Goal: Transaction & Acquisition: Purchase product/service

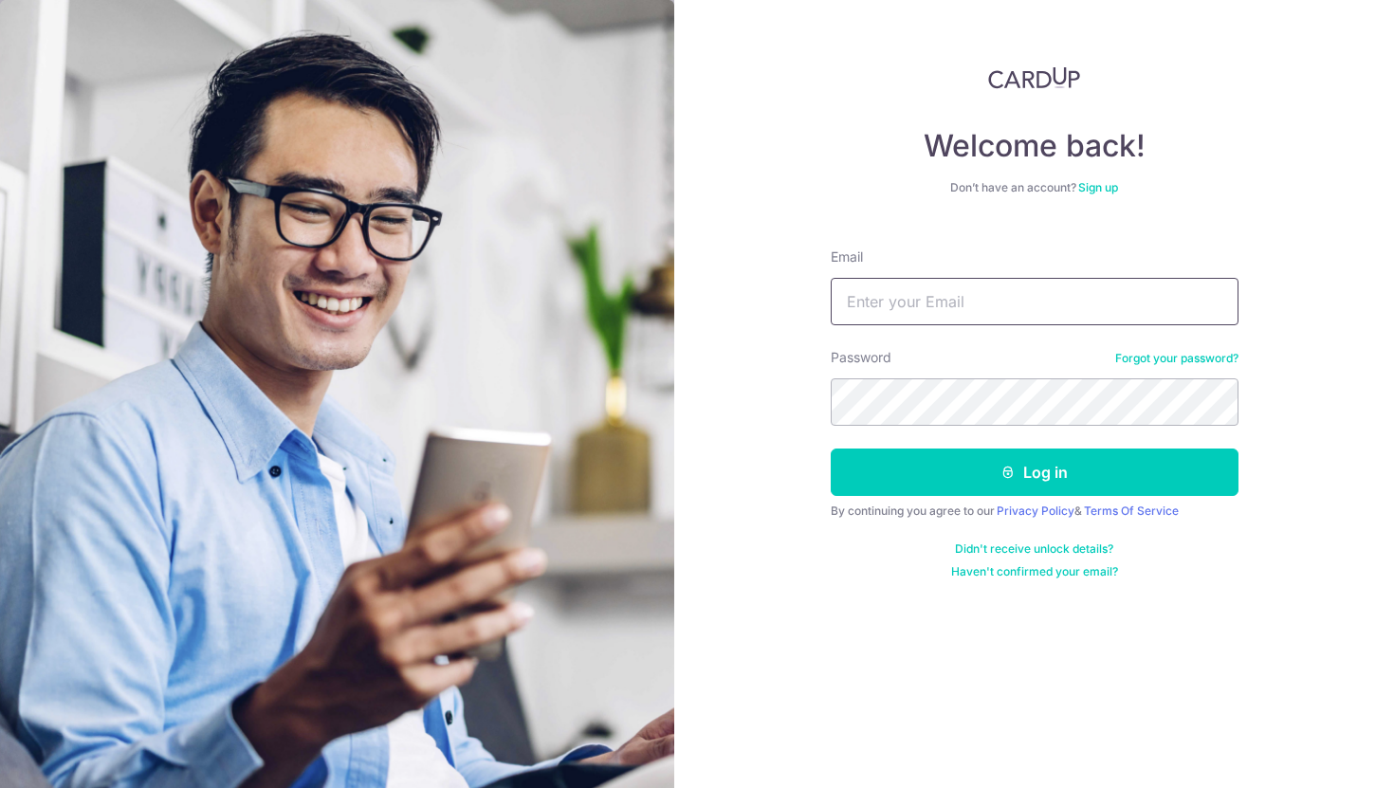
click at [997, 308] on input "Email" at bounding box center [1035, 301] width 408 height 47
type input "florencekew1@gmail.com"
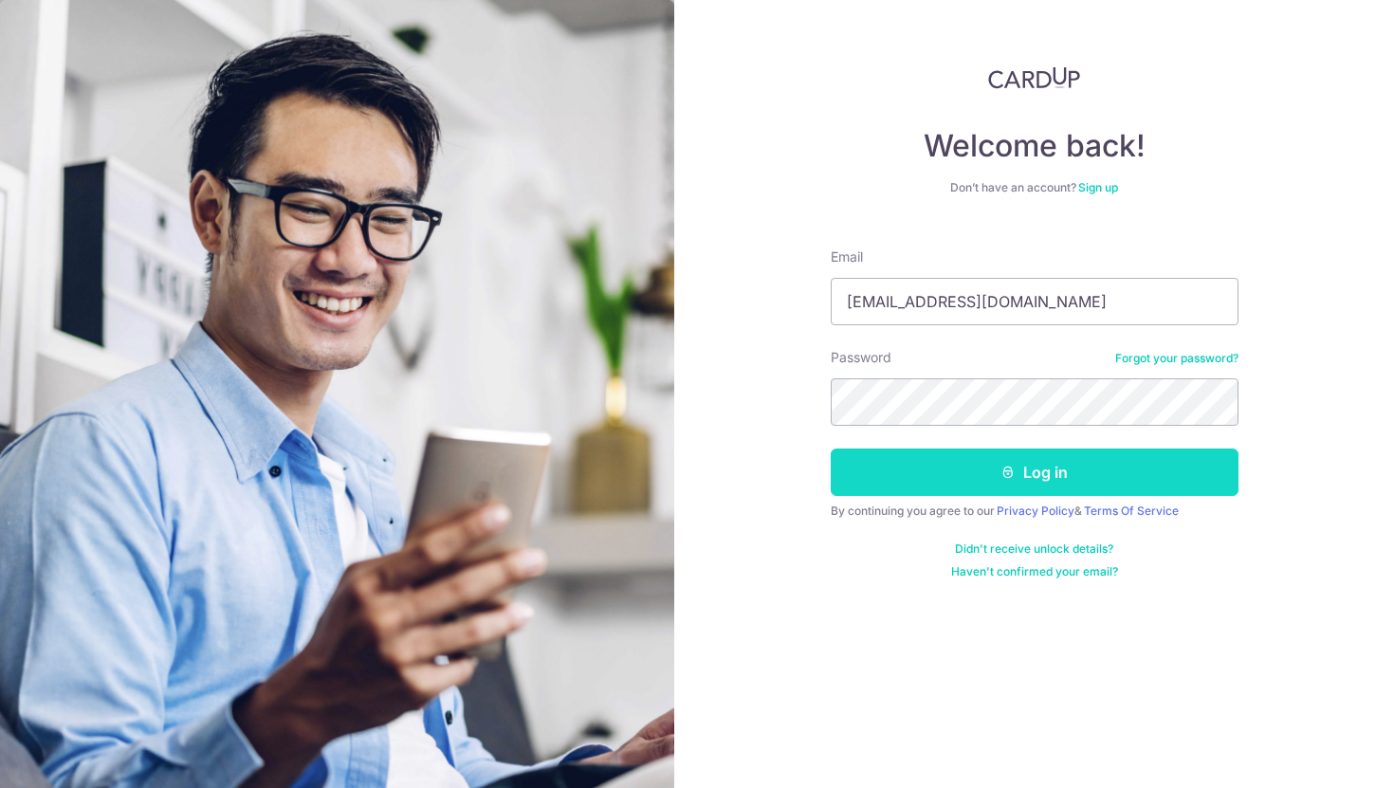
click at [1071, 463] on button "Log in" at bounding box center [1035, 472] width 408 height 47
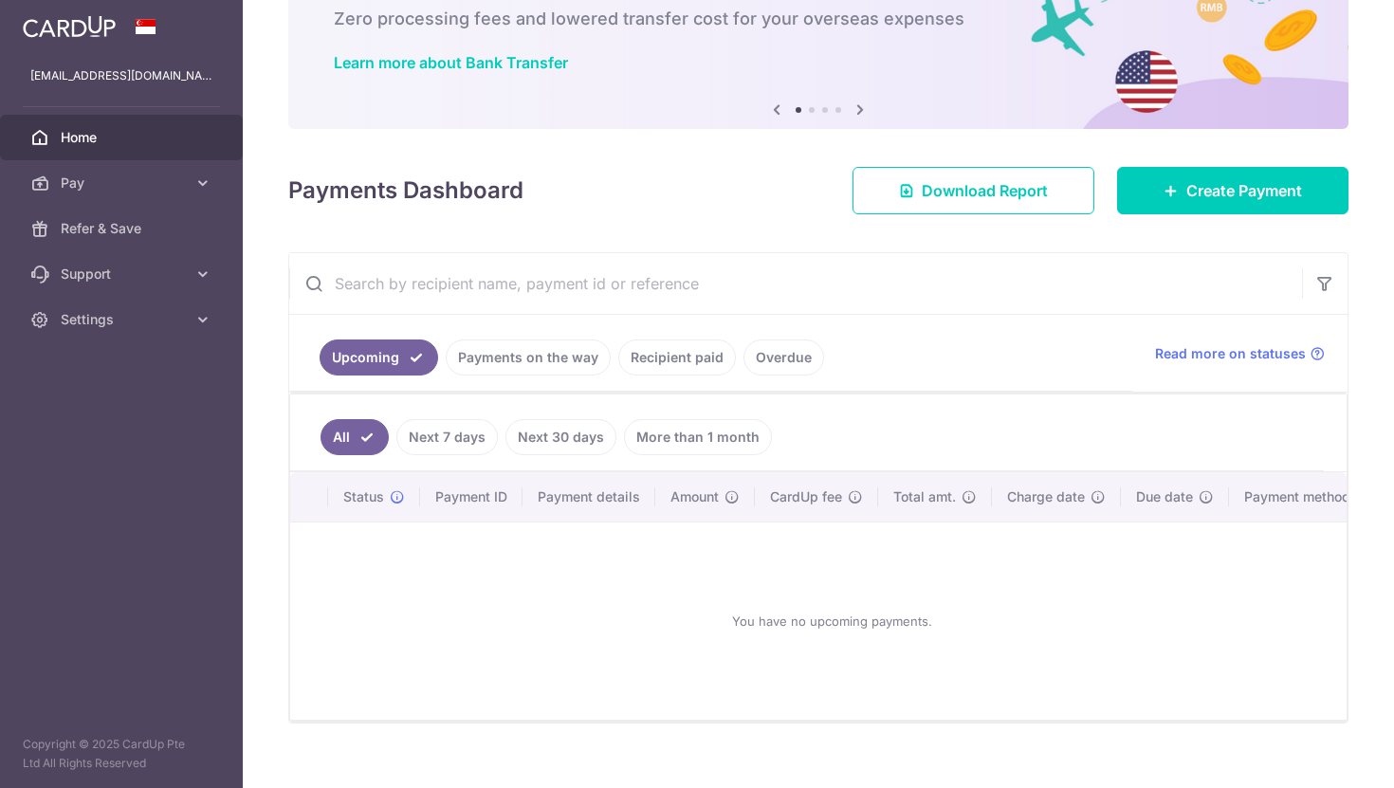
scroll to position [138, 0]
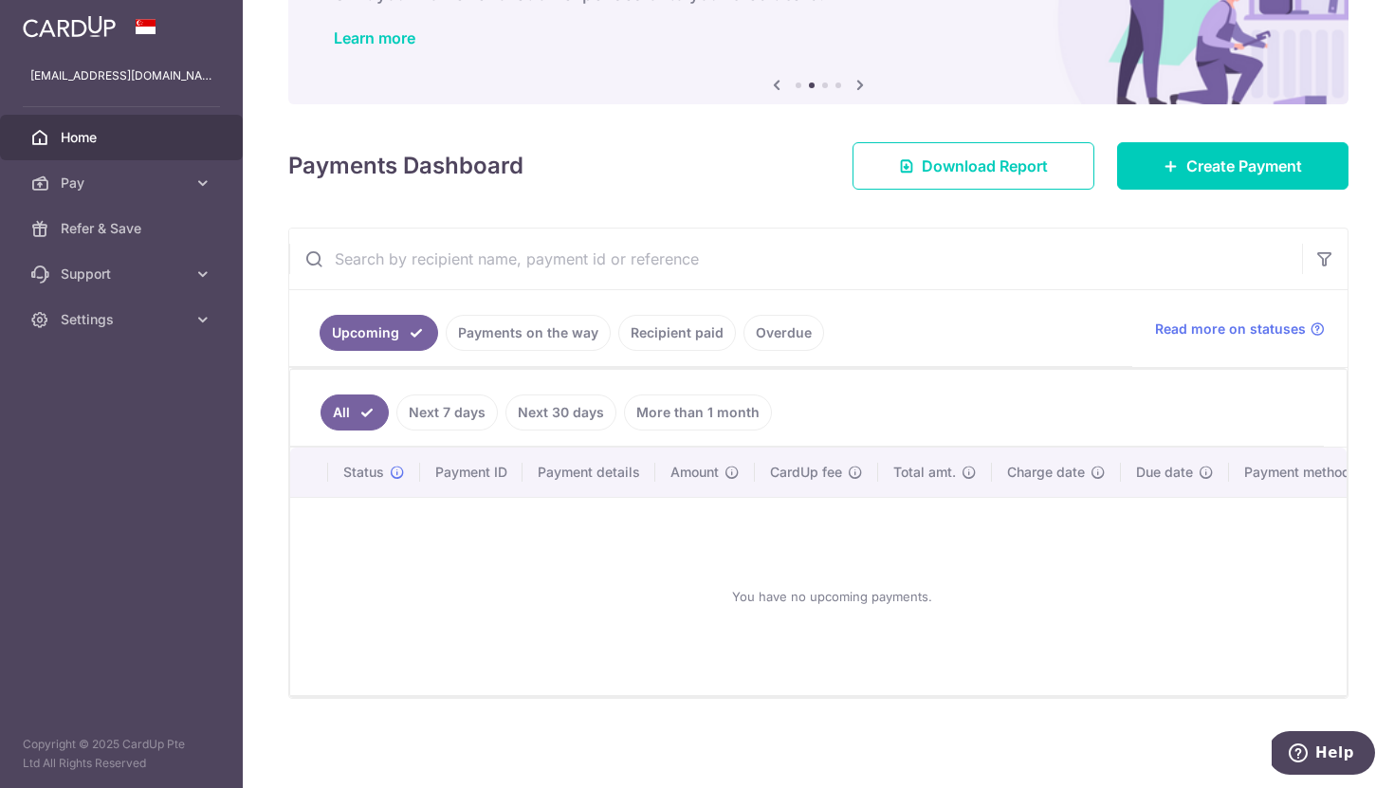
click at [651, 338] on link "Recipient paid" at bounding box center [677, 333] width 118 height 36
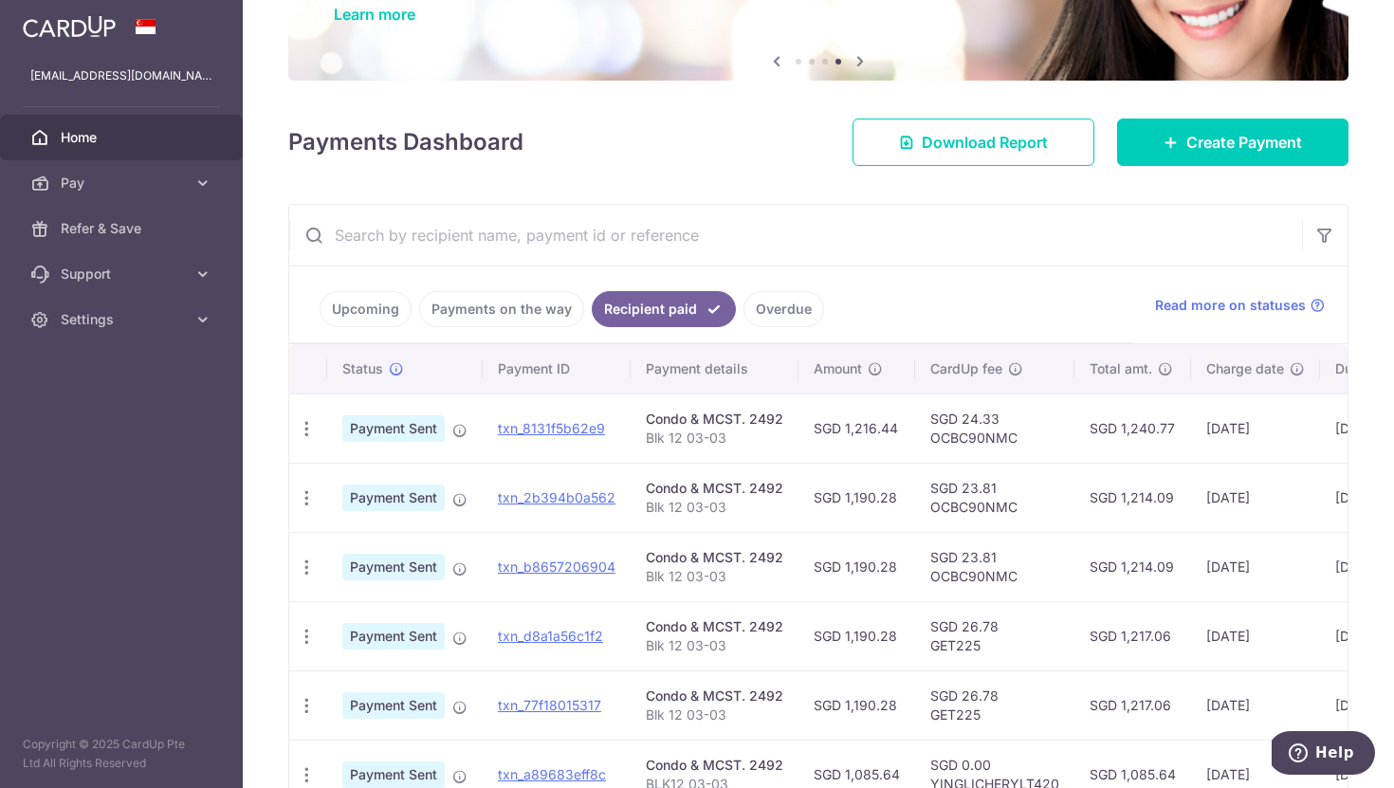
scroll to position [0, 0]
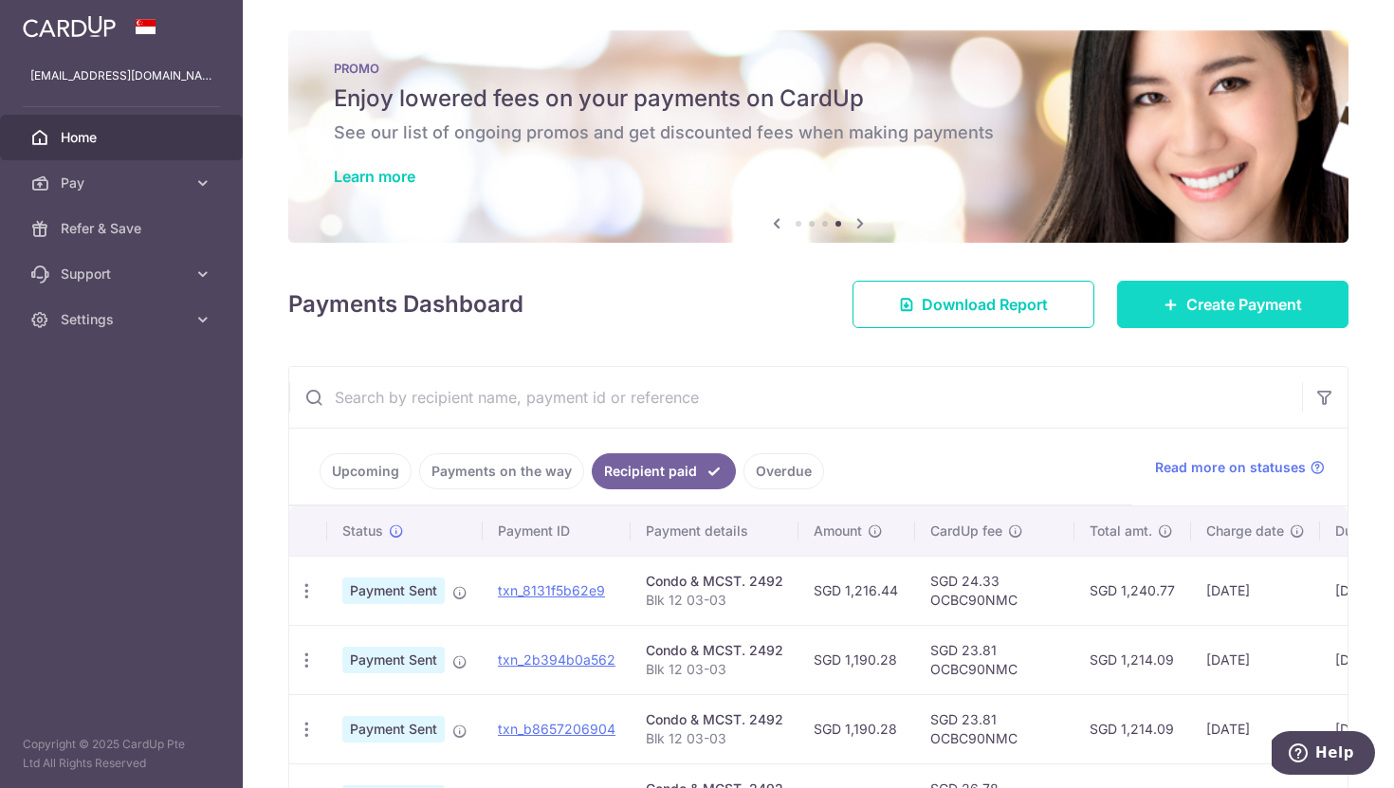
click at [1182, 307] on link "Create Payment" at bounding box center [1232, 304] width 231 height 47
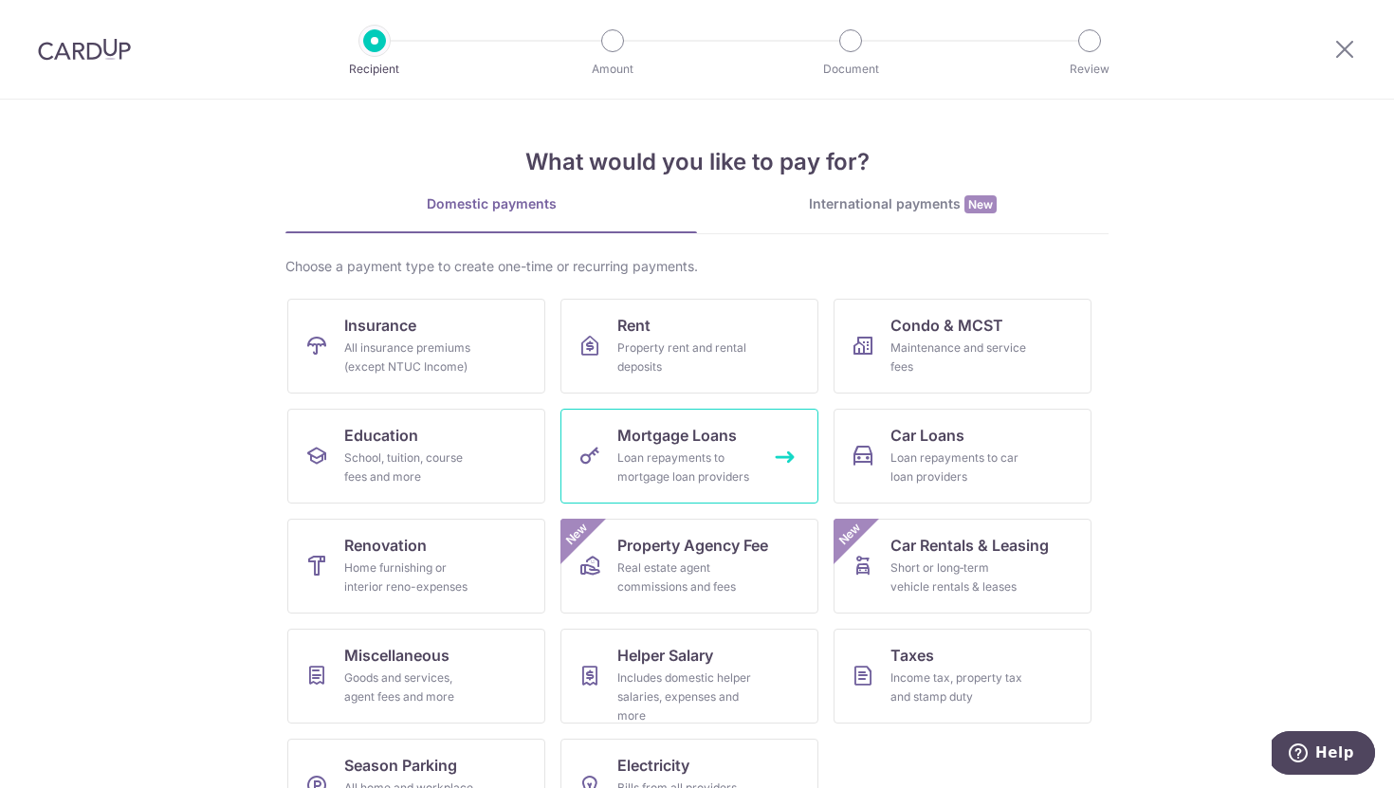
click at [719, 426] on span "Mortgage Loans" at bounding box center [678, 435] width 120 height 23
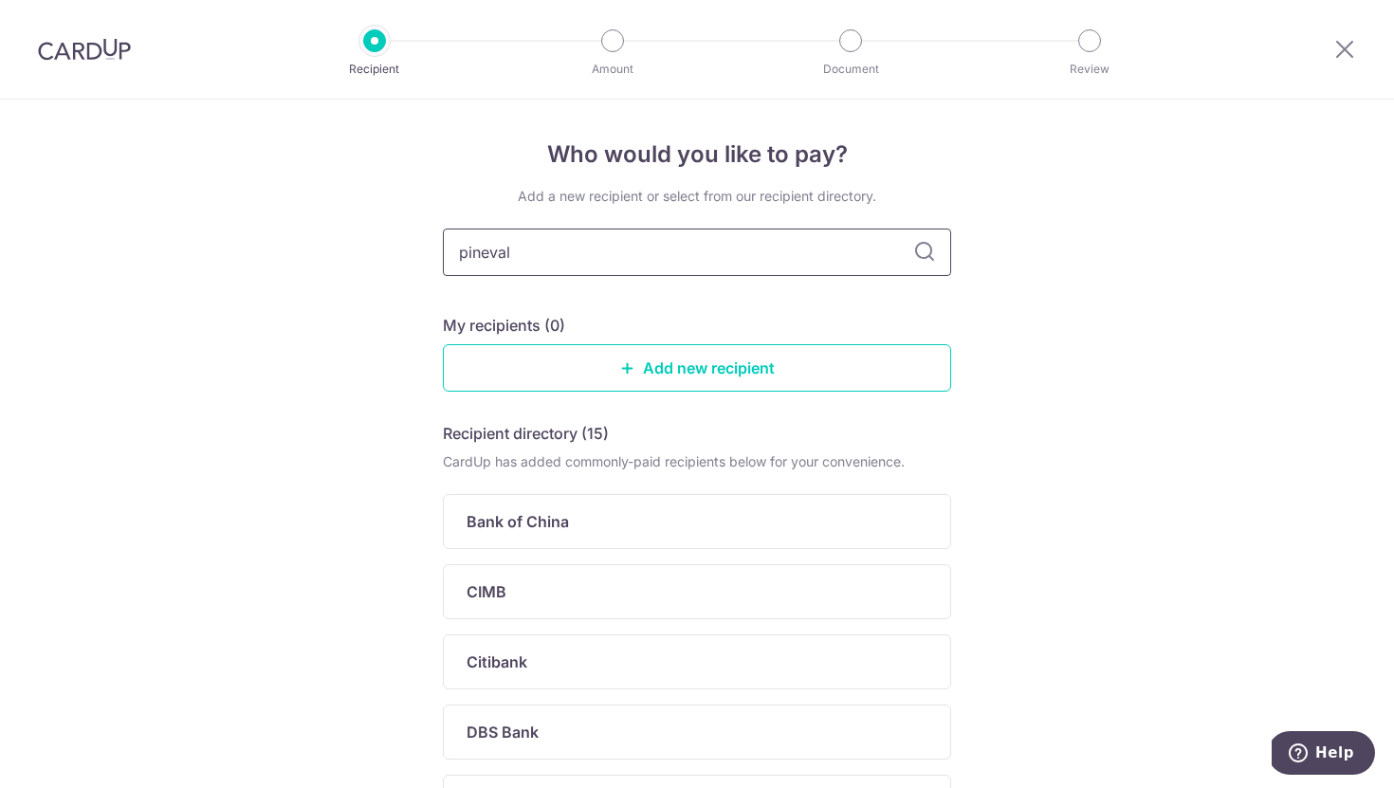
type input "pinevale"
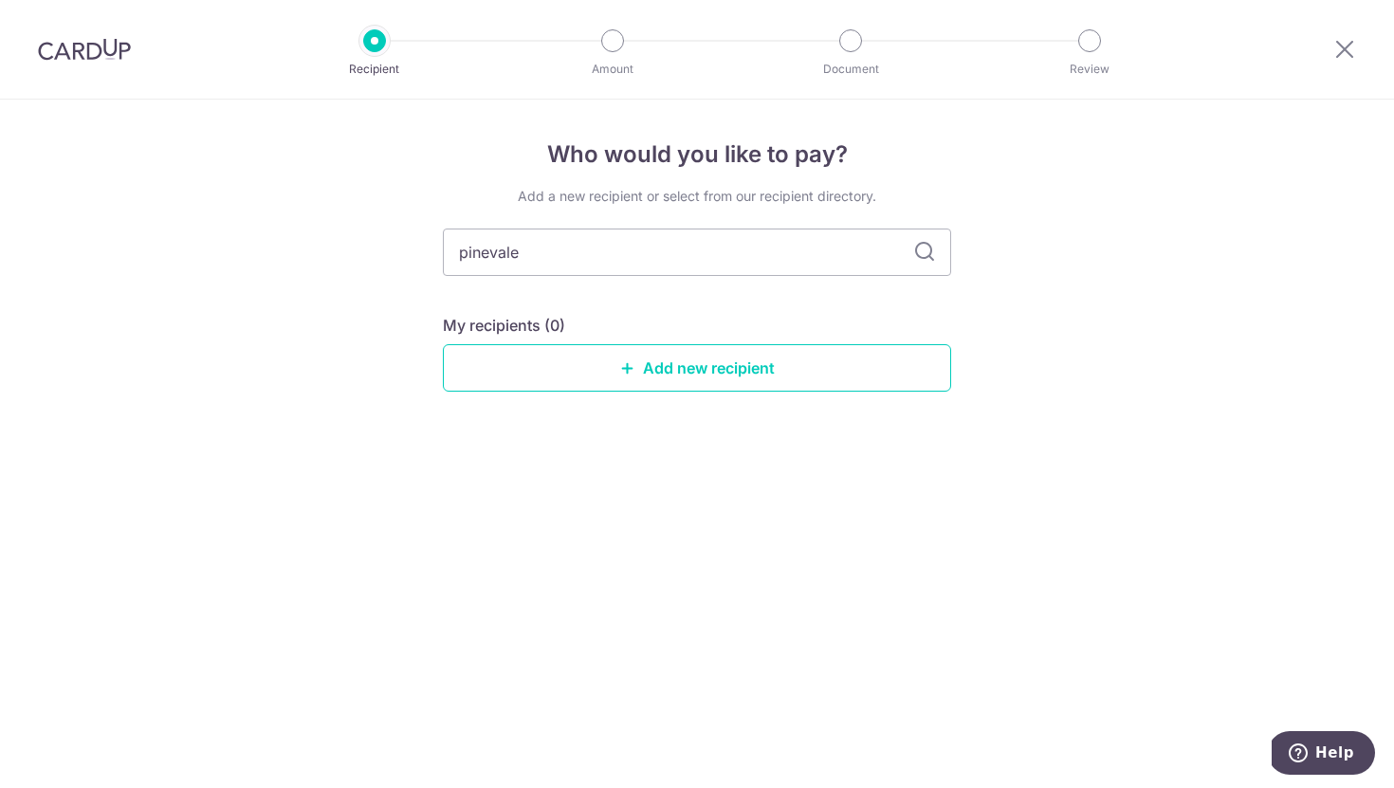
click at [933, 245] on icon at bounding box center [924, 252] width 23 height 23
click at [917, 257] on icon at bounding box center [924, 252] width 23 height 23
drag, startPoint x: 625, startPoint y: 252, endPoint x: 358, endPoint y: 252, distance: 267.5
click at [358, 252] on div "Who would you like to pay? Add a new recipient or select from our recipient dir…" at bounding box center [697, 444] width 1394 height 689
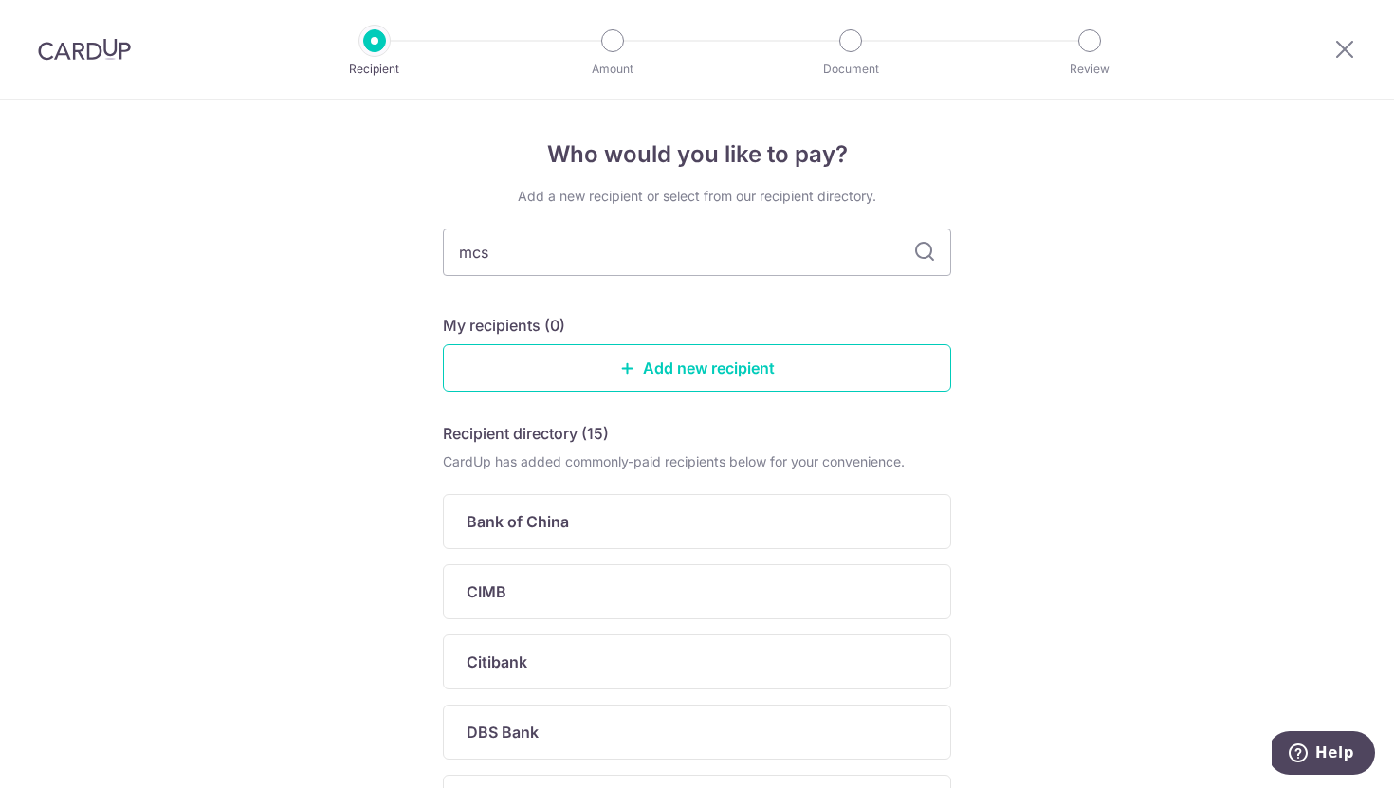
type input "mcst"
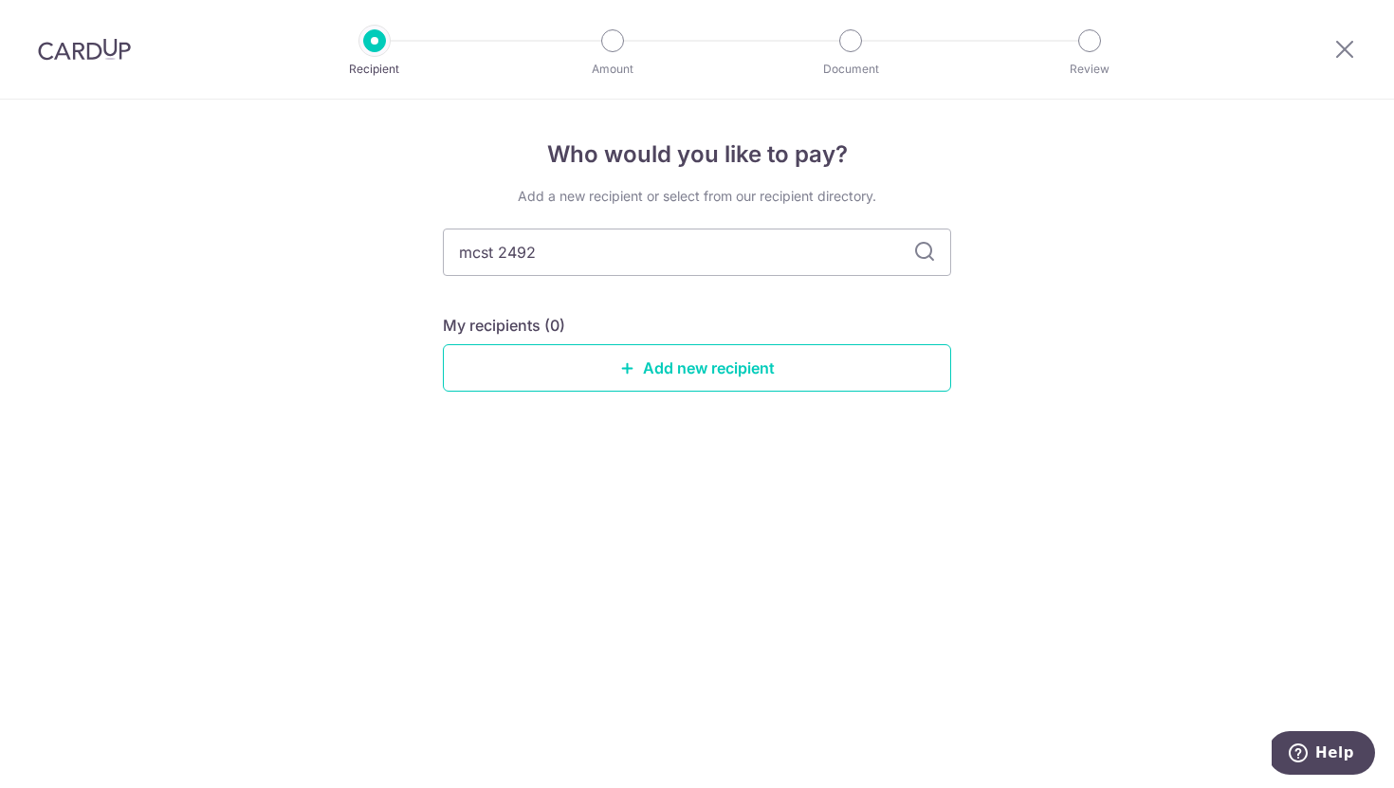
type input "mcst 2492"
click at [1350, 51] on icon at bounding box center [1345, 49] width 23 height 24
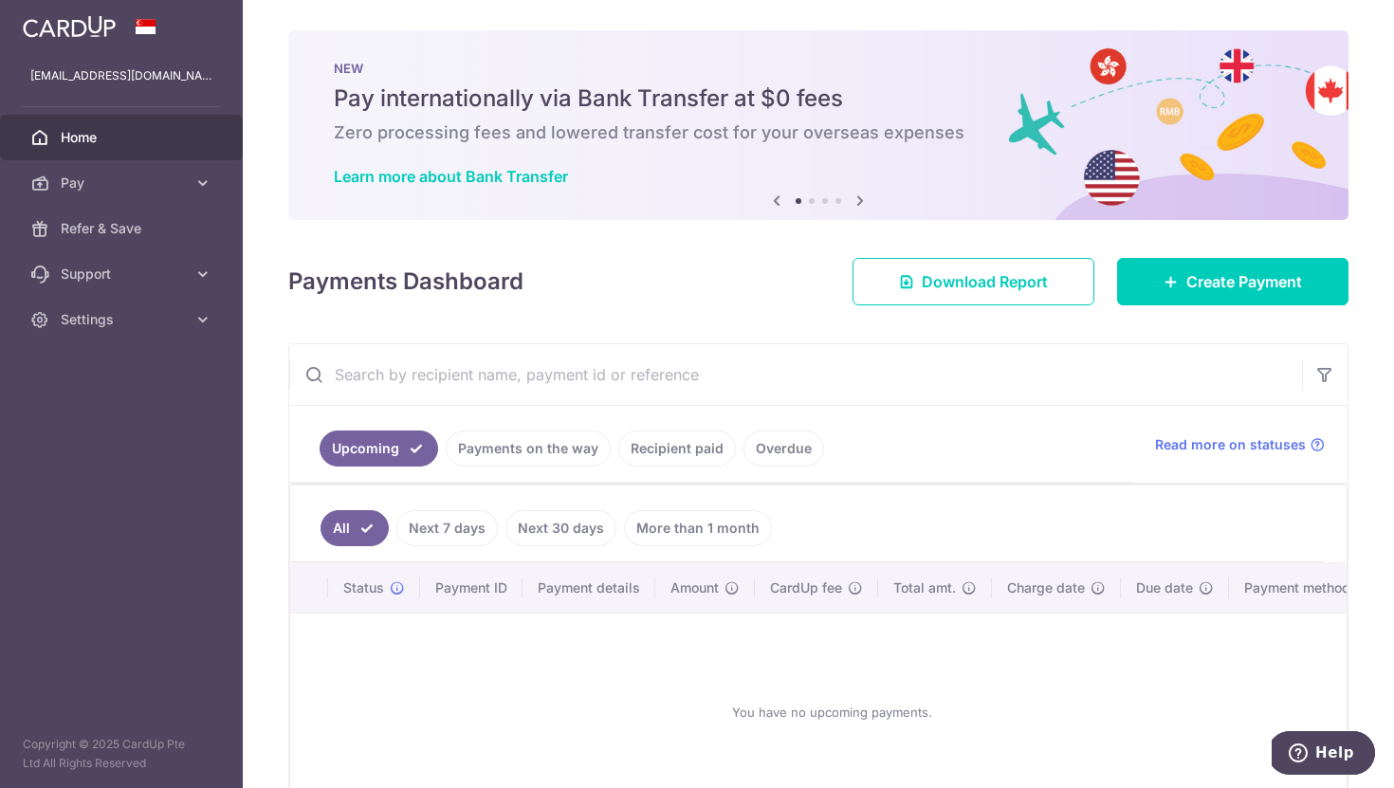
scroll to position [96, 0]
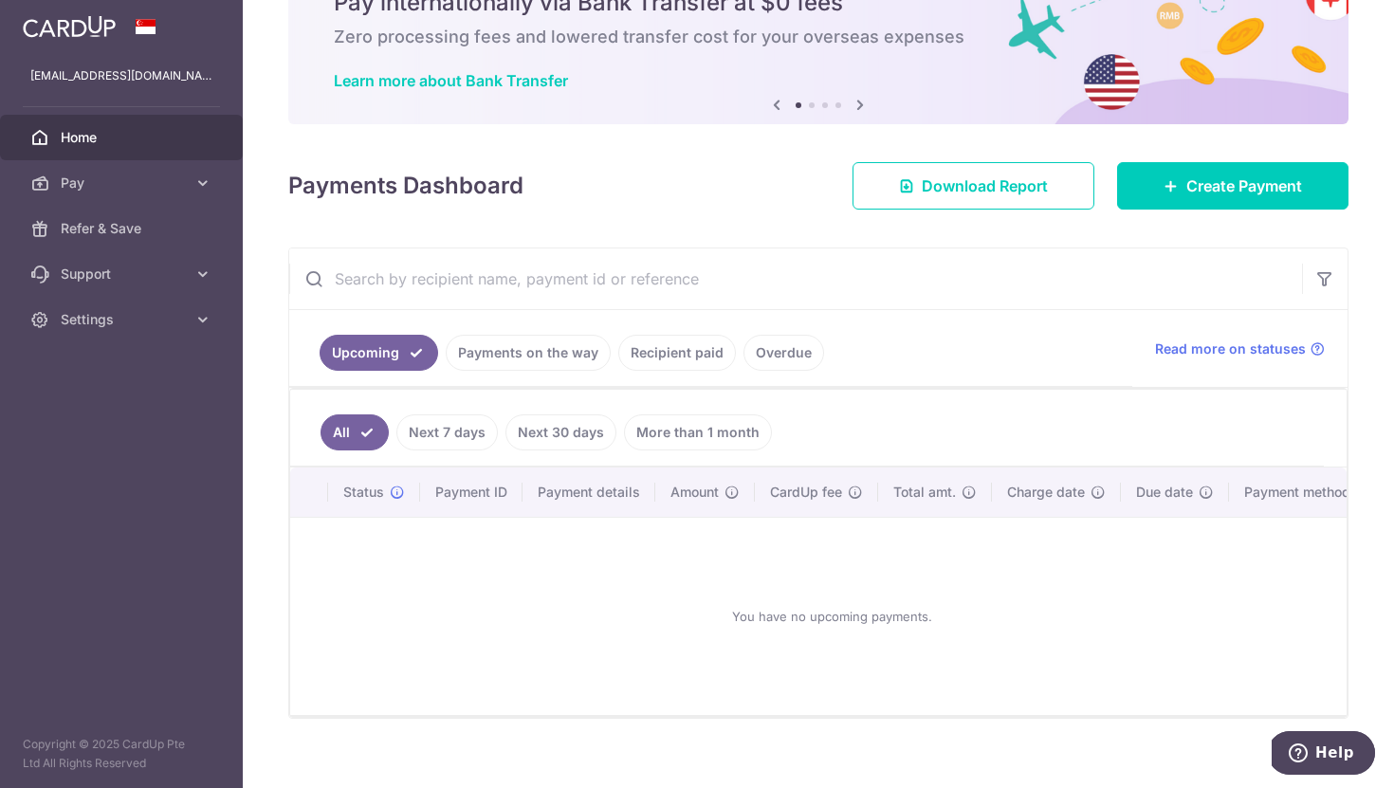
click at [790, 353] on link "Overdue" at bounding box center [784, 353] width 81 height 36
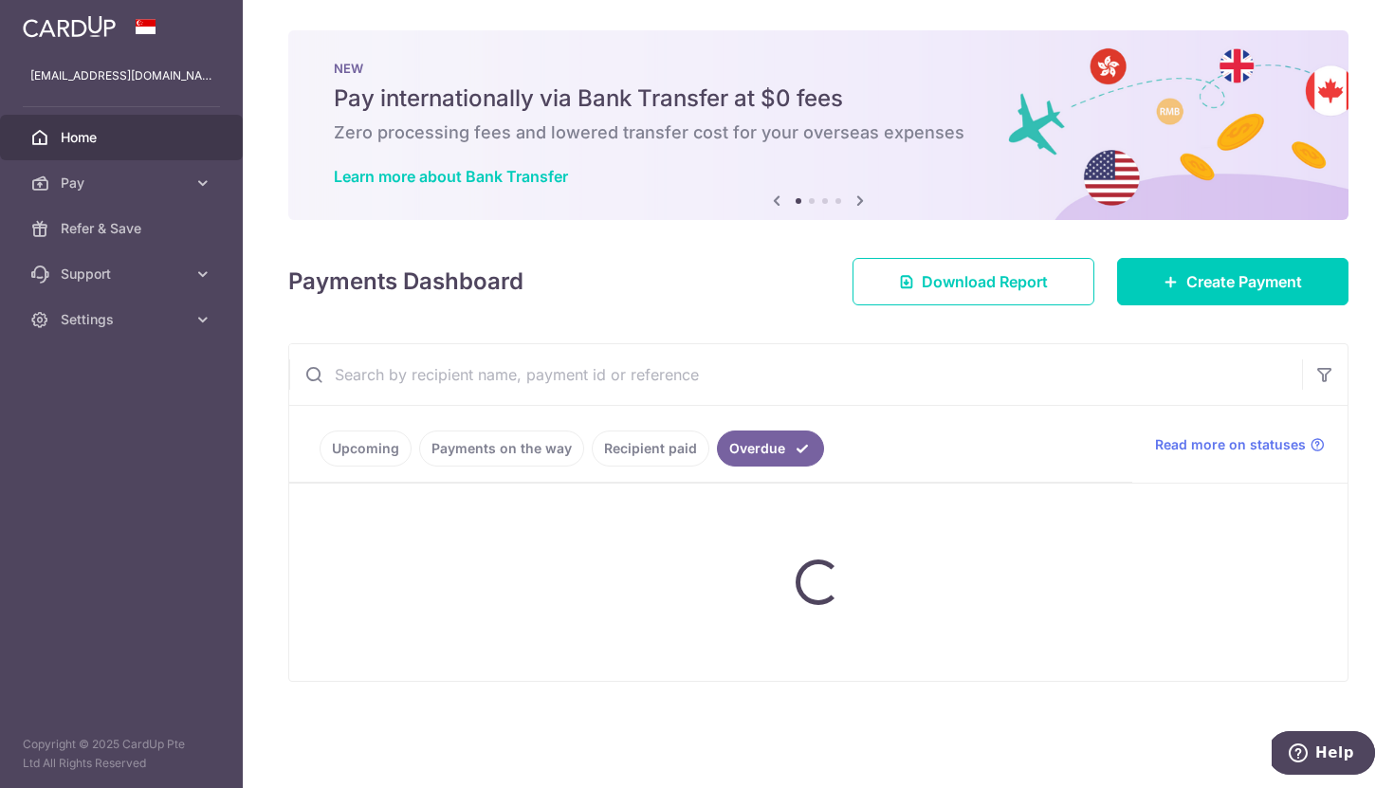
scroll to position [0, 0]
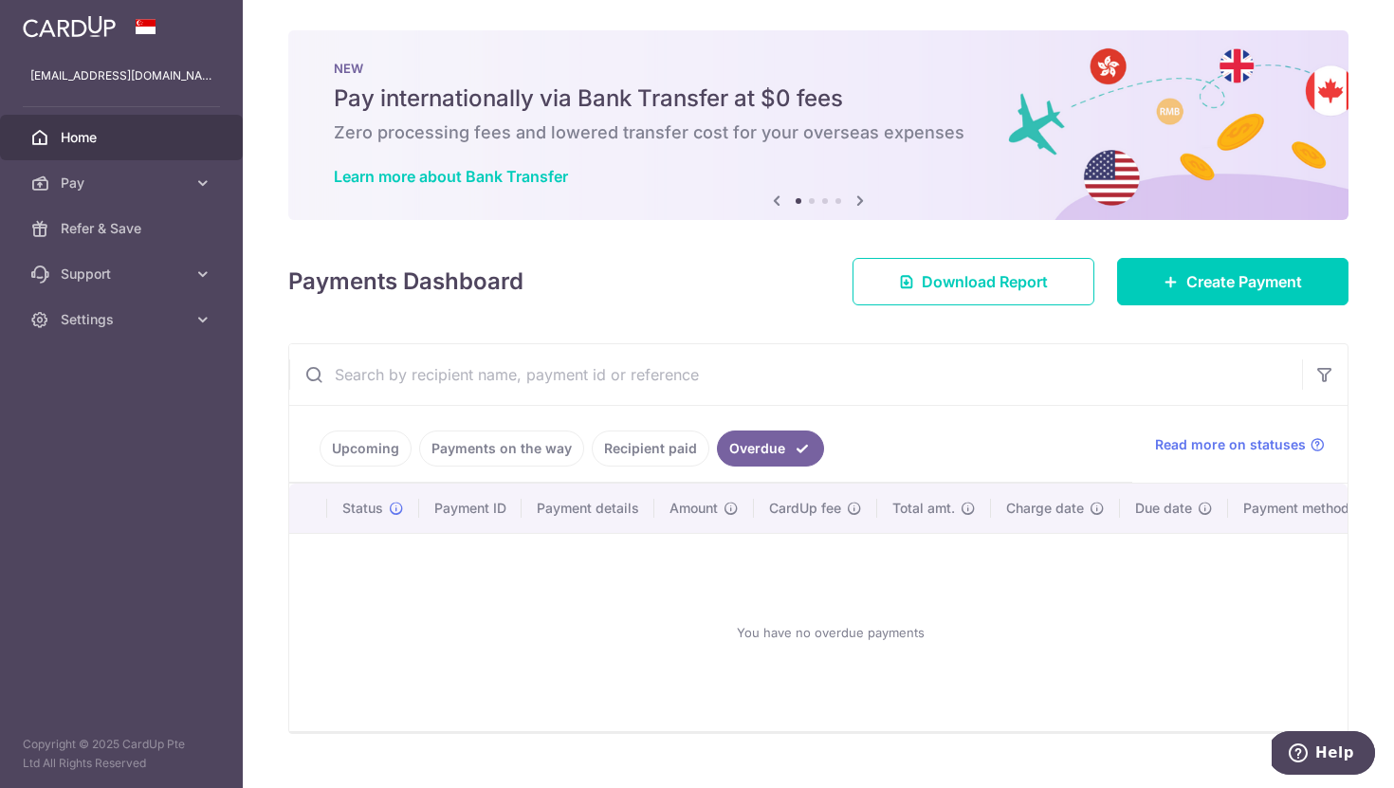
click at [666, 452] on link "Recipient paid" at bounding box center [651, 449] width 118 height 36
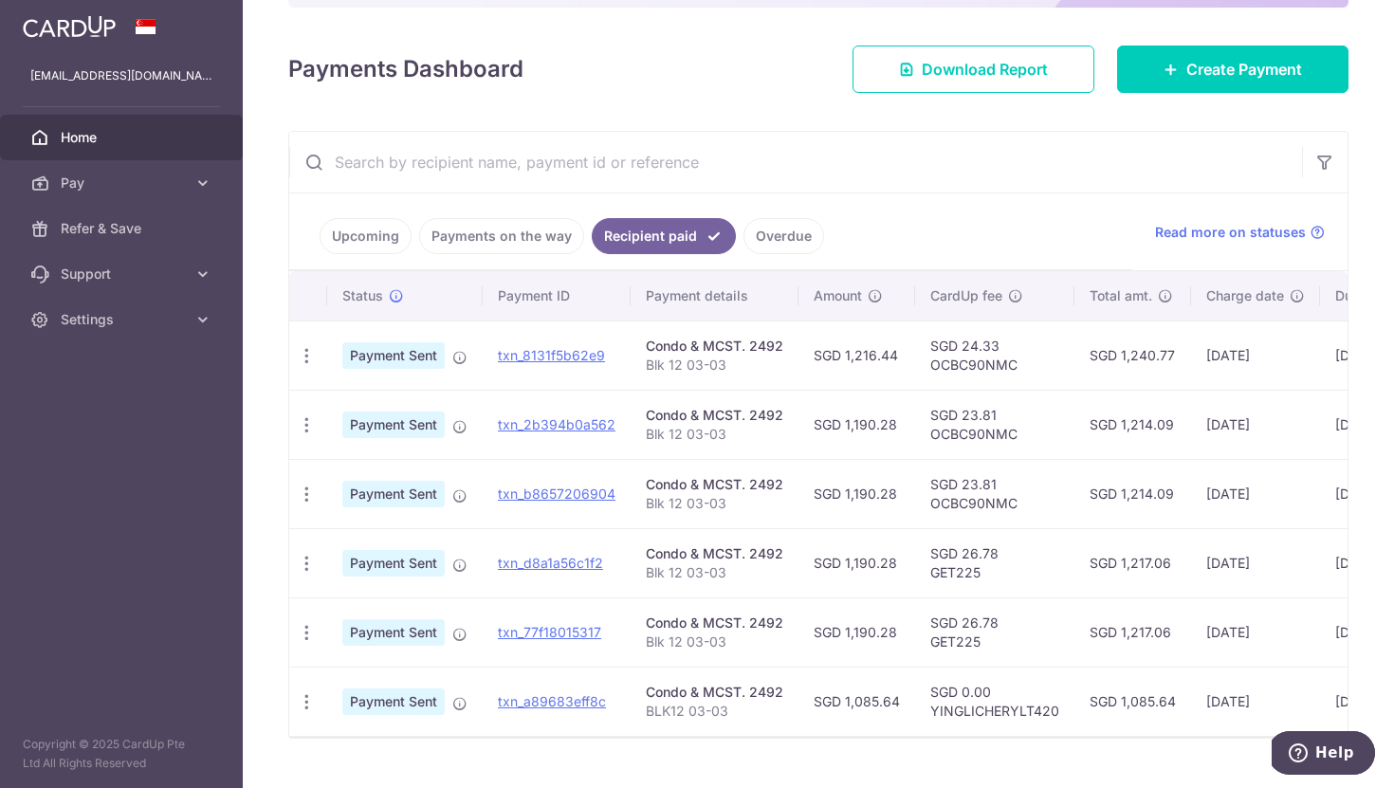
scroll to position [252, 0]
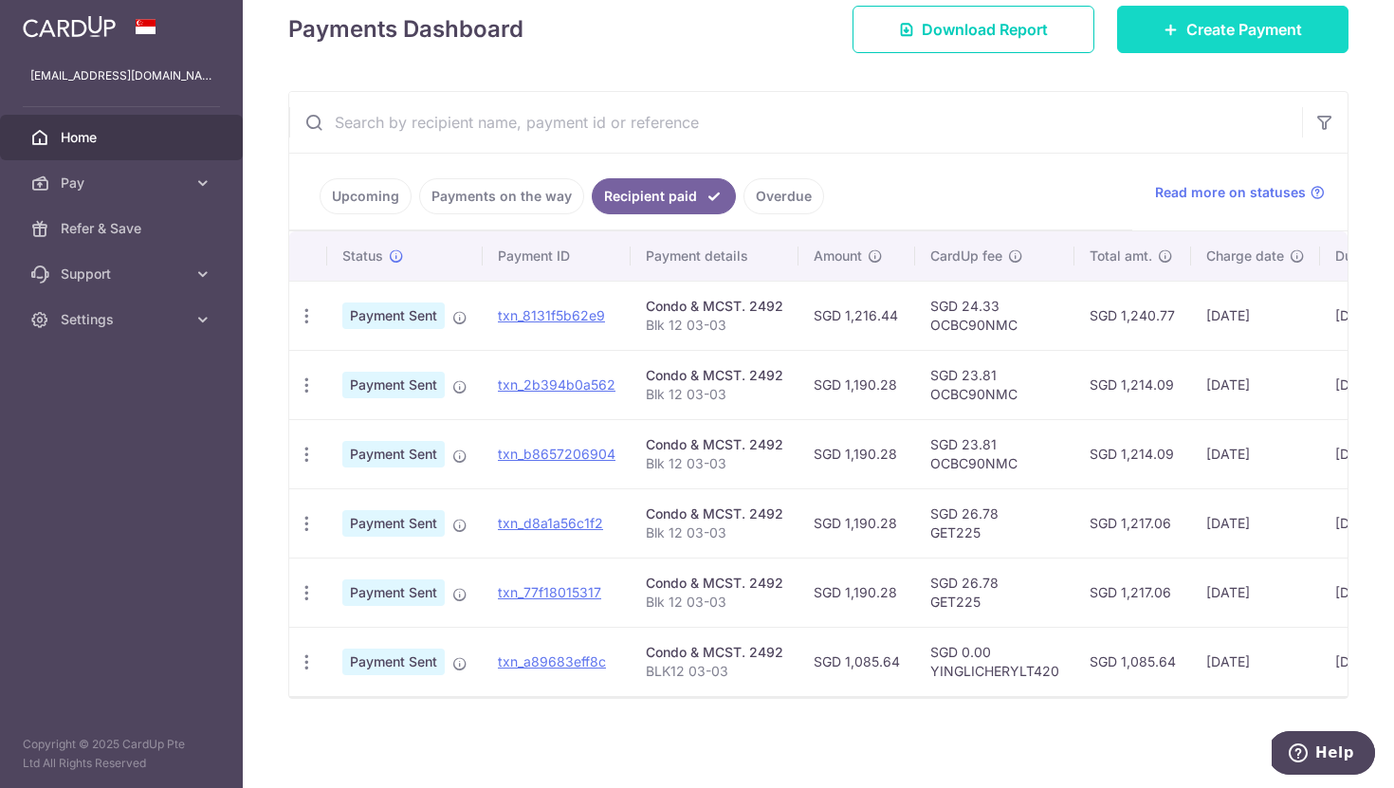
click at [1277, 38] on span "Create Payment" at bounding box center [1245, 29] width 116 height 23
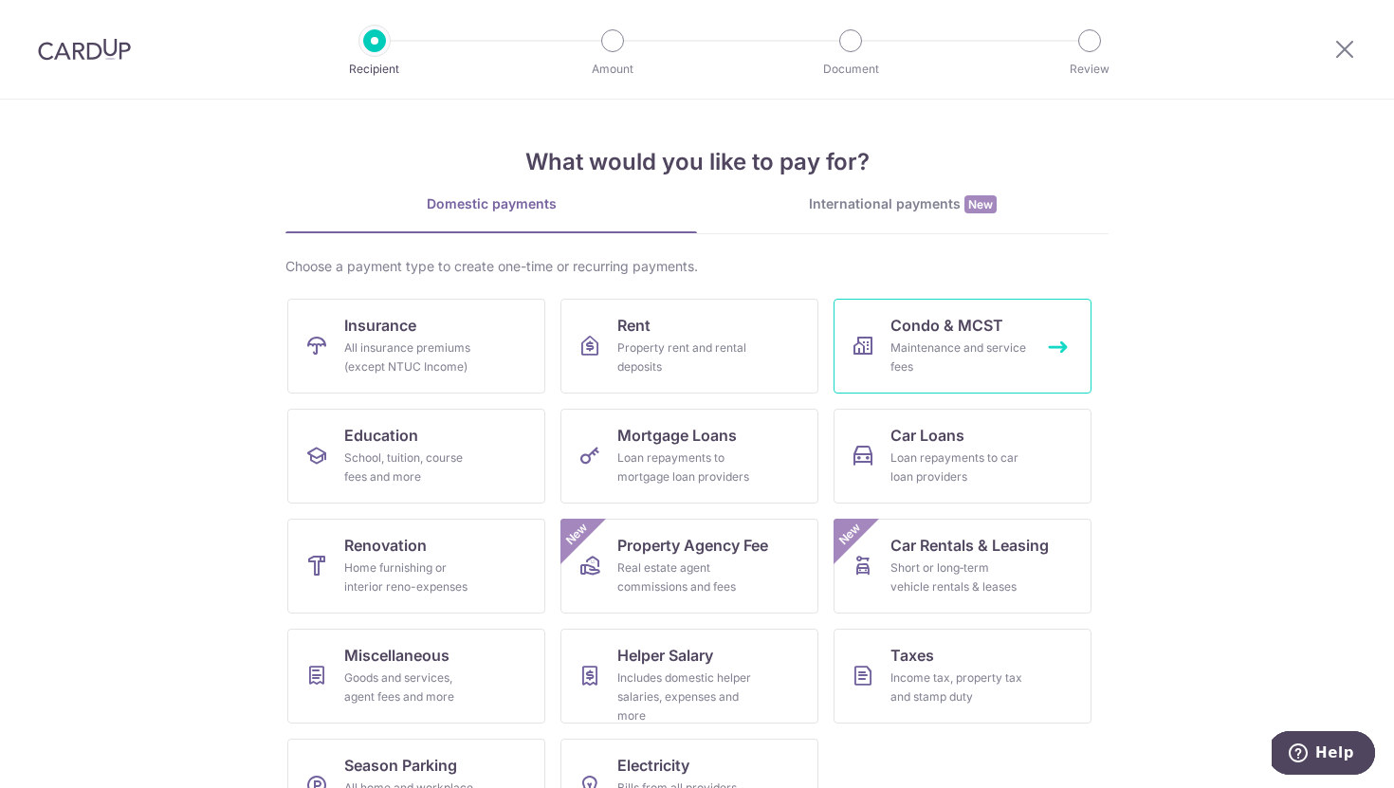
scroll to position [61, 0]
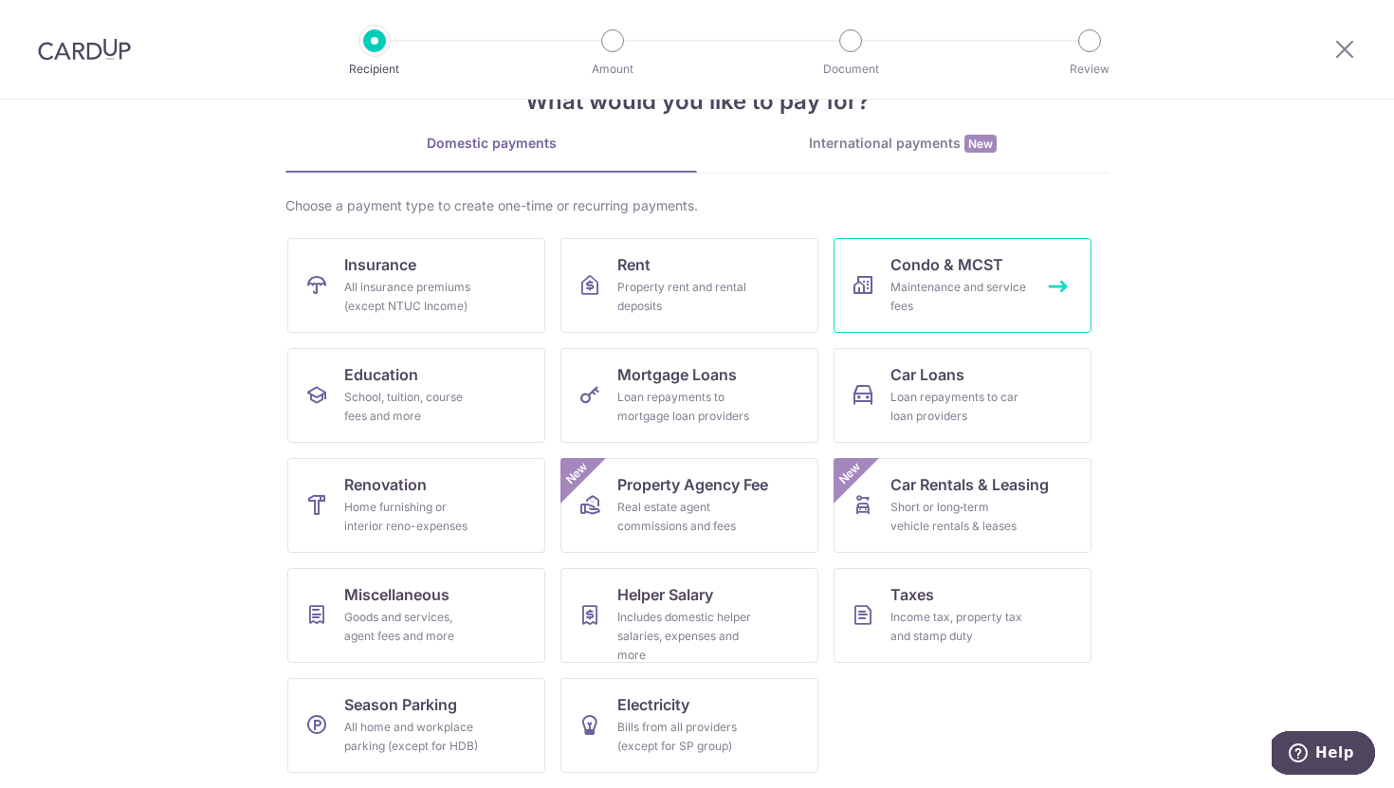
click at [960, 263] on span "Condo & MCST" at bounding box center [947, 264] width 113 height 23
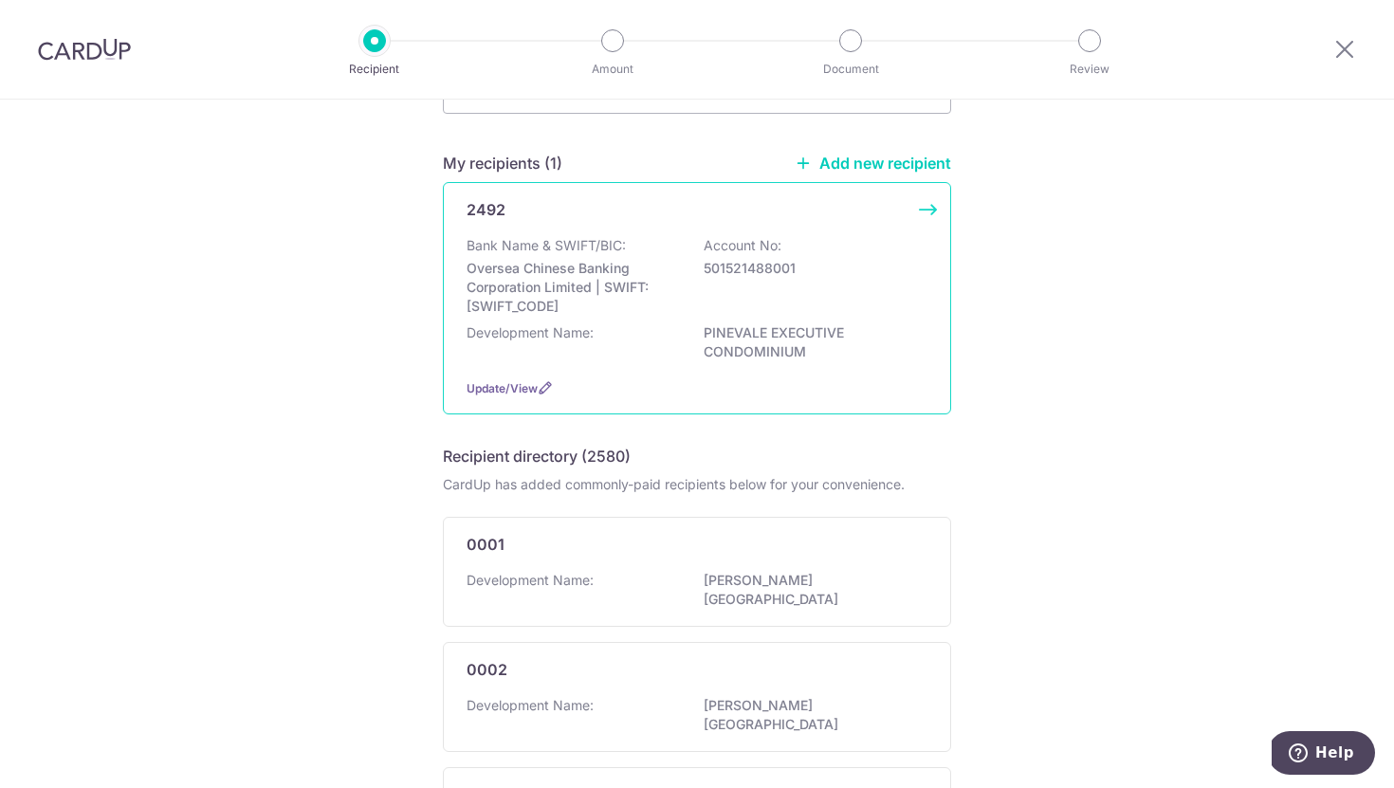
scroll to position [121, 0]
click at [665, 320] on div "Bank Name & SWIFT/BIC: Oversea Chinese Banking Corporation Limited | SWIFT: OCB…" at bounding box center [697, 298] width 461 height 127
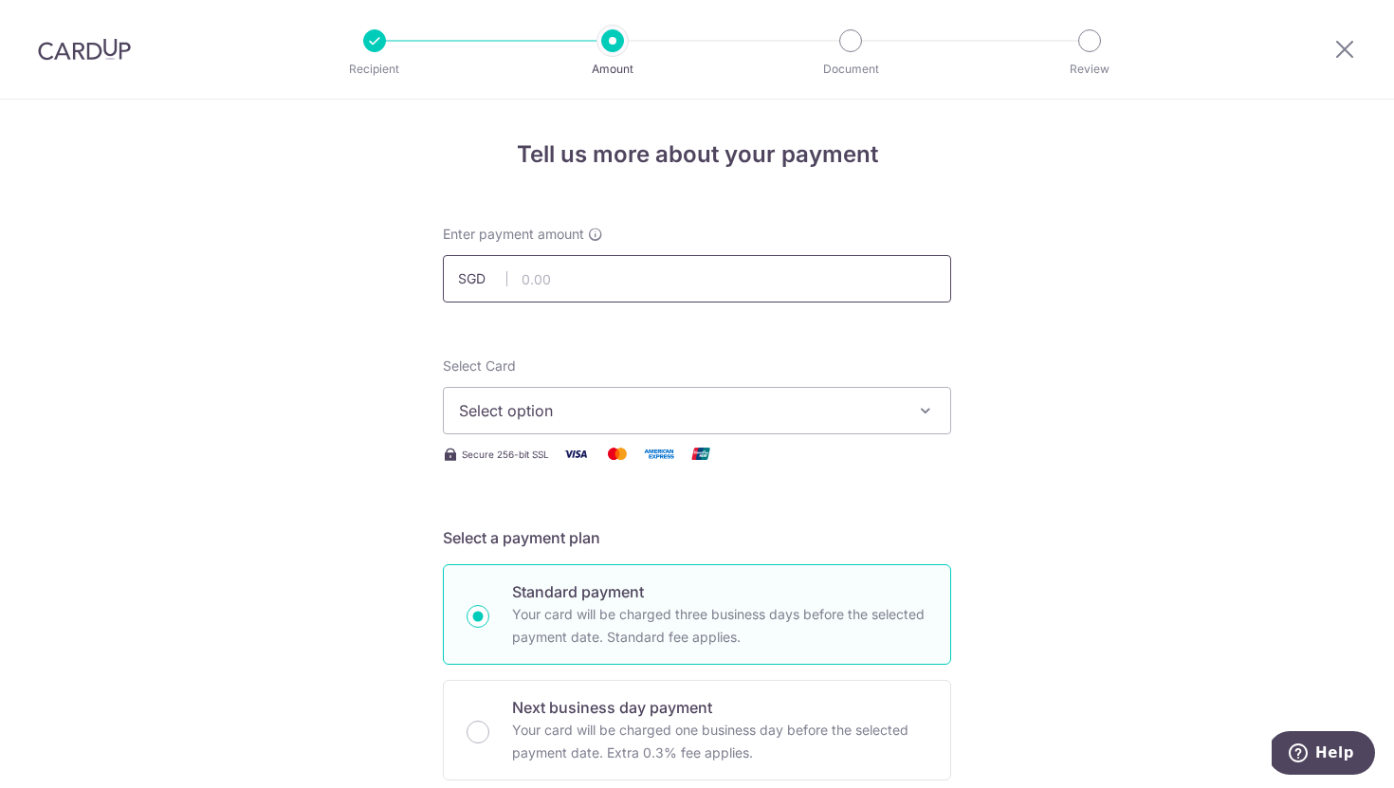
click at [682, 286] on input "text" at bounding box center [697, 278] width 508 height 47
type input "1,216.44"
click at [570, 429] on button "Select option" at bounding box center [697, 410] width 508 height 47
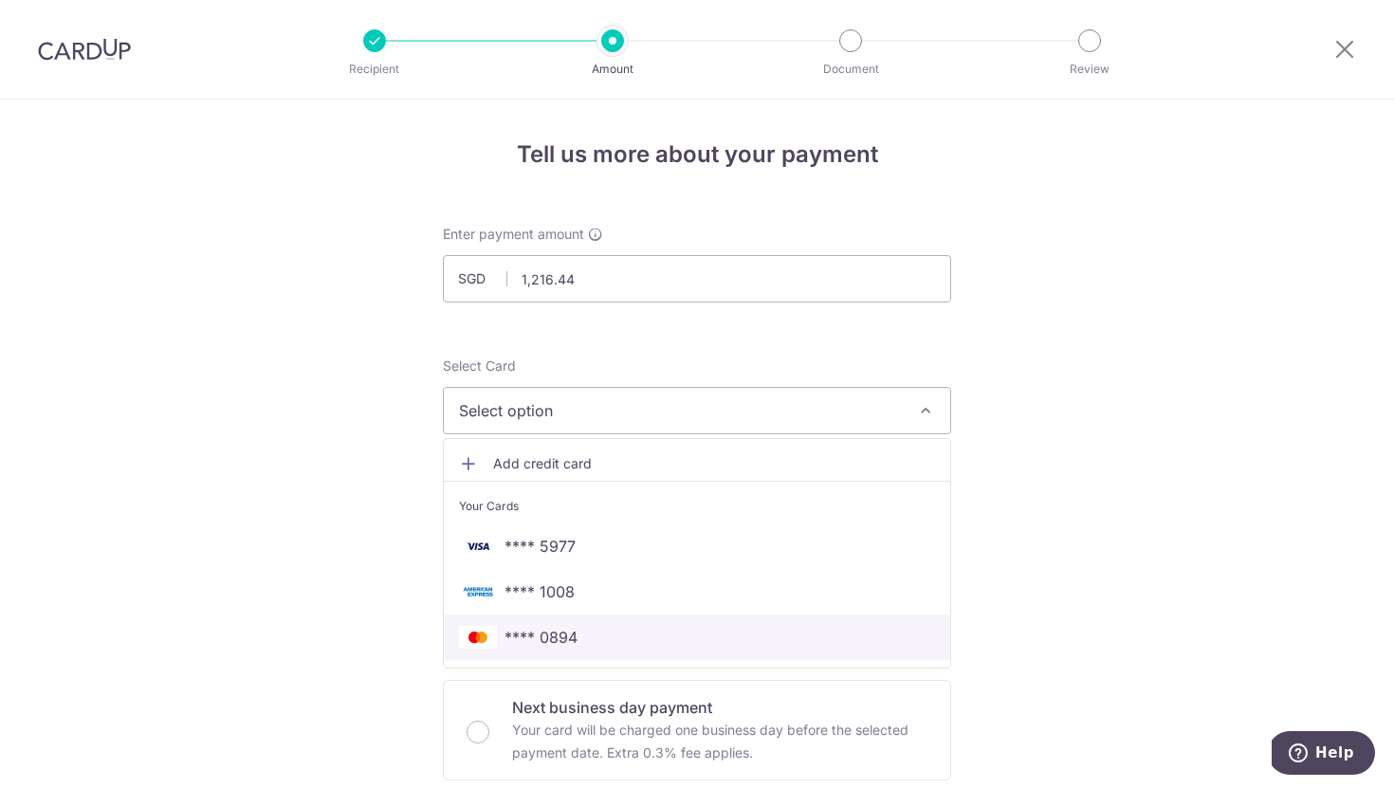
click at [575, 633] on span "**** 0894" at bounding box center [541, 637] width 73 height 23
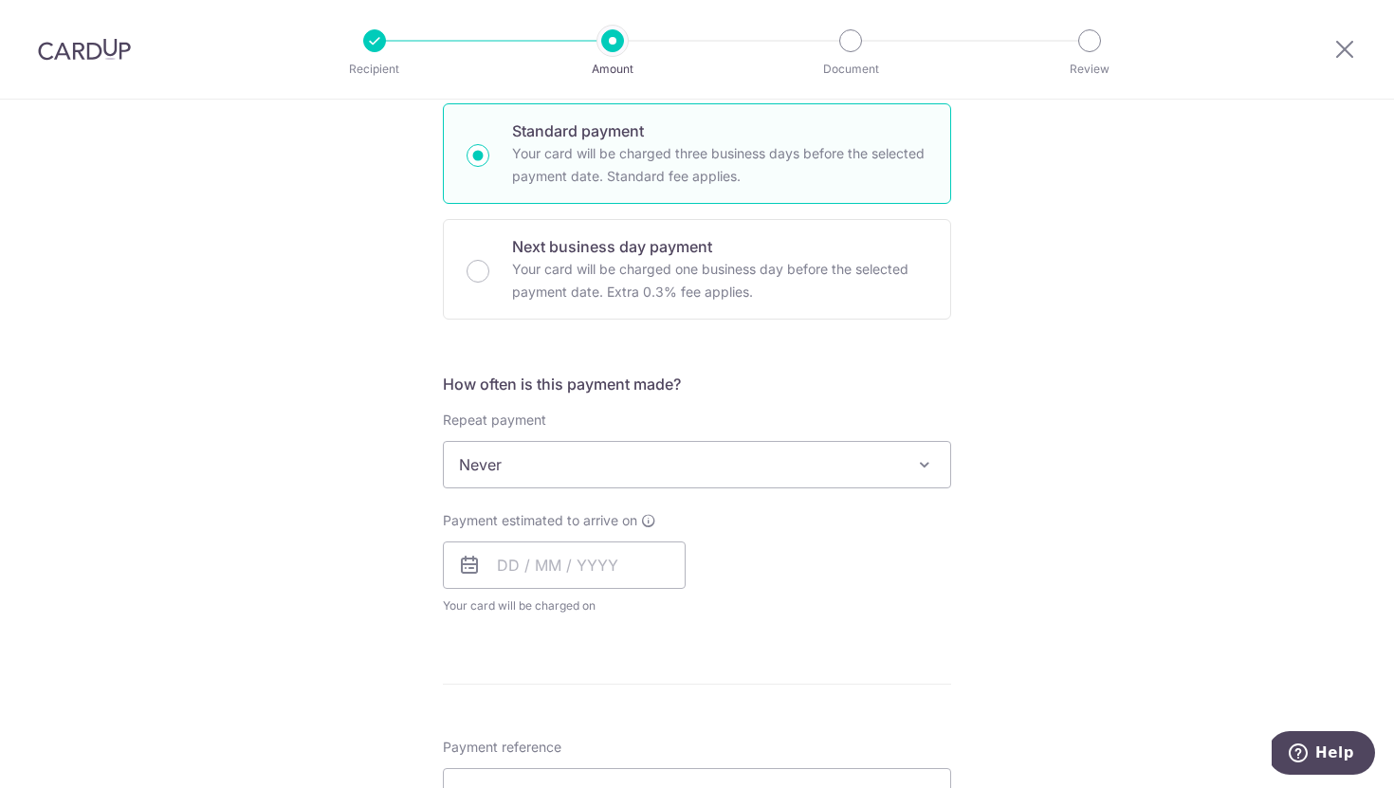
scroll to position [462, 0]
click at [616, 563] on input "text" at bounding box center [564, 564] width 243 height 47
click at [766, 525] on div "Payment estimated to arrive on Prev Next Oct Nov Dec 2025 2026 2027 2028 2029 2…" at bounding box center [697, 562] width 531 height 104
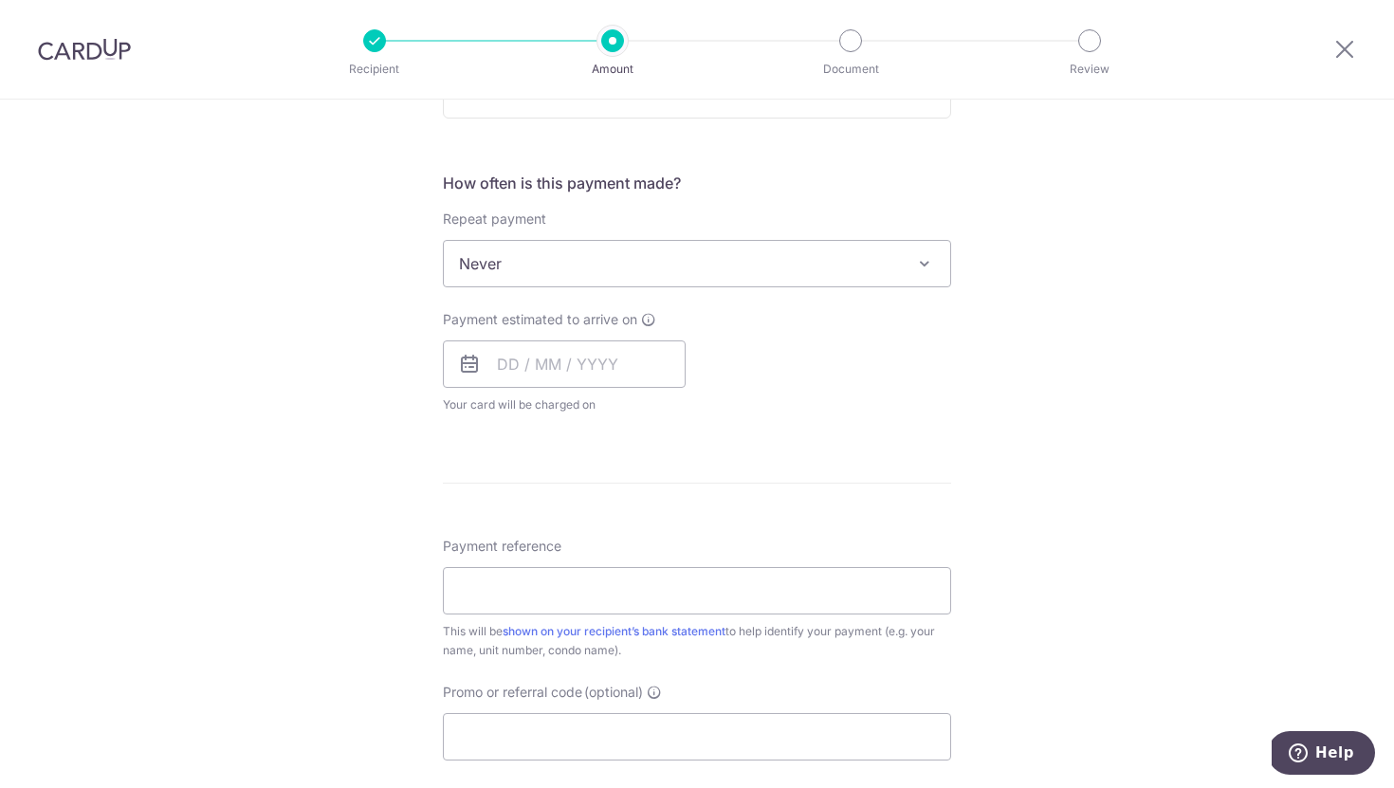
scroll to position [672, 0]
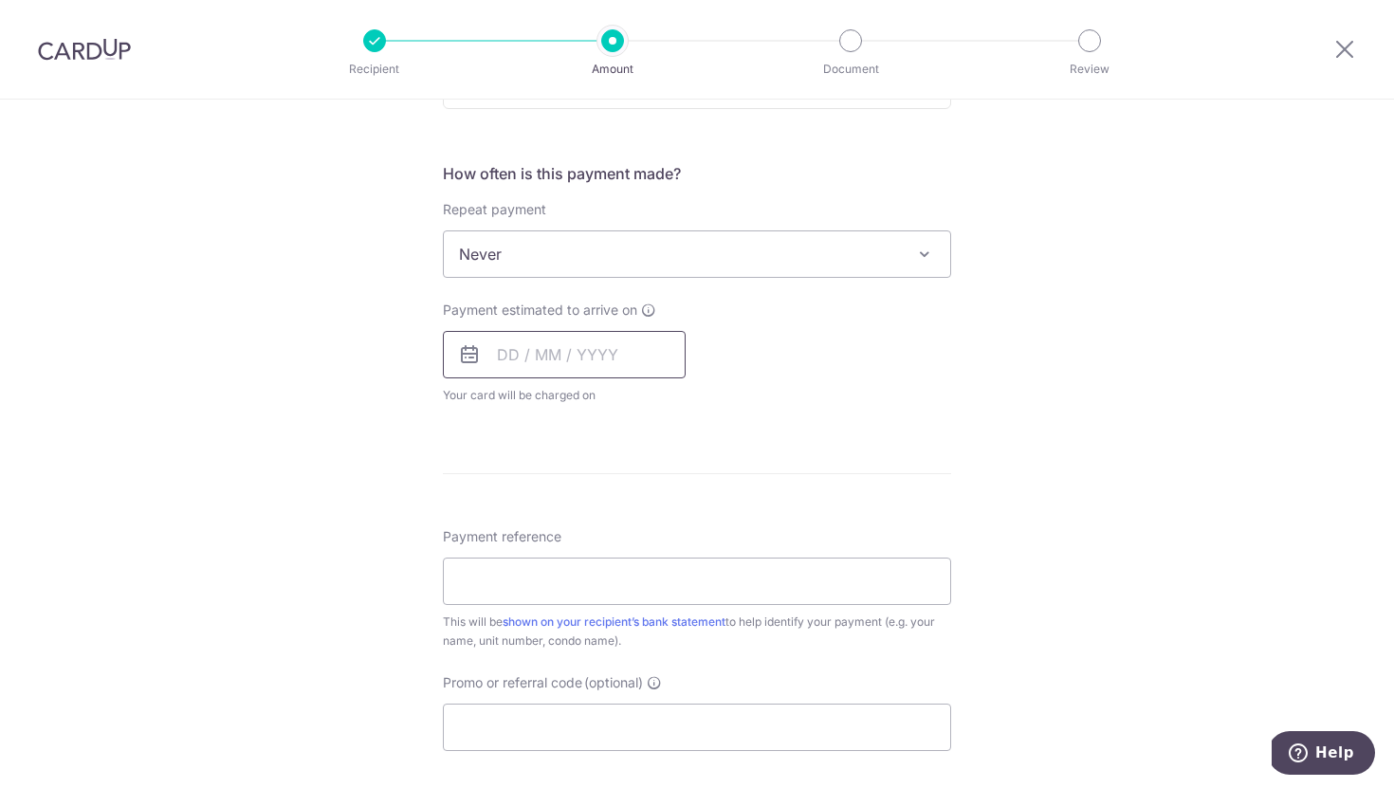
click at [618, 350] on input "text" at bounding box center [564, 354] width 243 height 47
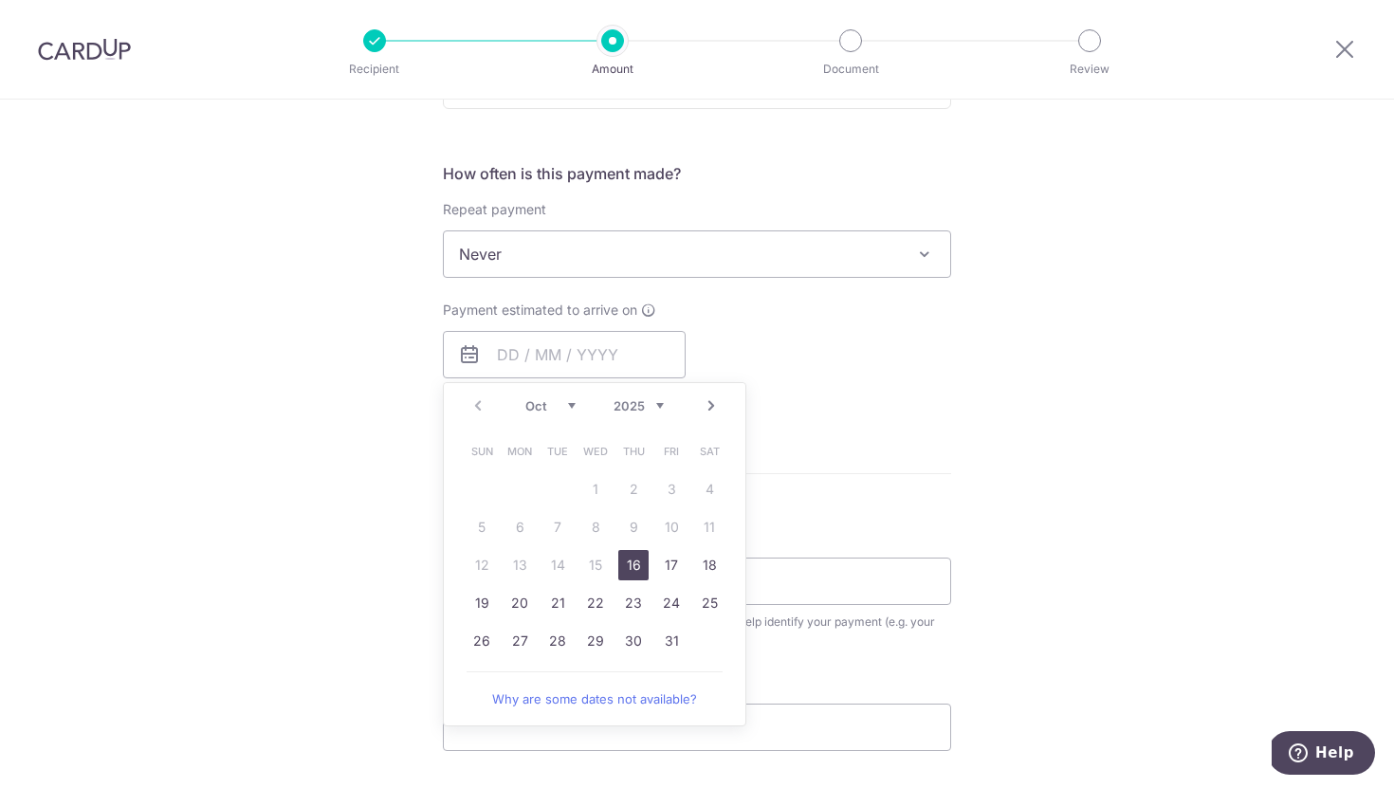
click at [636, 578] on link "16" at bounding box center [633, 565] width 30 height 30
type input "[DATE]"
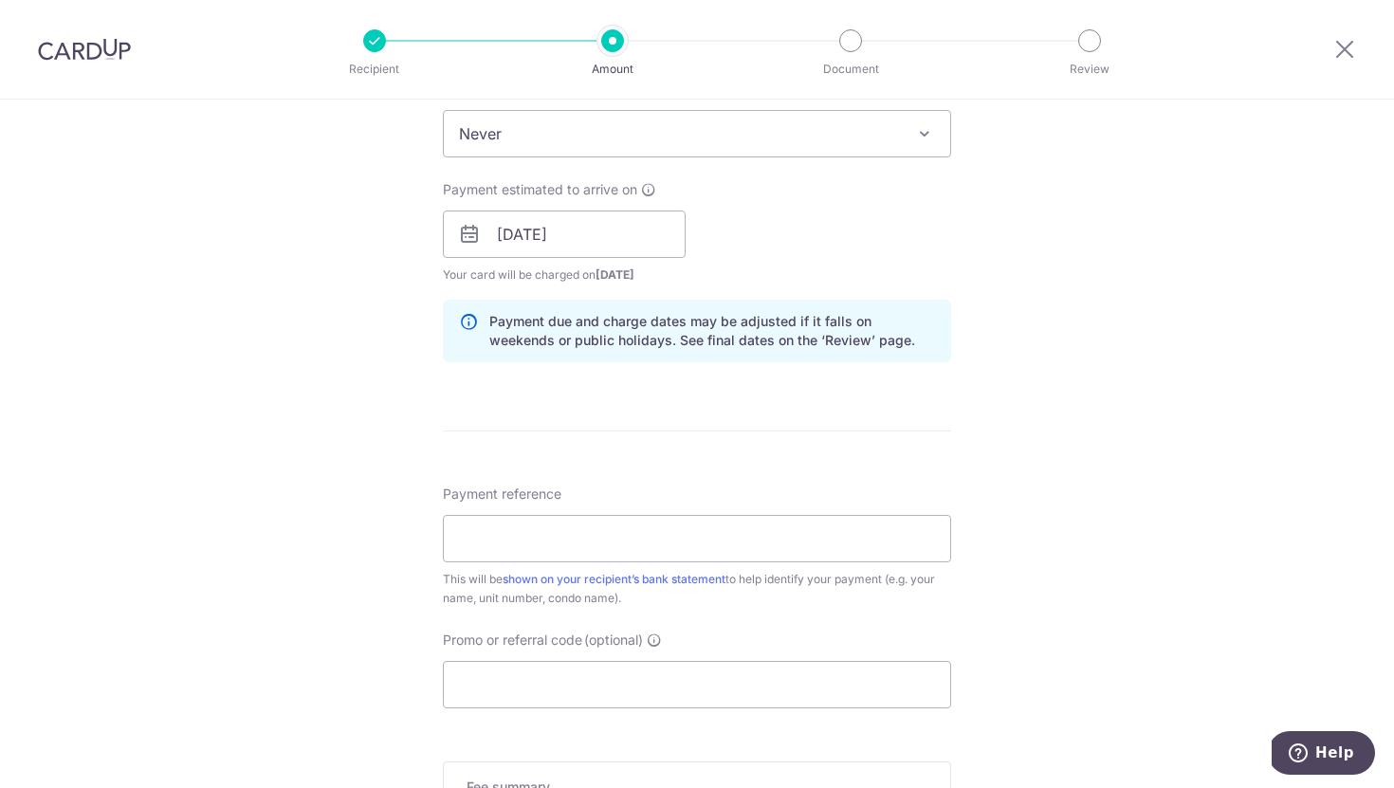
scroll to position [834, 0]
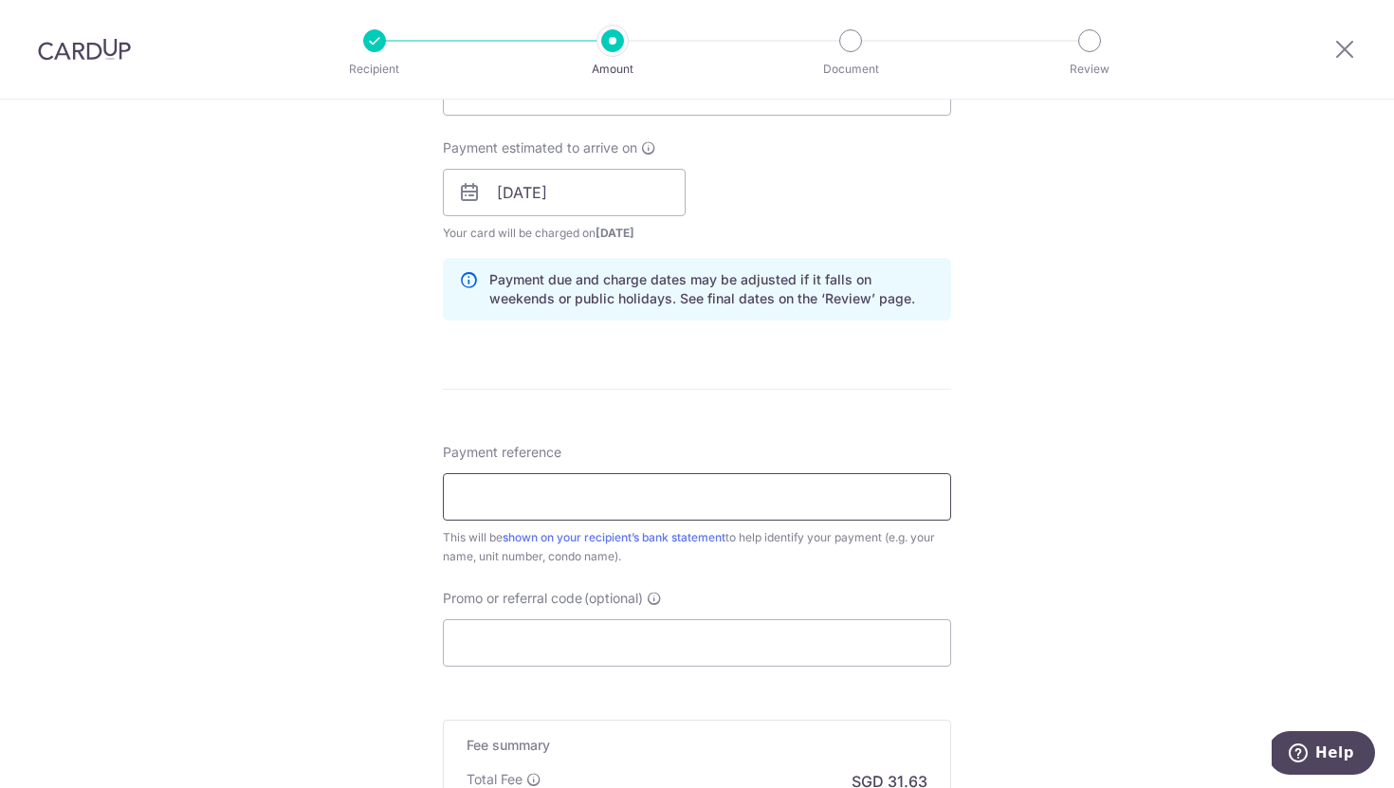
click at [650, 501] on input "Payment reference" at bounding box center [697, 496] width 508 height 47
click at [623, 651] on input "Promo or referral code (optional)" at bounding box center [697, 642] width 508 height 47
paste input "OCBC90NMC"
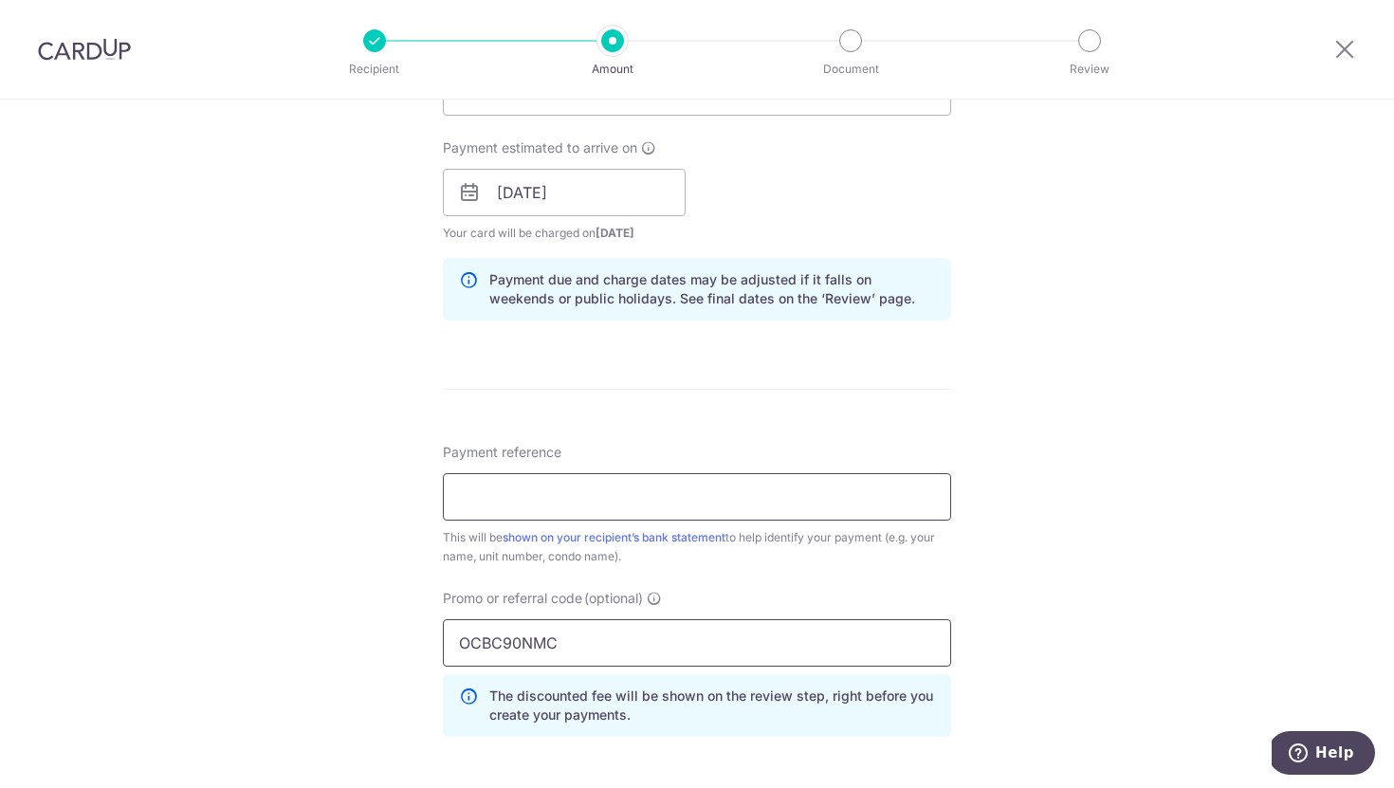
type input "OCBC90NMC"
click at [610, 479] on input "Payment reference" at bounding box center [697, 496] width 508 height 47
type input "1"
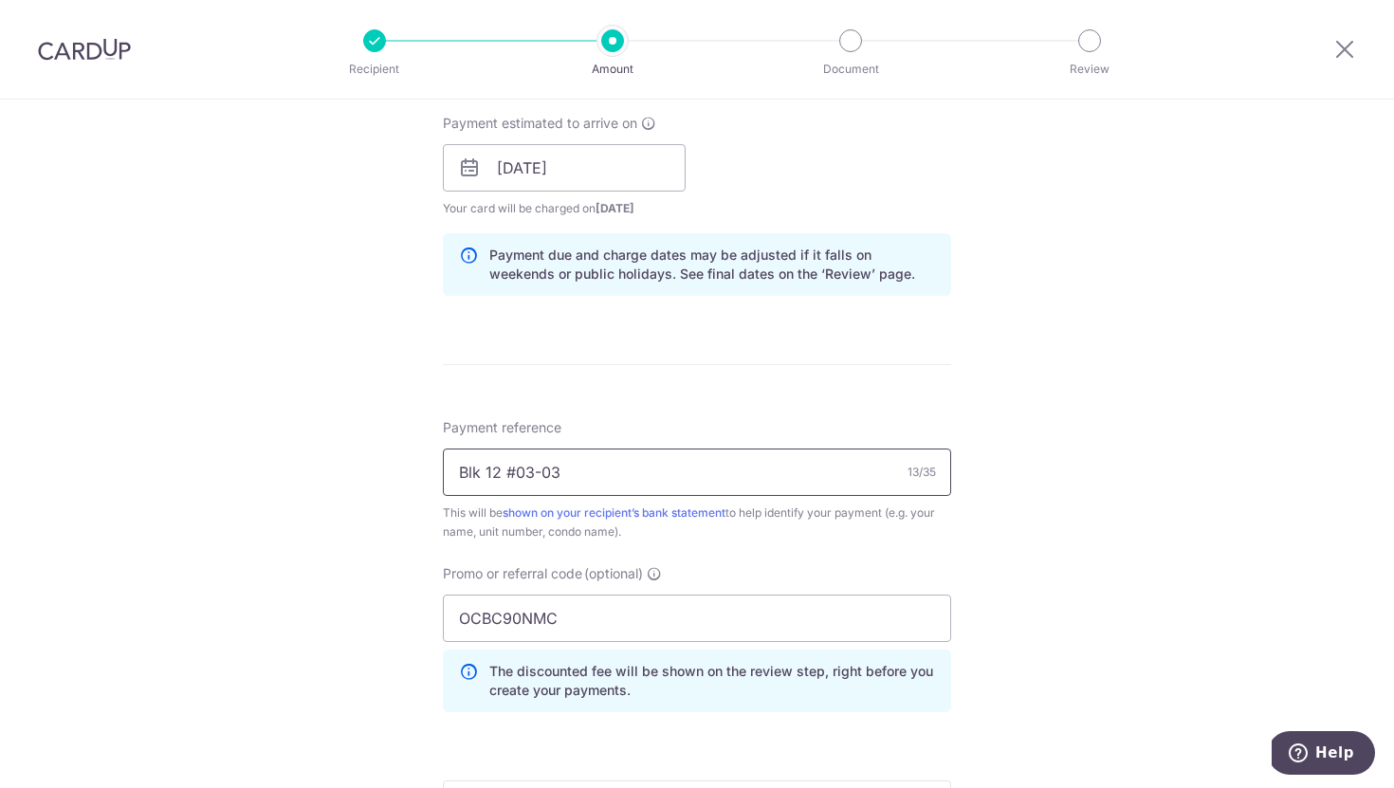
scroll to position [860, 0]
click at [486, 469] on input "Blk 12 #03-03" at bounding box center [697, 470] width 508 height 47
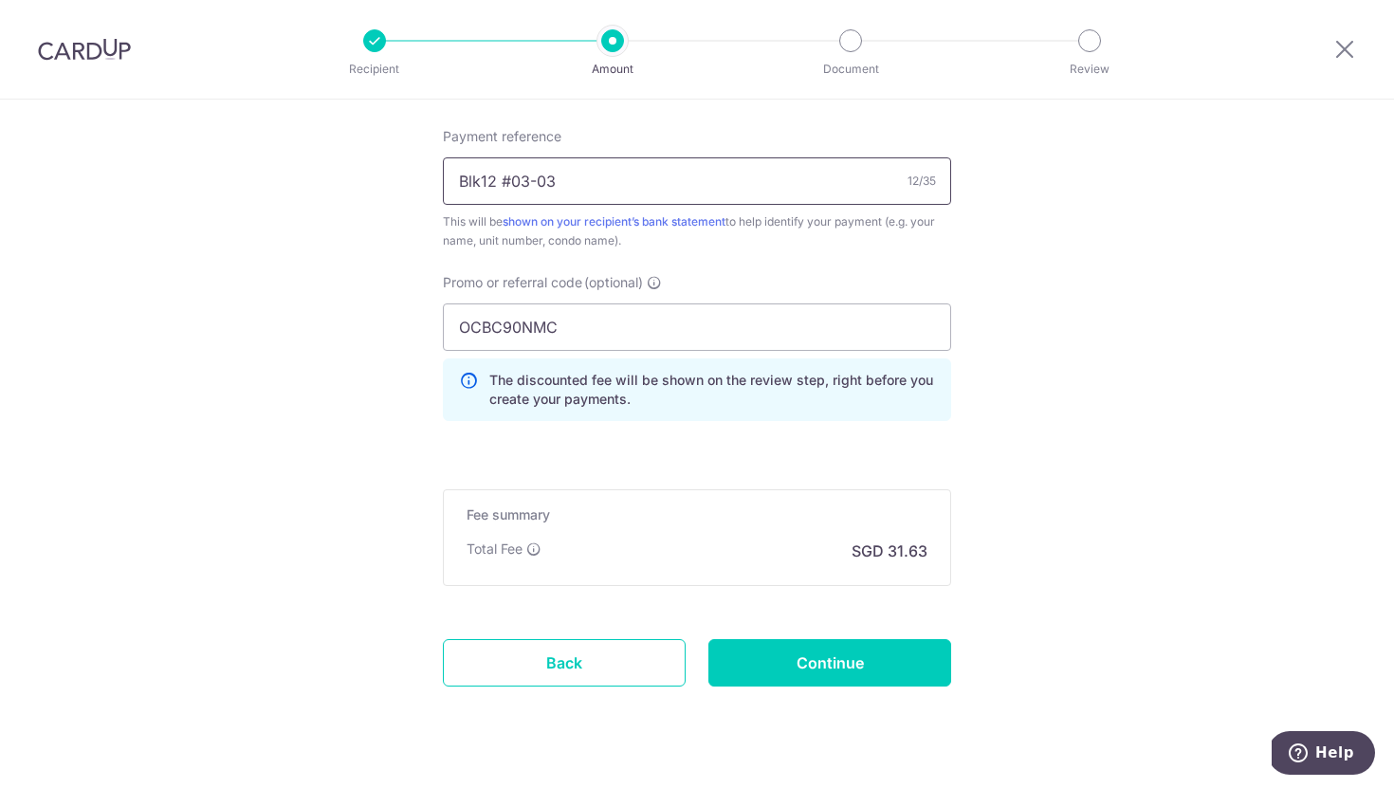
scroll to position [1187, 0]
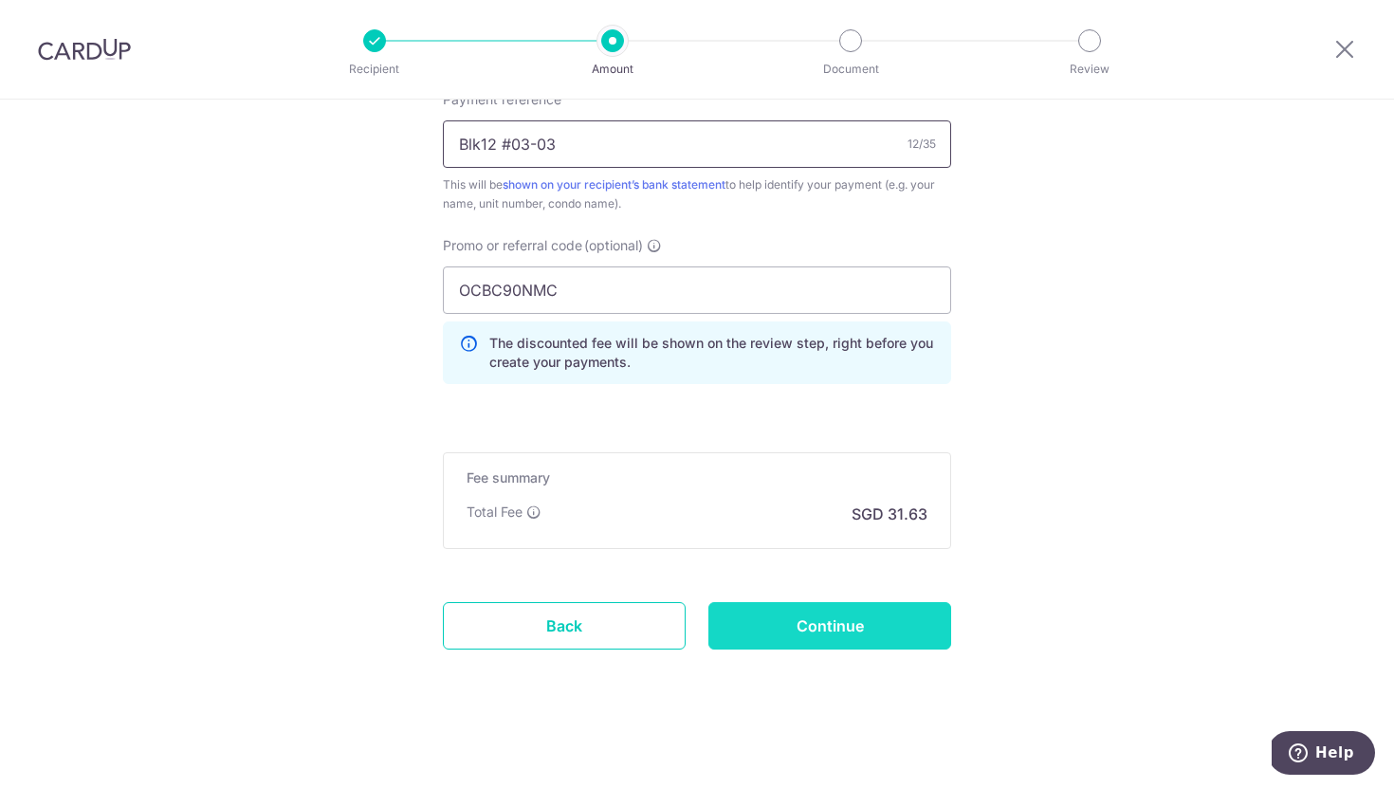
type input "Blk12 #03-03"
click at [781, 630] on input "Continue" at bounding box center [830, 625] width 243 height 47
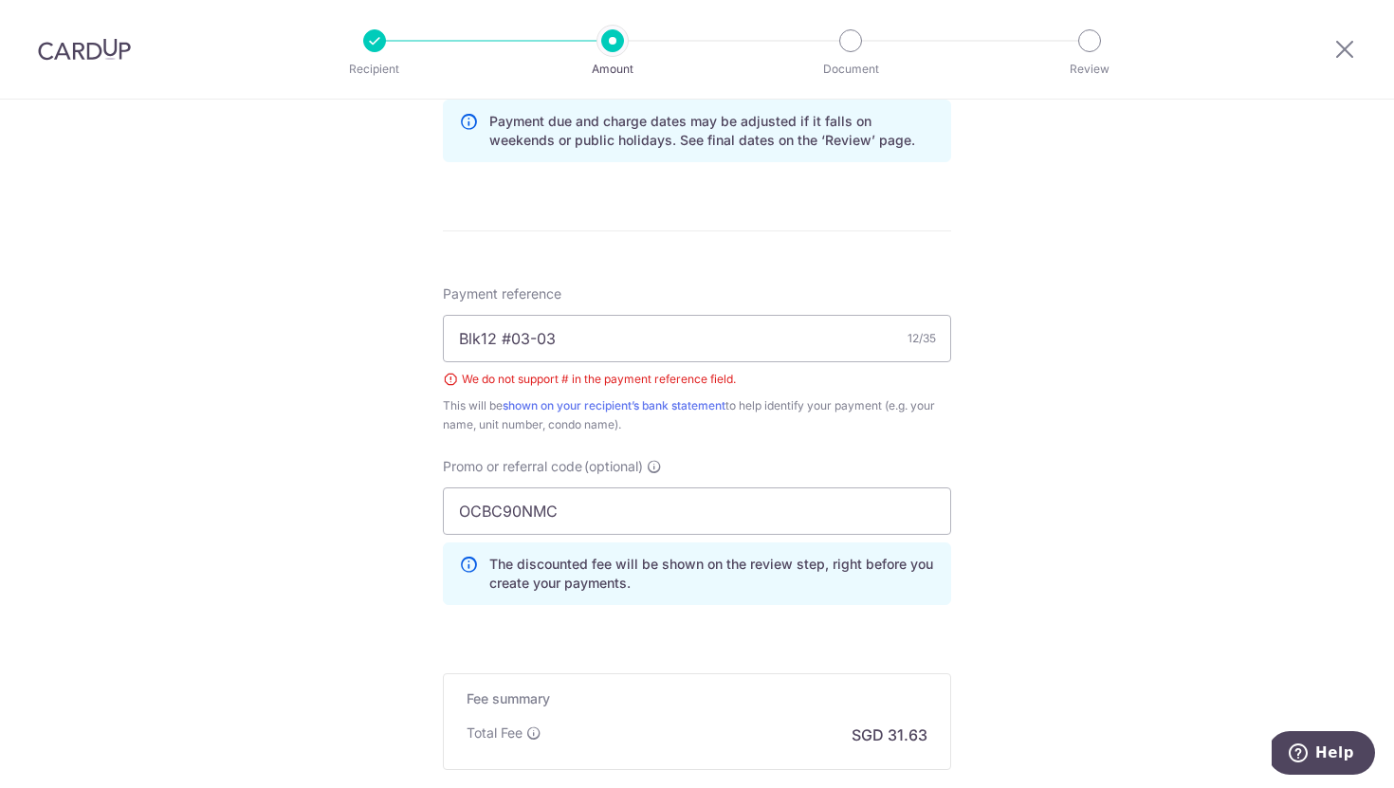
scroll to position [975, 0]
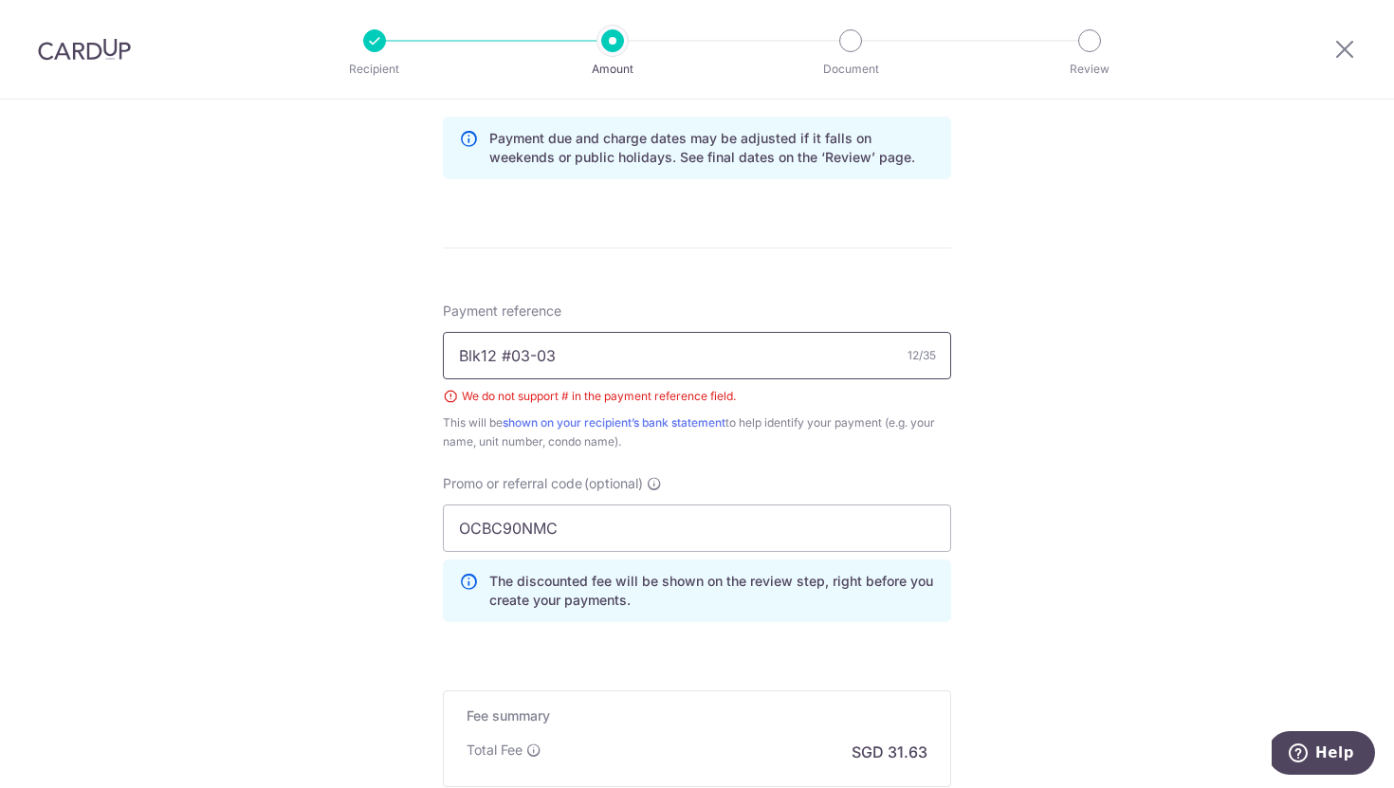
click at [514, 359] on input "Blk12 #03-03" at bounding box center [697, 355] width 508 height 47
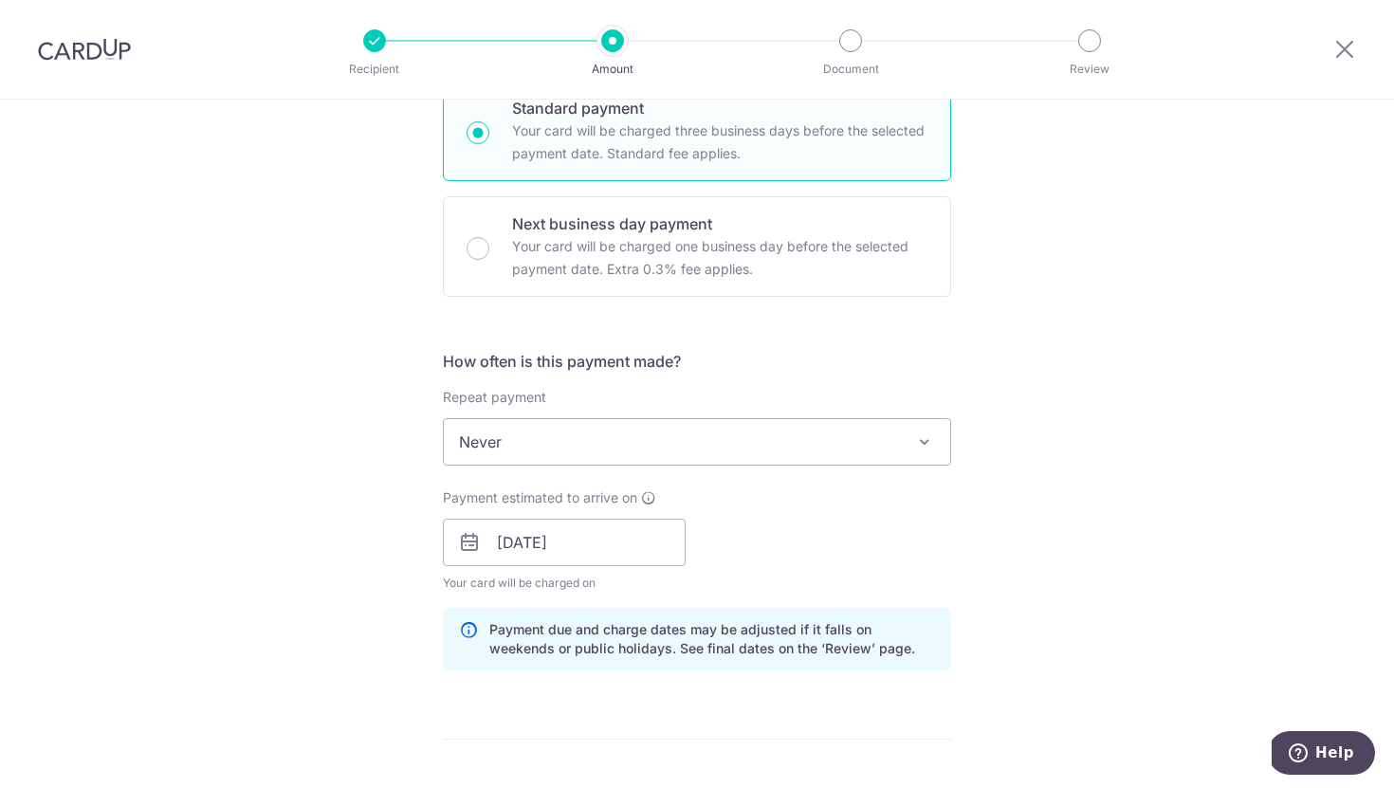
scroll to position [480, 0]
type input "Blk12 03-03"
click at [1355, 41] on icon at bounding box center [1345, 49] width 23 height 24
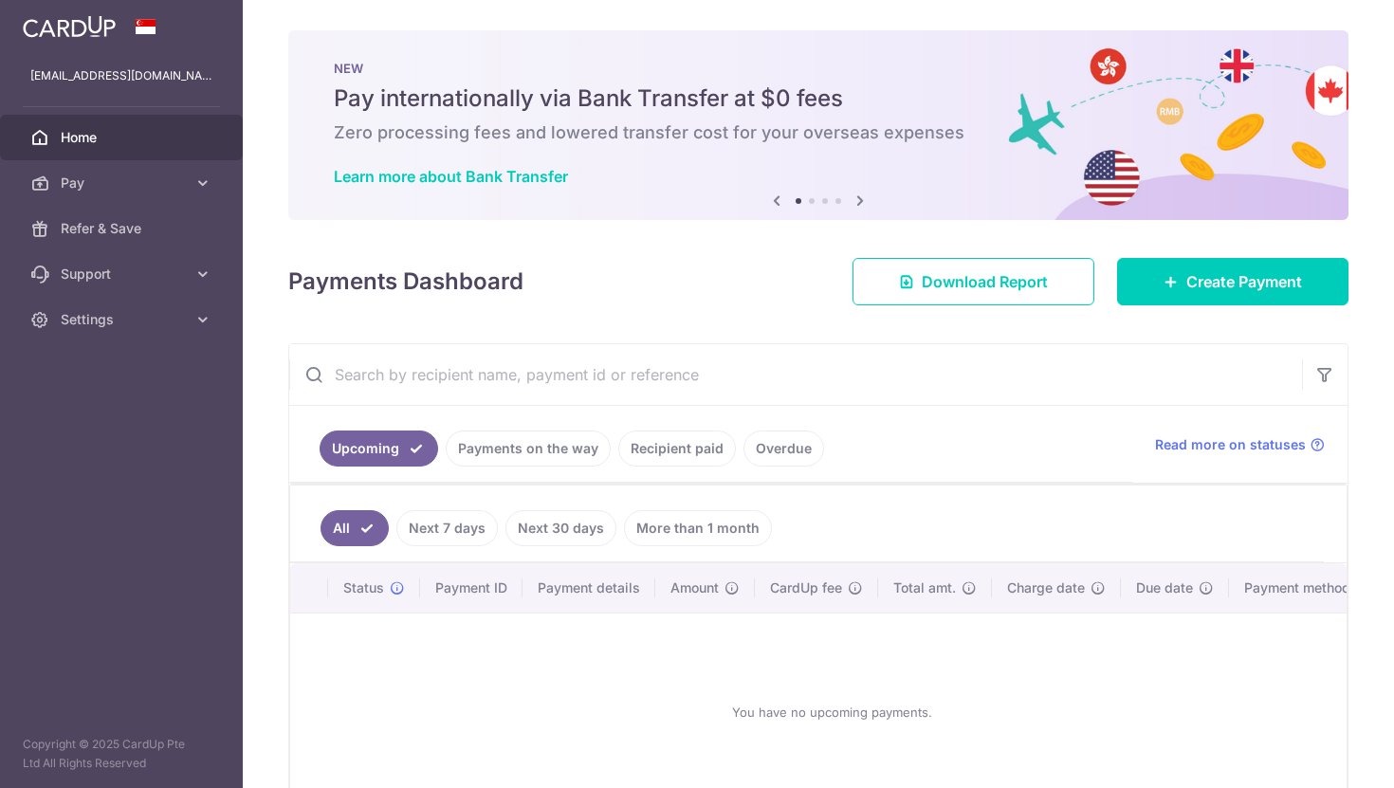
scroll to position [45, 0]
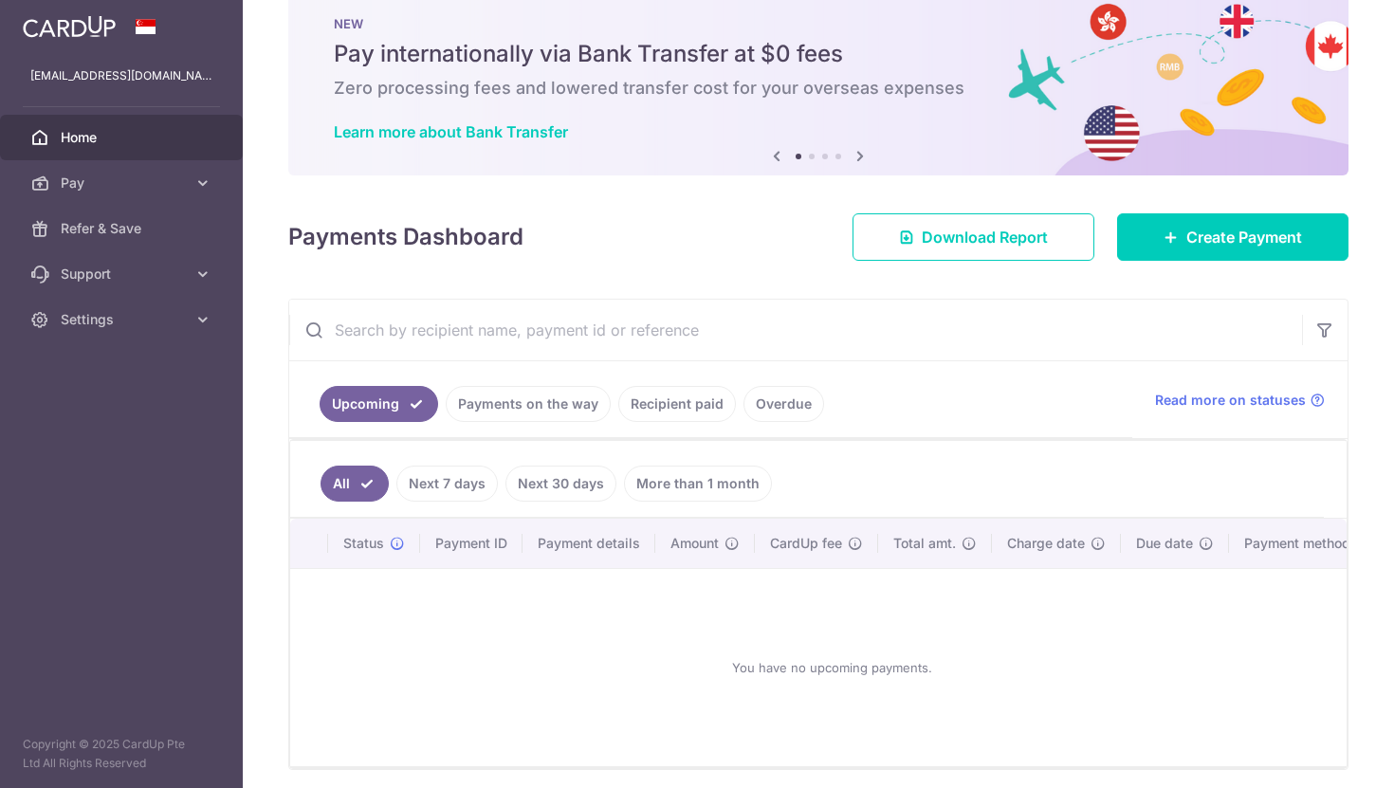
drag, startPoint x: 785, startPoint y: 401, endPoint x: 678, endPoint y: 430, distance: 110.9
click at [678, 432] on ul "Upcoming Payments on the way Recipient paid Overdue" at bounding box center [710, 399] width 843 height 77
click at [679, 397] on link "Recipient paid" at bounding box center [677, 404] width 118 height 36
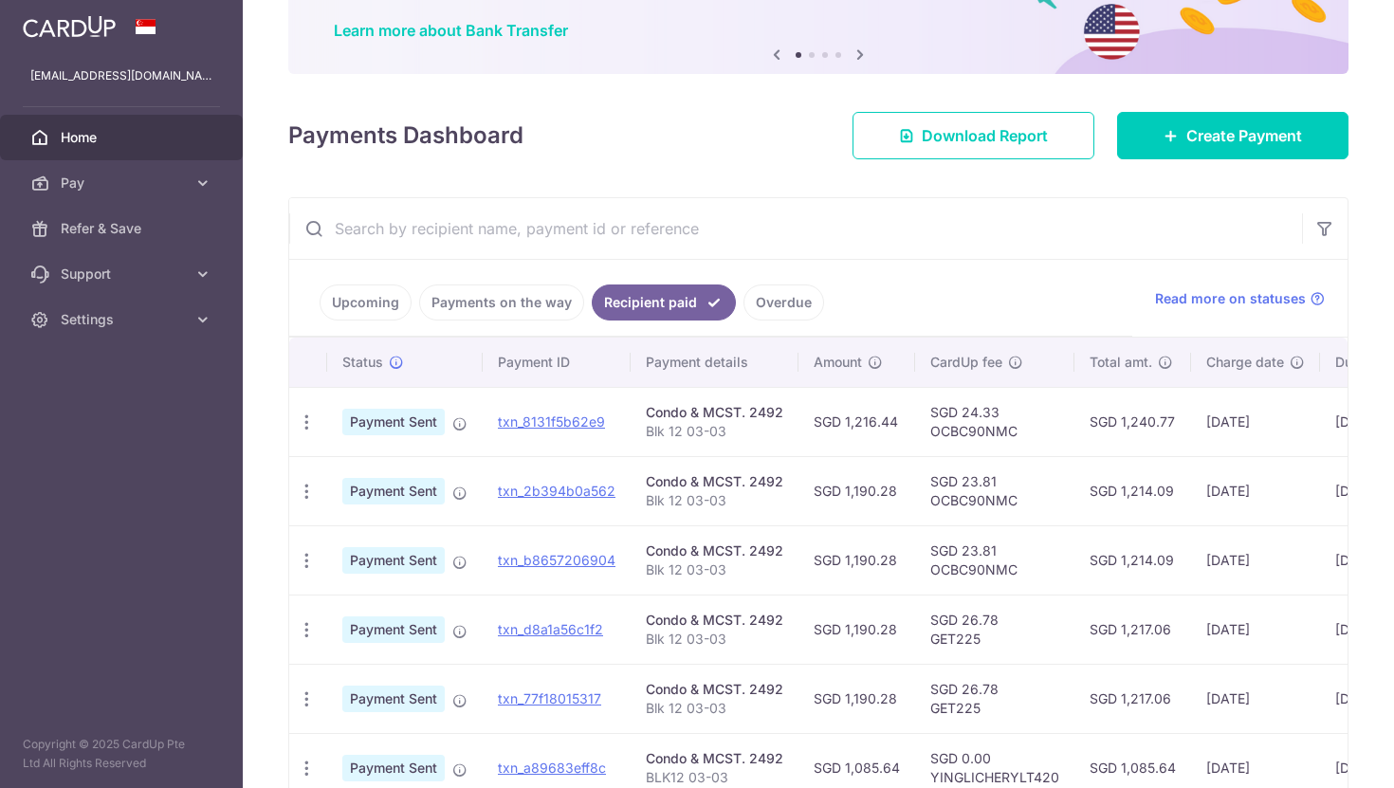
scroll to position [252, 0]
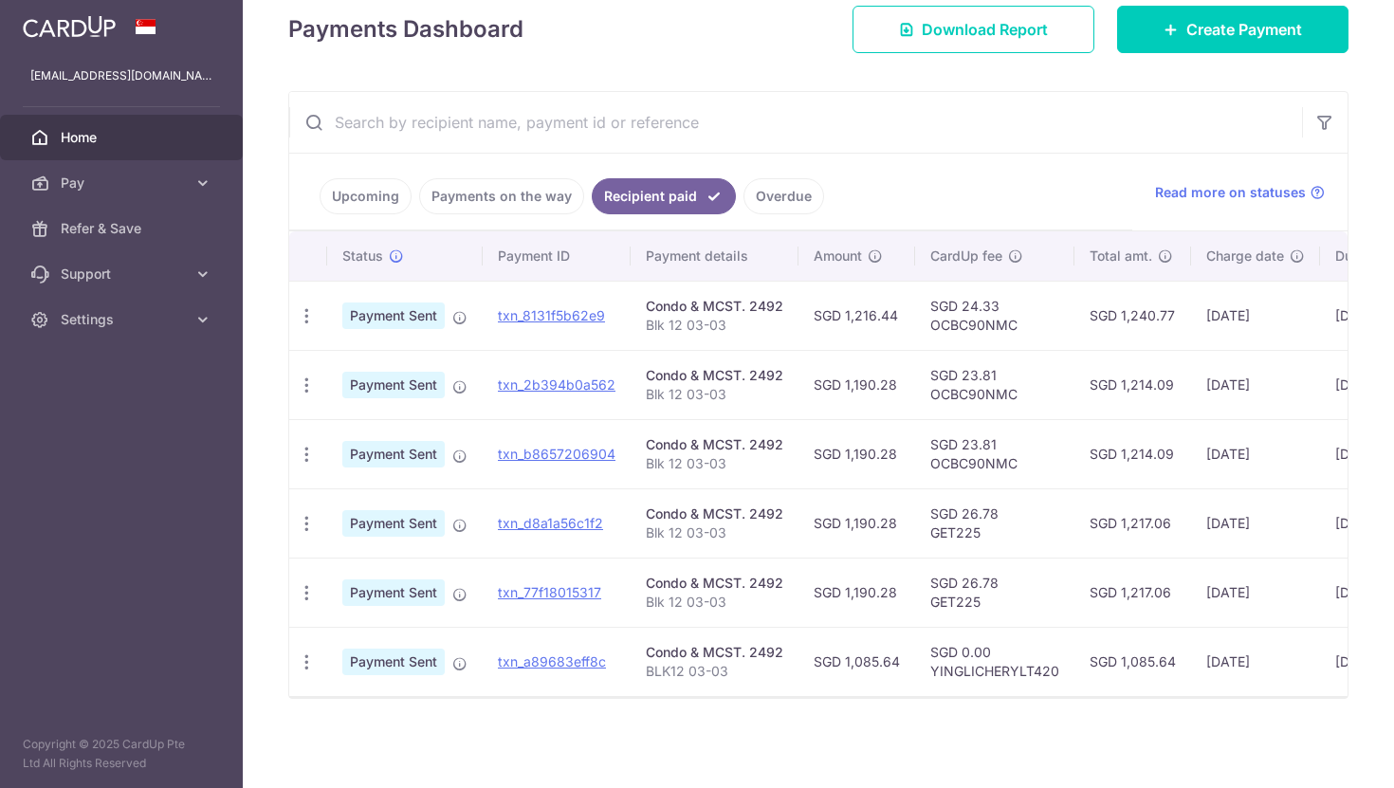
click at [707, 316] on p "Blk 12 03-03" at bounding box center [715, 325] width 138 height 19
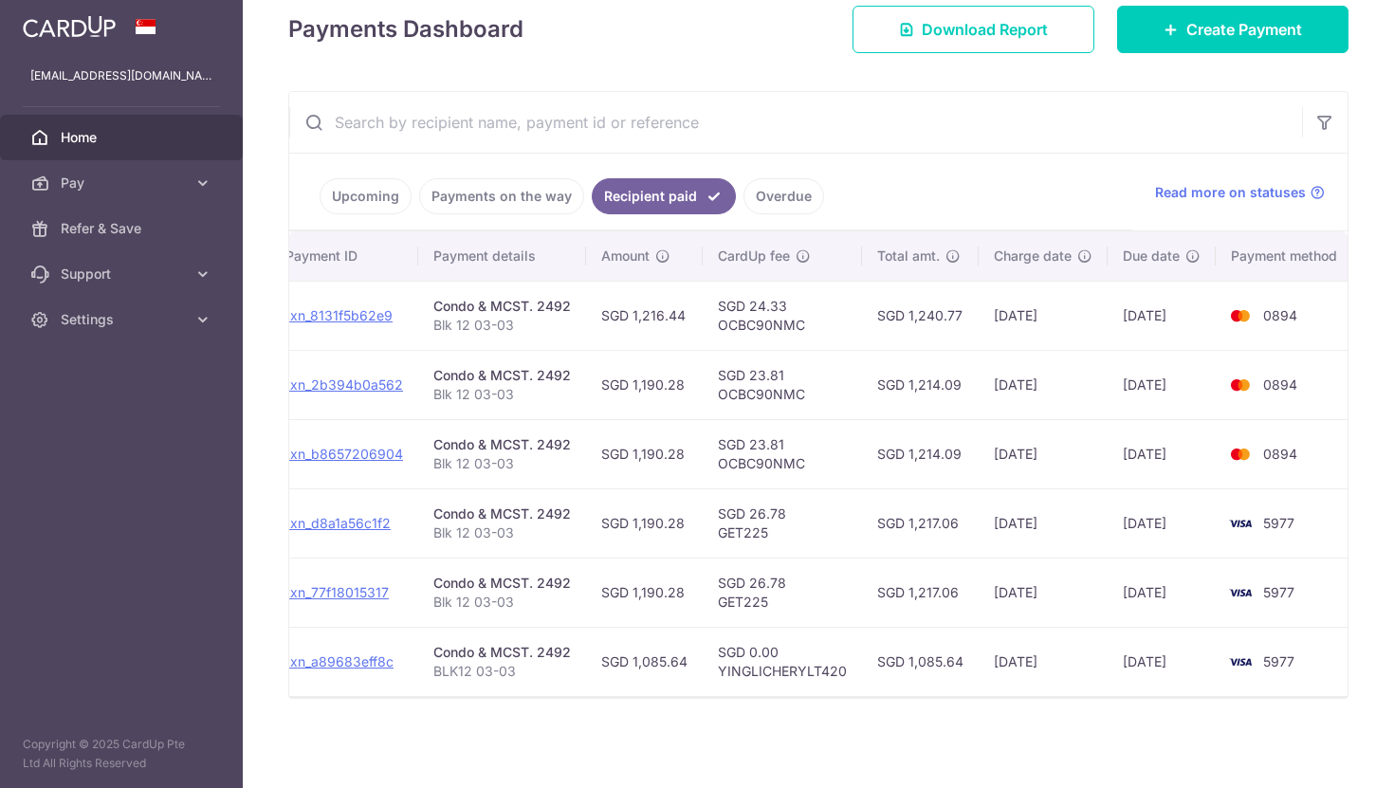
scroll to position [0, 0]
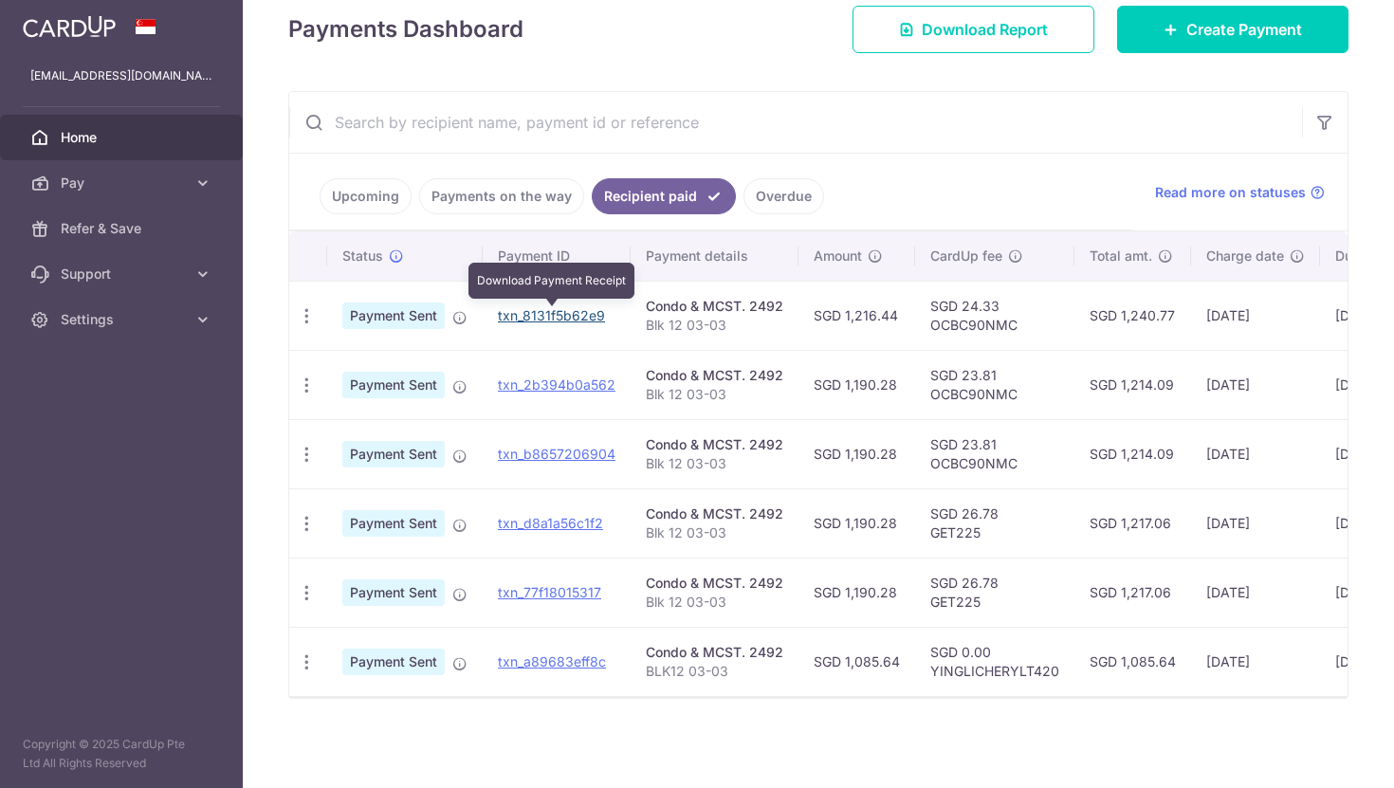
click at [554, 315] on link "txn_8131f5b62e9" at bounding box center [551, 315] width 107 height 16
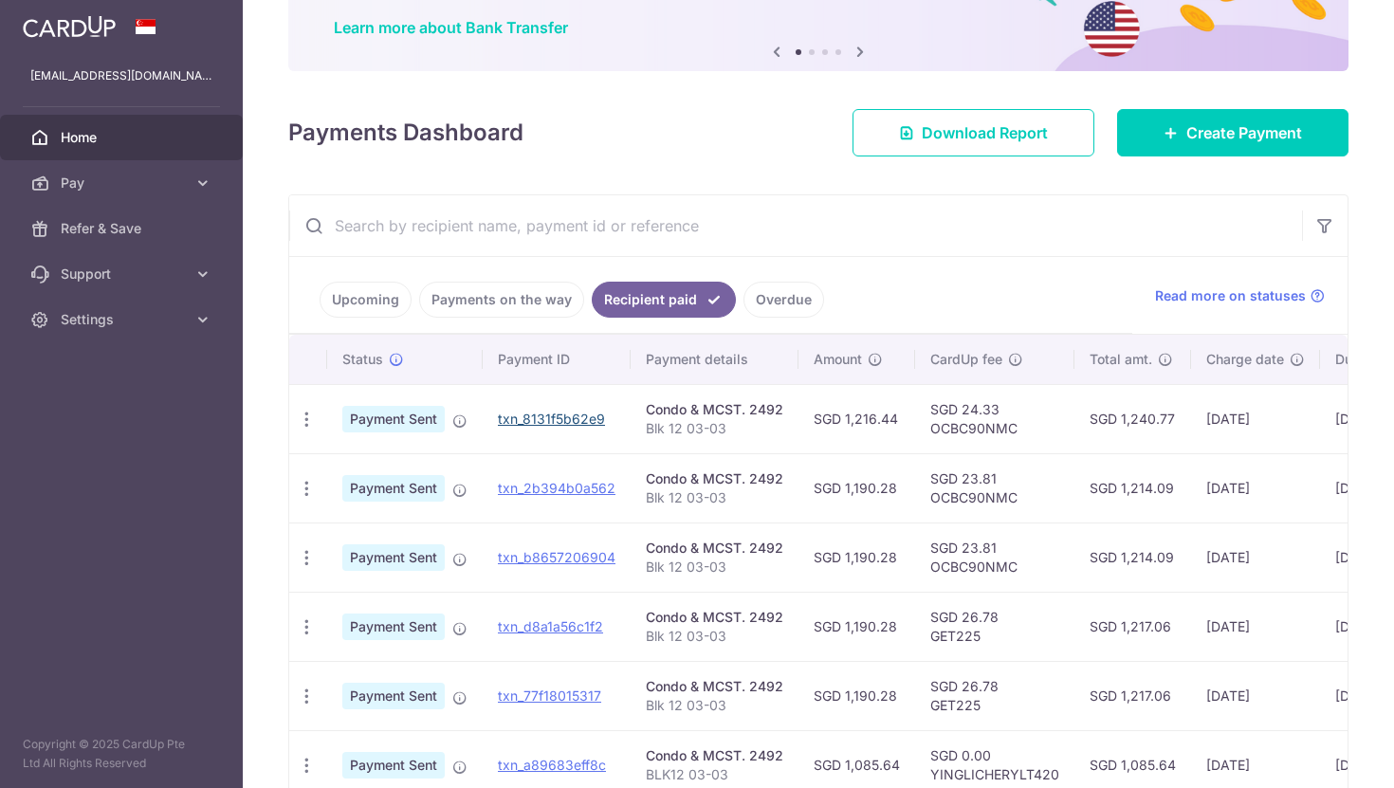
scroll to position [25, 0]
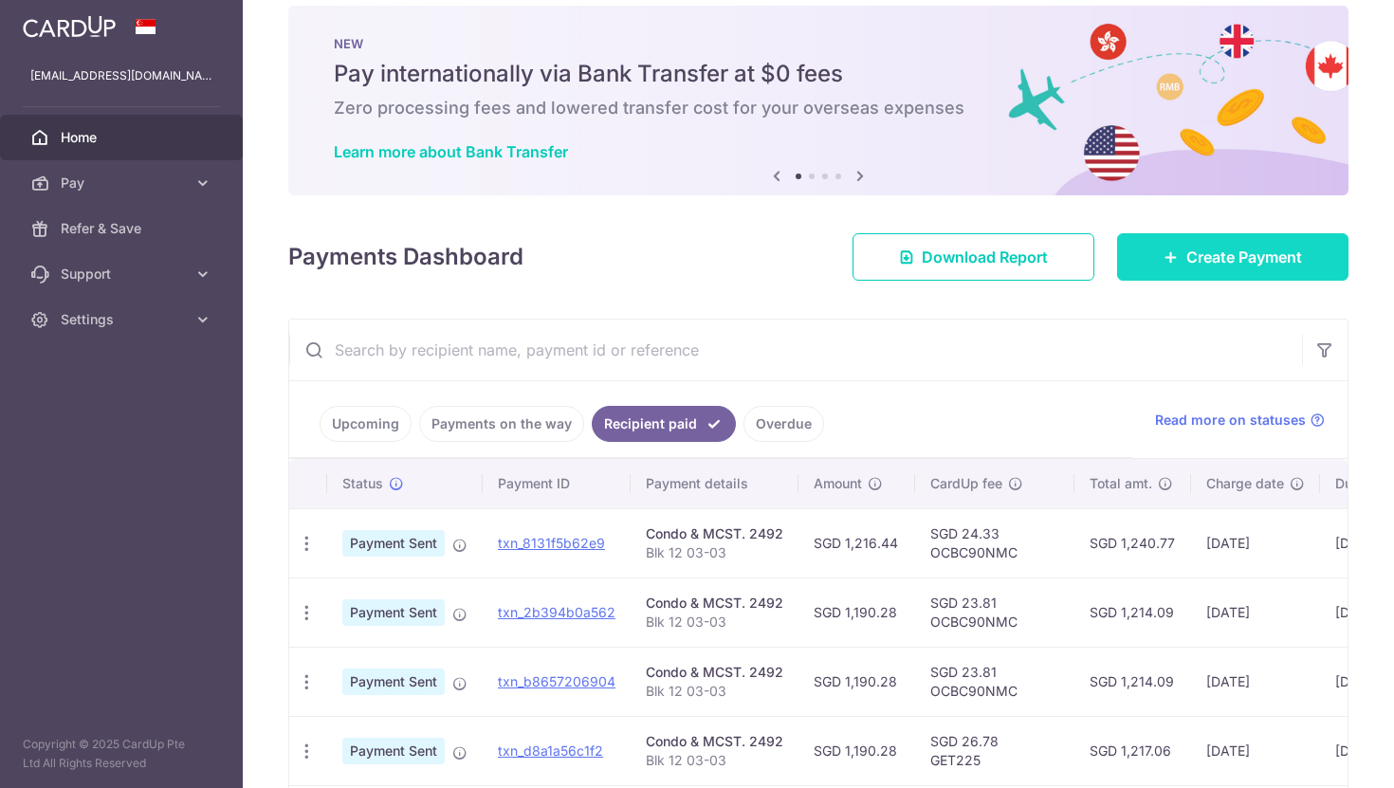
click at [1216, 276] on link "Create Payment" at bounding box center [1232, 256] width 231 height 47
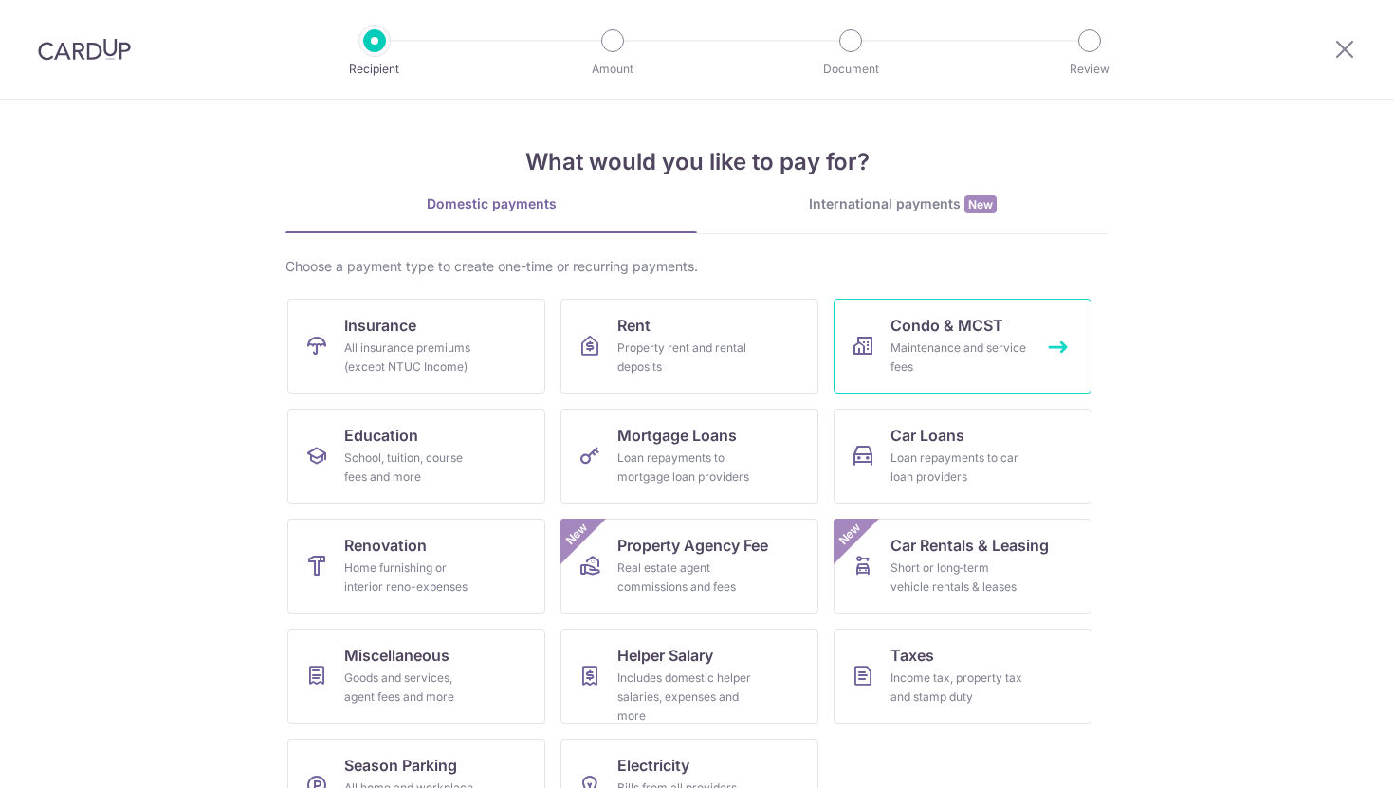
click at [953, 363] on div "Maintenance and service fees" at bounding box center [959, 358] width 137 height 38
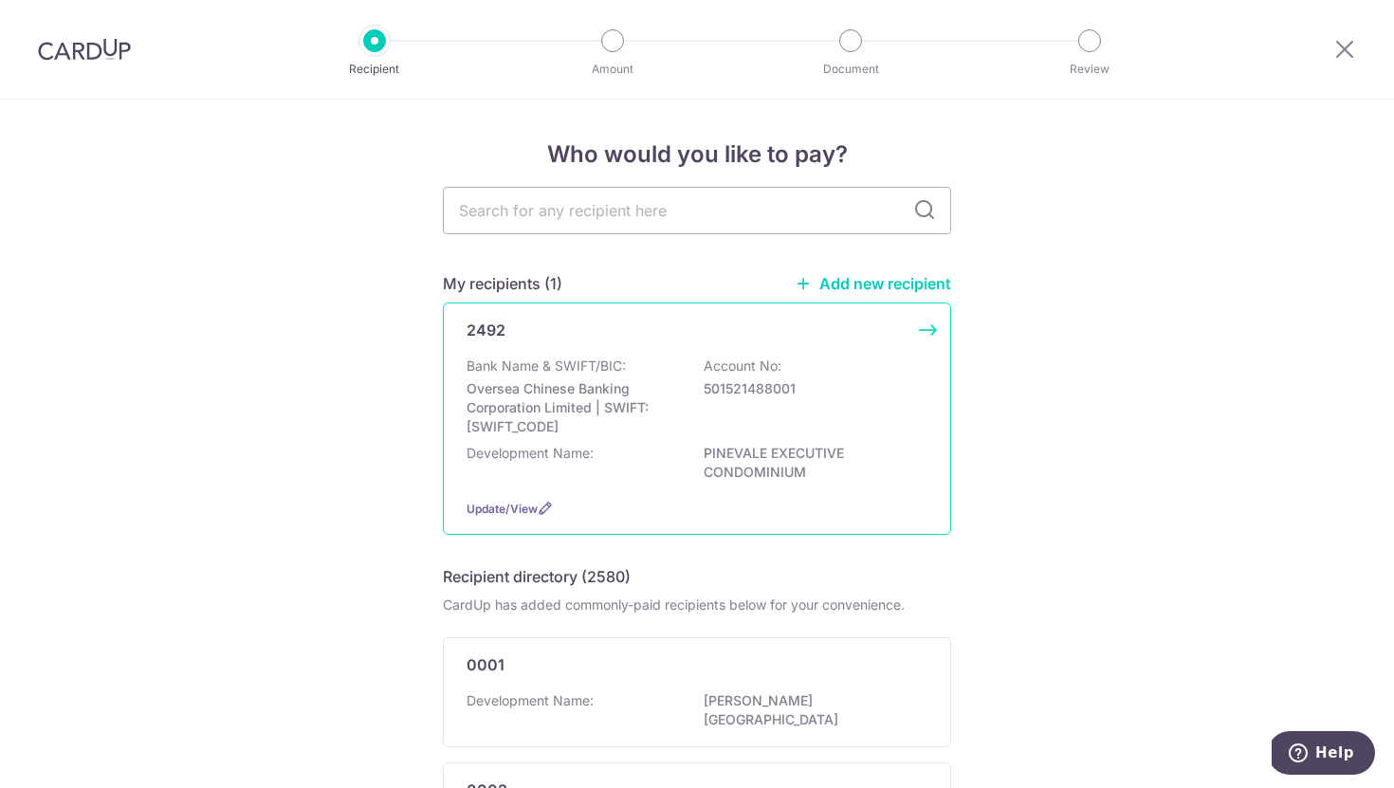
click at [673, 400] on p "Oversea Chinese Banking Corporation Limited | SWIFT: OCBCSGSGXXX" at bounding box center [573, 407] width 212 height 57
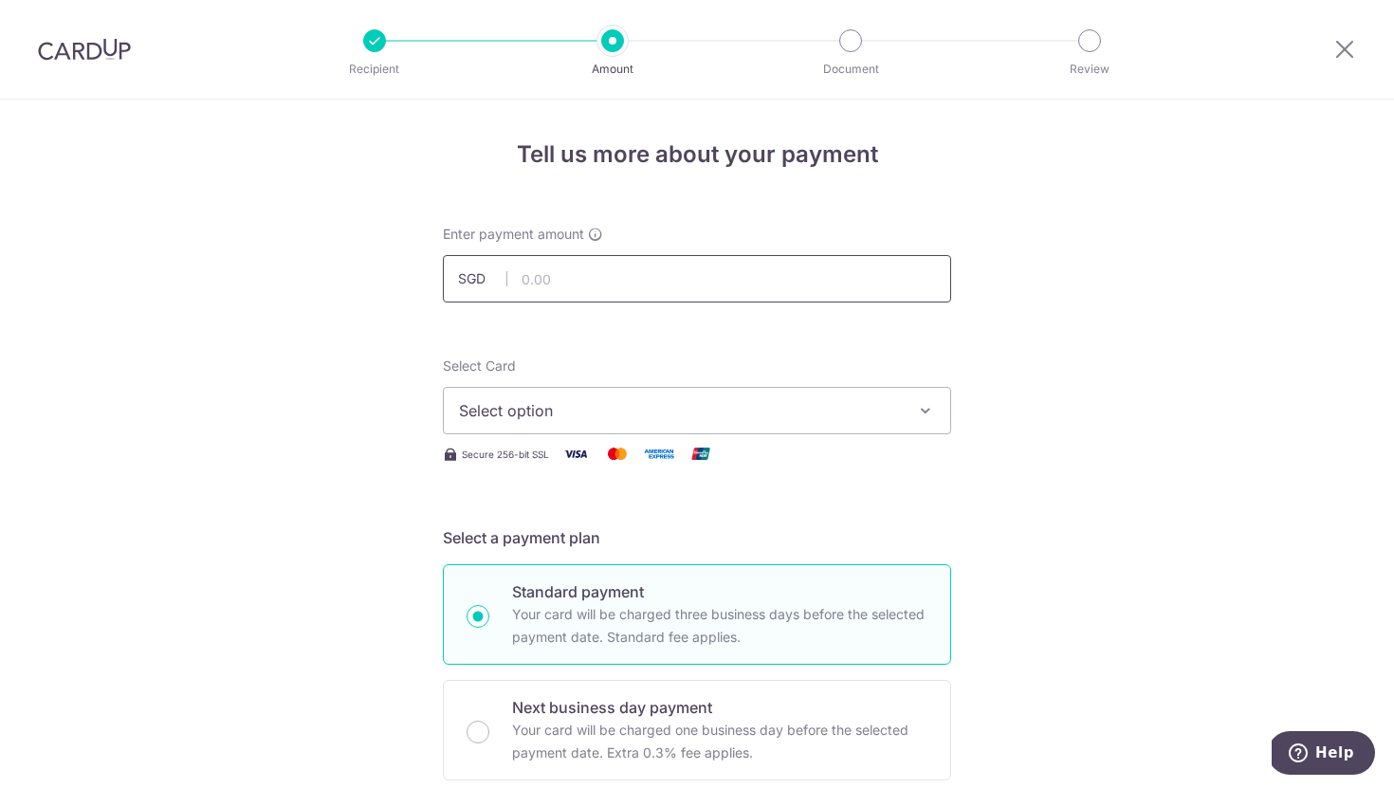
click at [637, 255] on input "text" at bounding box center [697, 278] width 508 height 47
type input "1,216.44"
click at [637, 406] on span "Select option" at bounding box center [680, 410] width 442 height 23
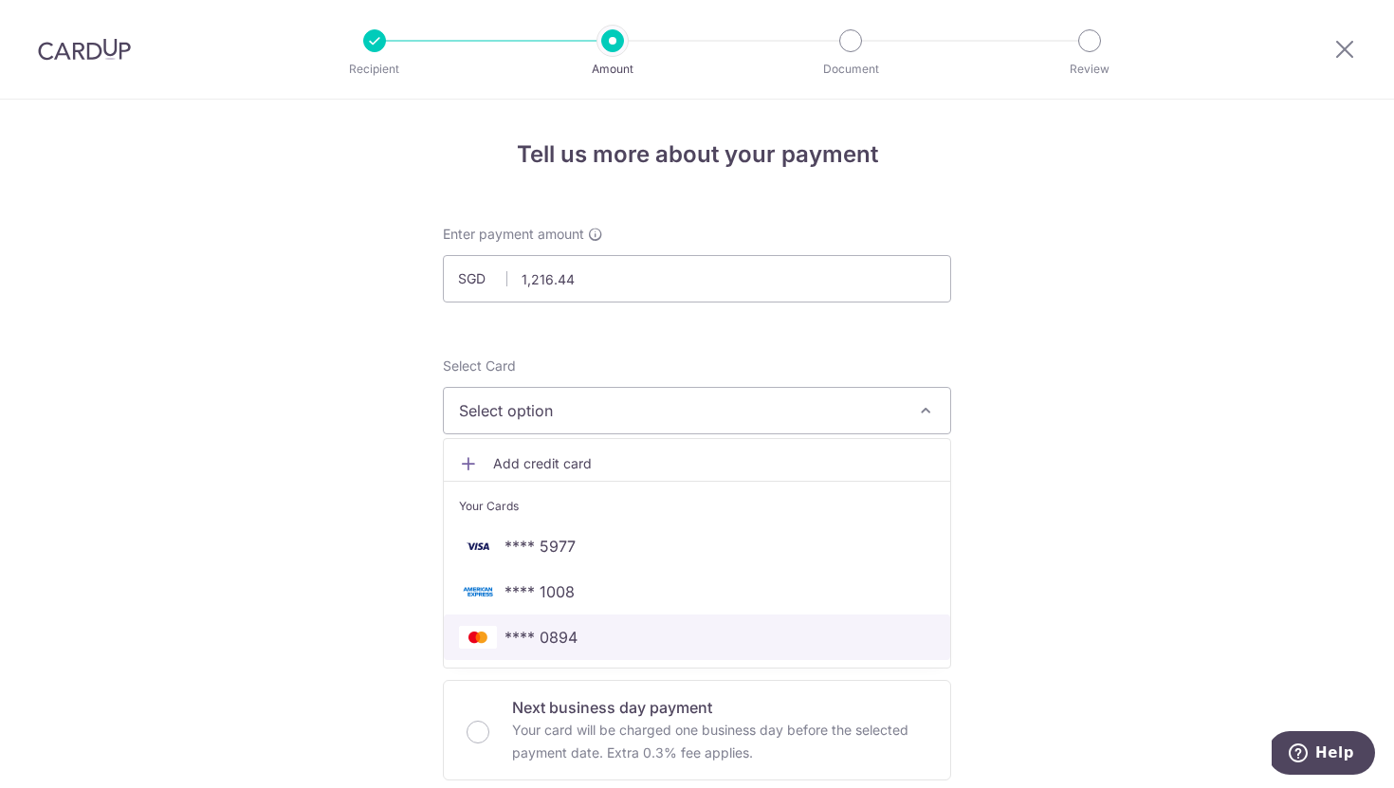
click at [624, 633] on span "**** 0894" at bounding box center [697, 637] width 476 height 23
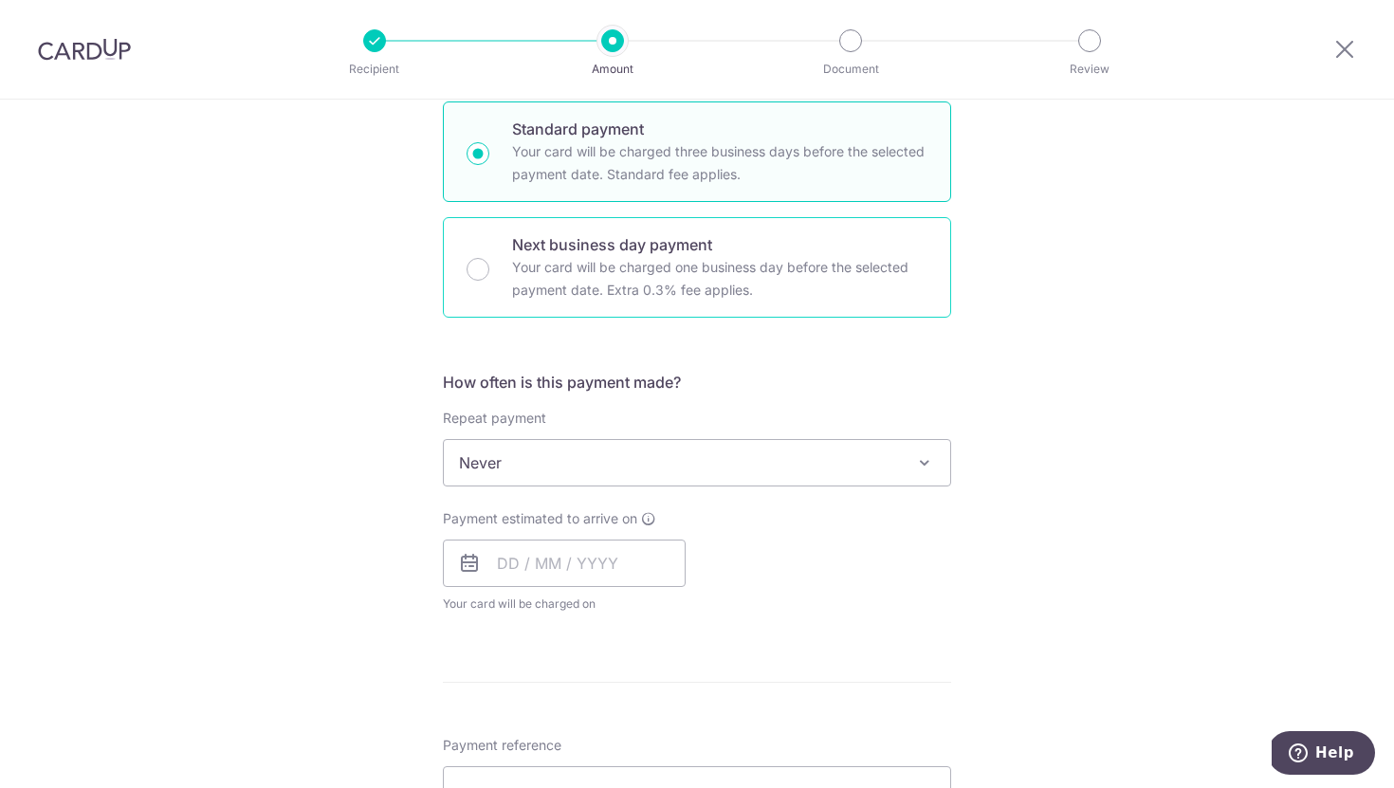
scroll to position [473, 0]
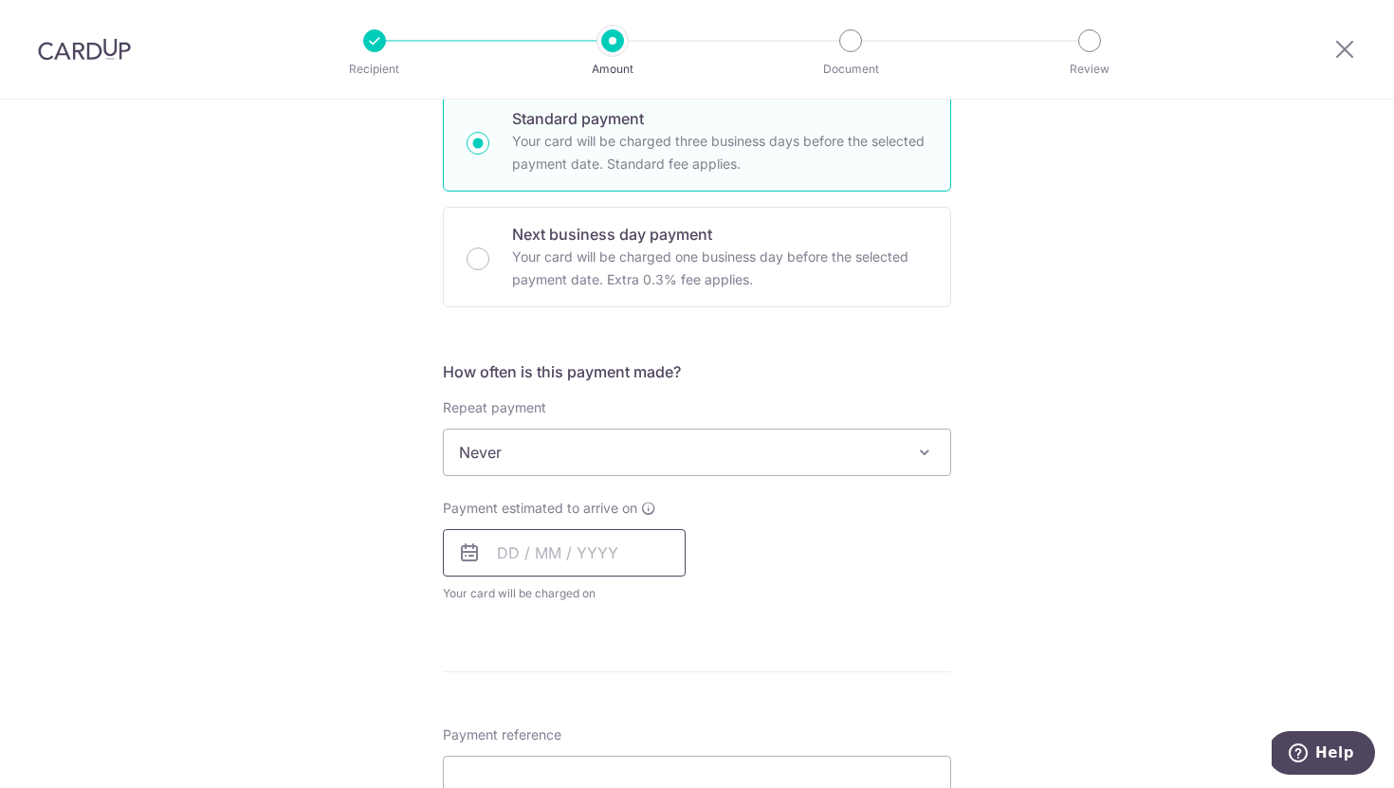
click at [594, 557] on input "text" at bounding box center [564, 552] width 243 height 47
click at [634, 755] on link "16" at bounding box center [633, 763] width 30 height 30
type input "16/10/2025"
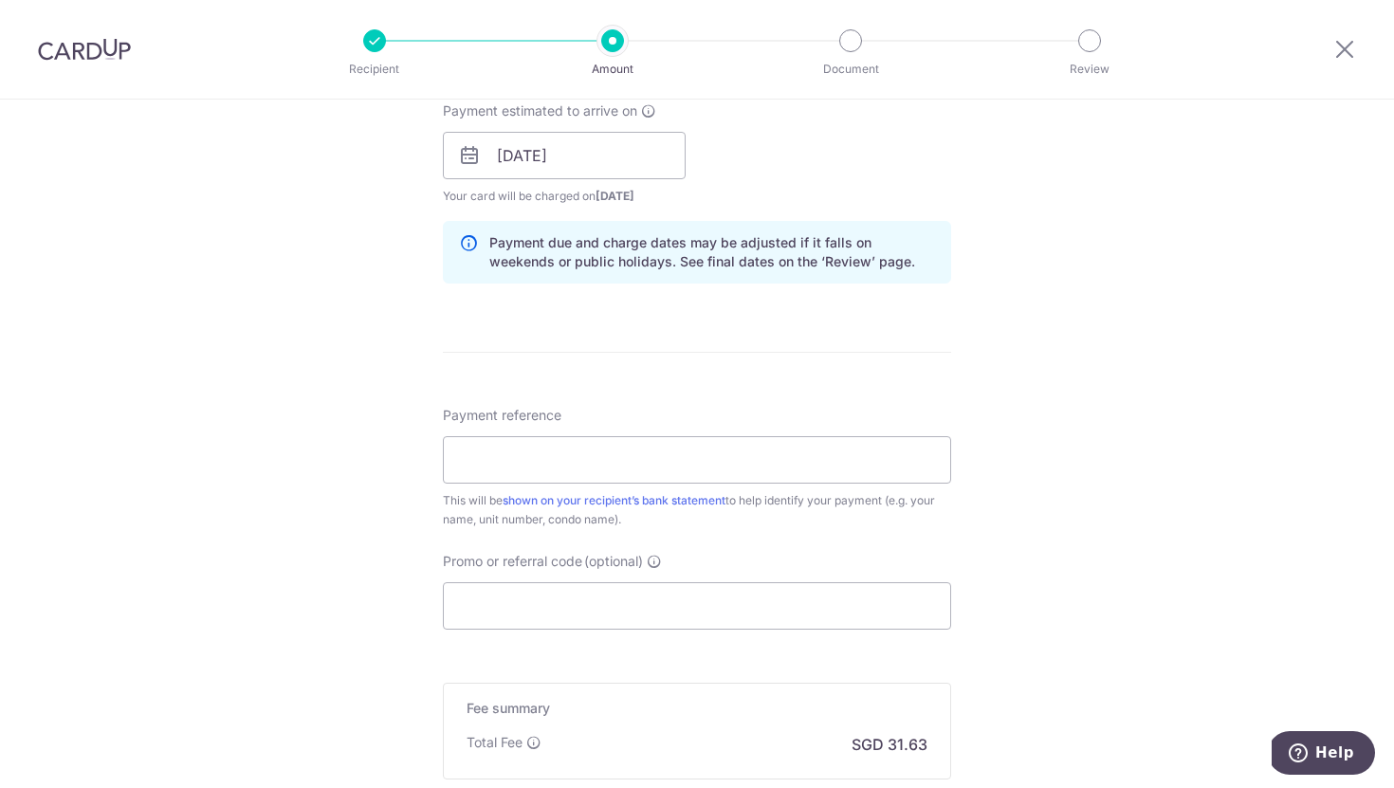
scroll to position [901, 0]
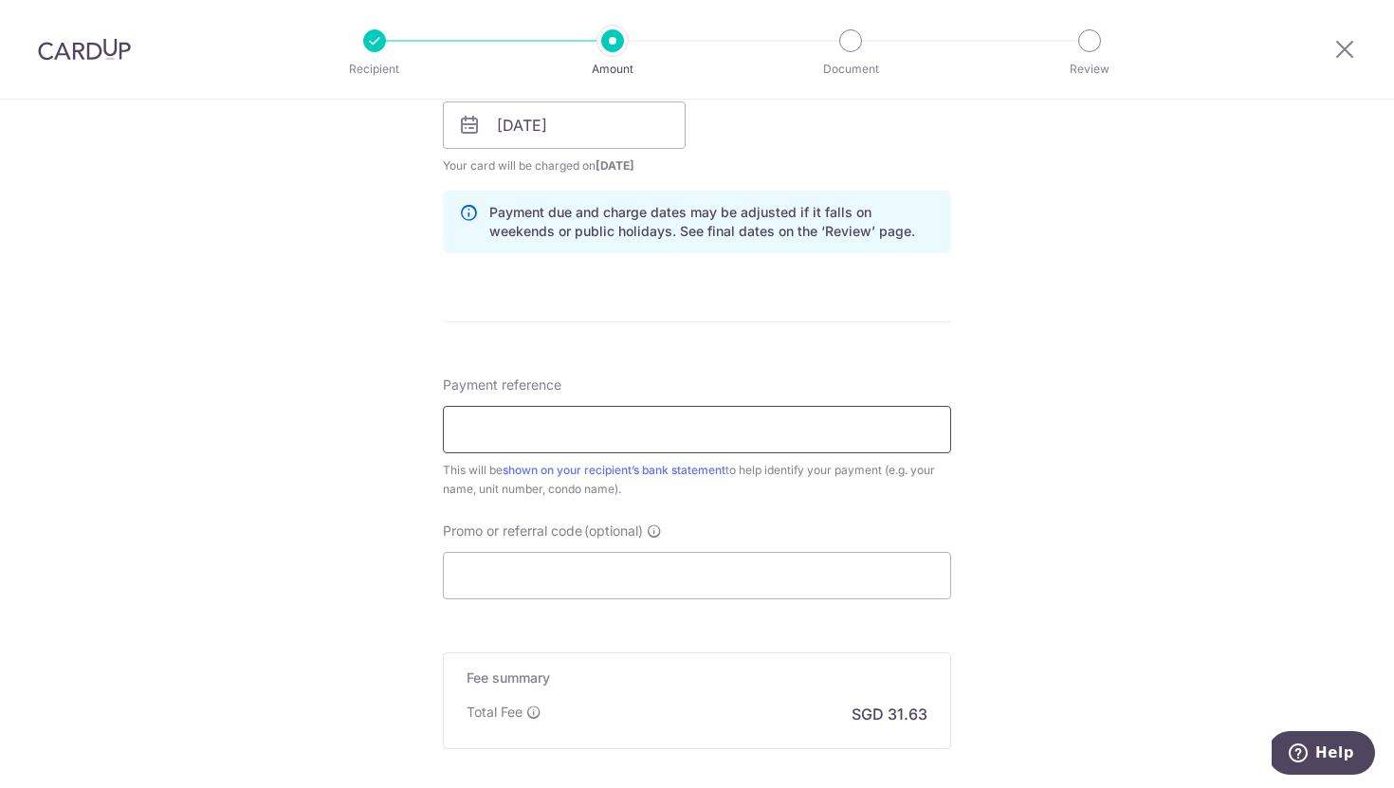
click at [640, 418] on input "Payment reference" at bounding box center [697, 429] width 508 height 47
click at [610, 566] on input "Promo or referral code (optional)" at bounding box center [697, 575] width 508 height 47
paste input "OCBC90NMC"
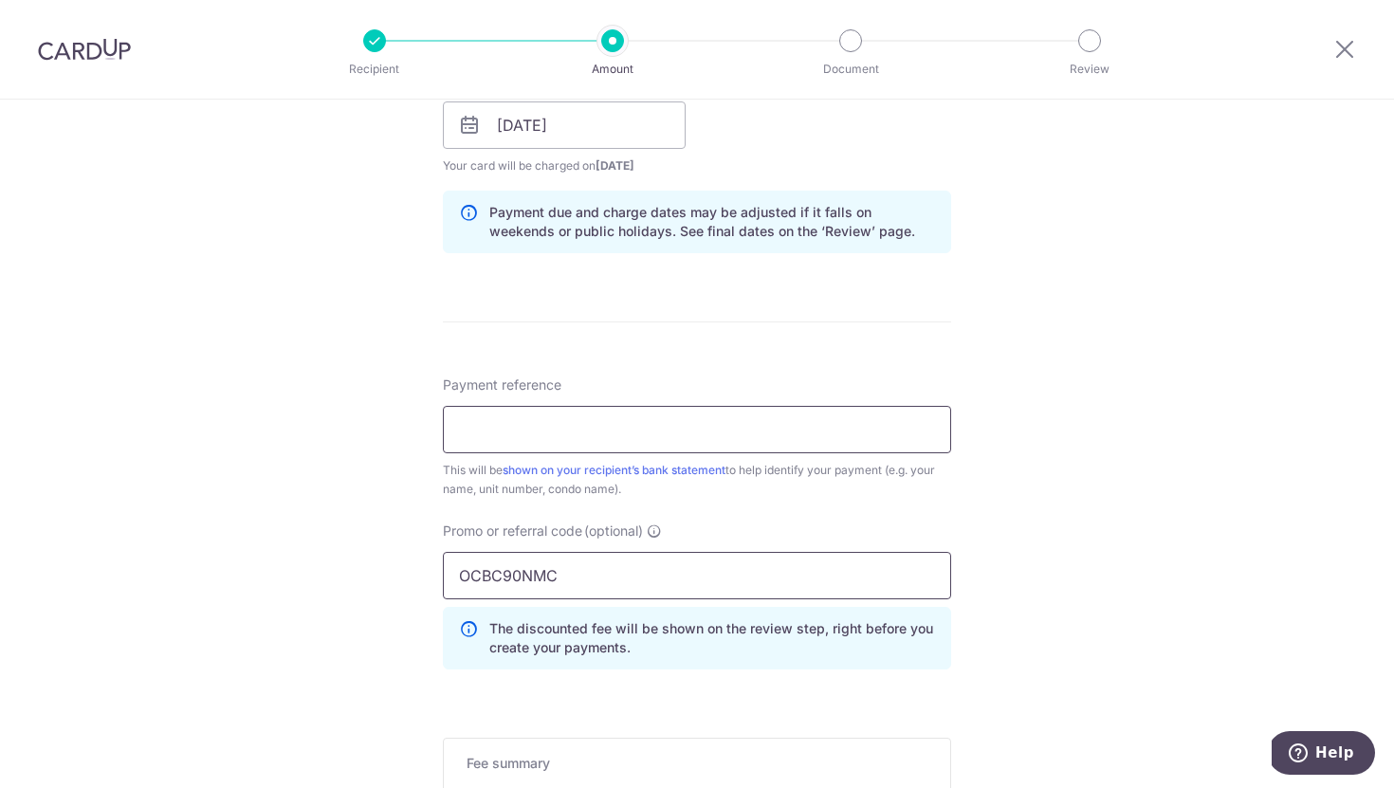
type input "OCBC90NMC"
click at [602, 427] on input "Payment reference" at bounding box center [697, 429] width 508 height 47
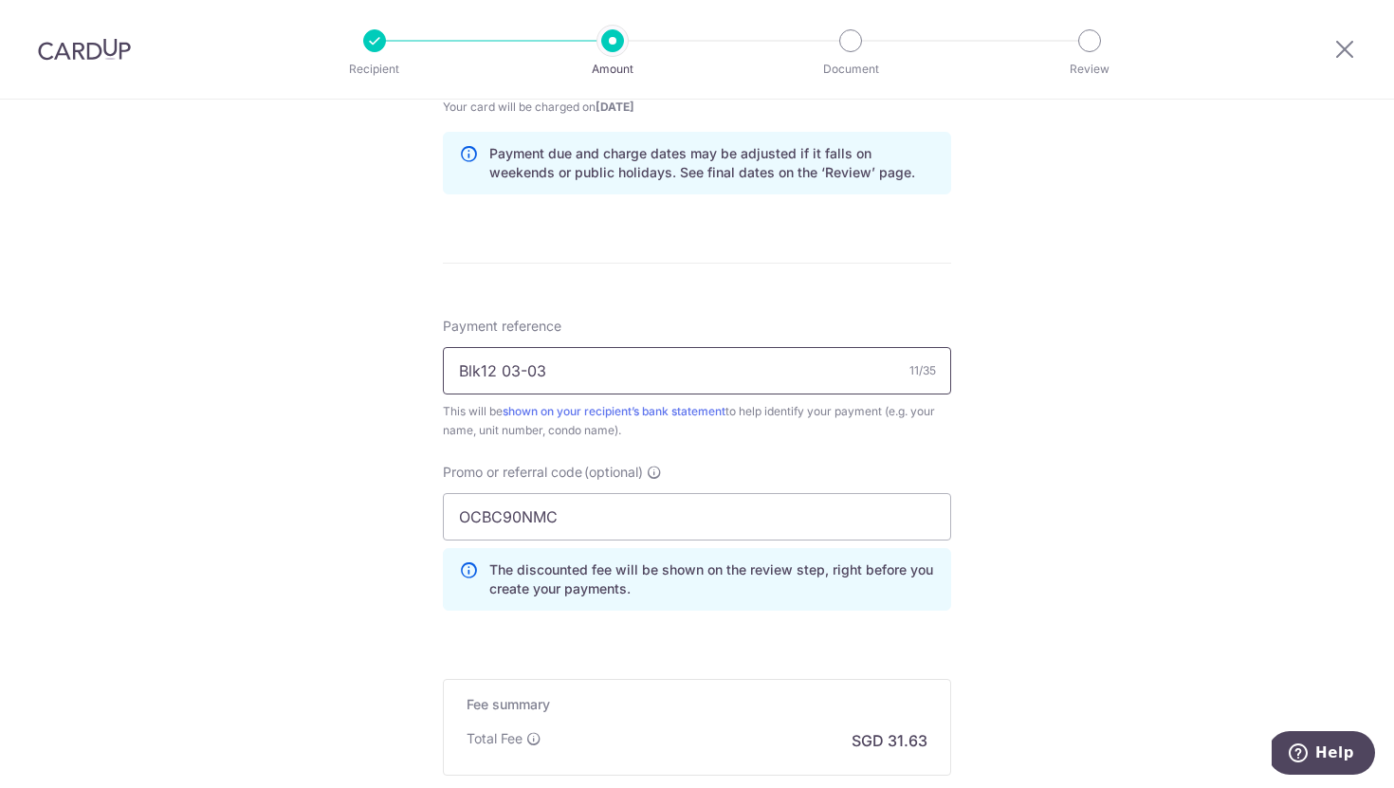
click at [484, 374] on input "Blk12 03-03" at bounding box center [697, 370] width 508 height 47
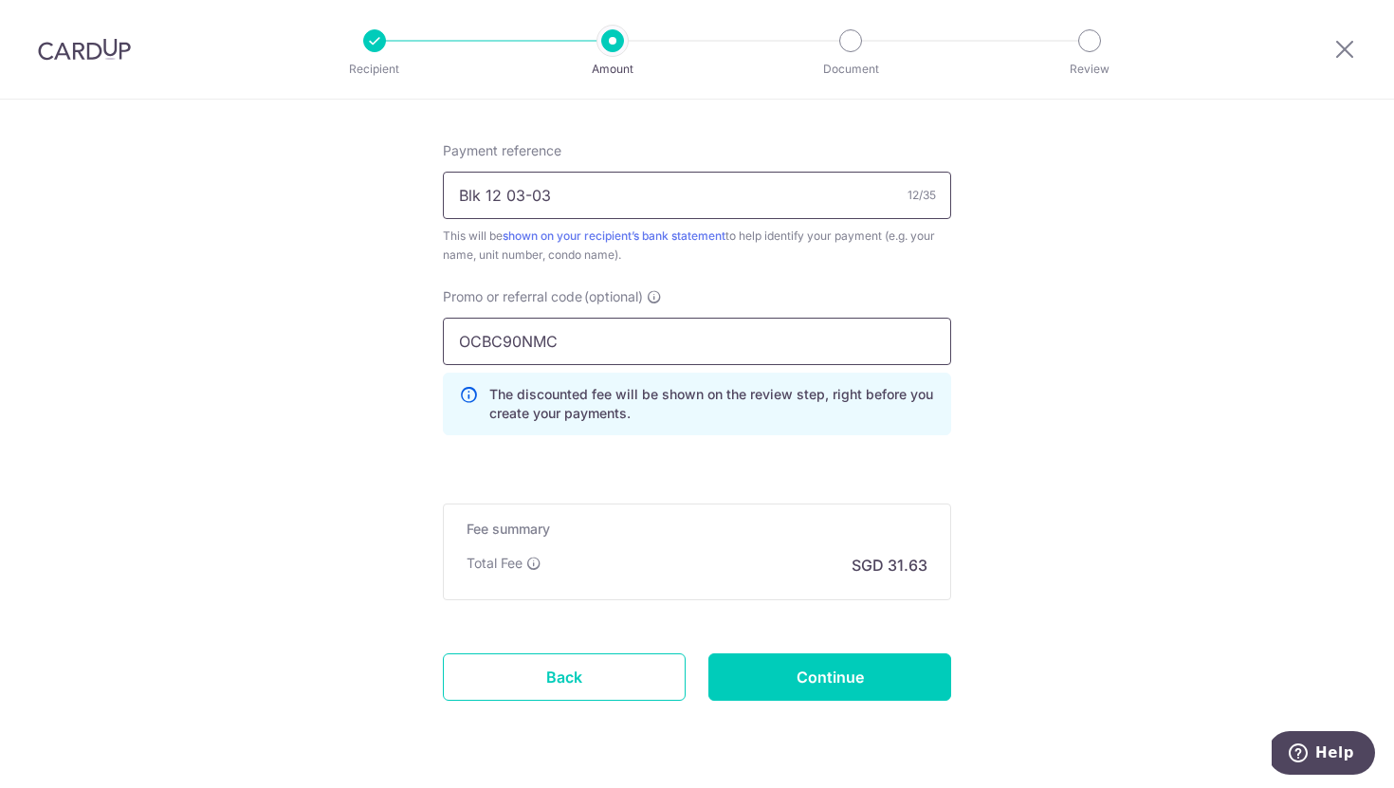
scroll to position [1190, 0]
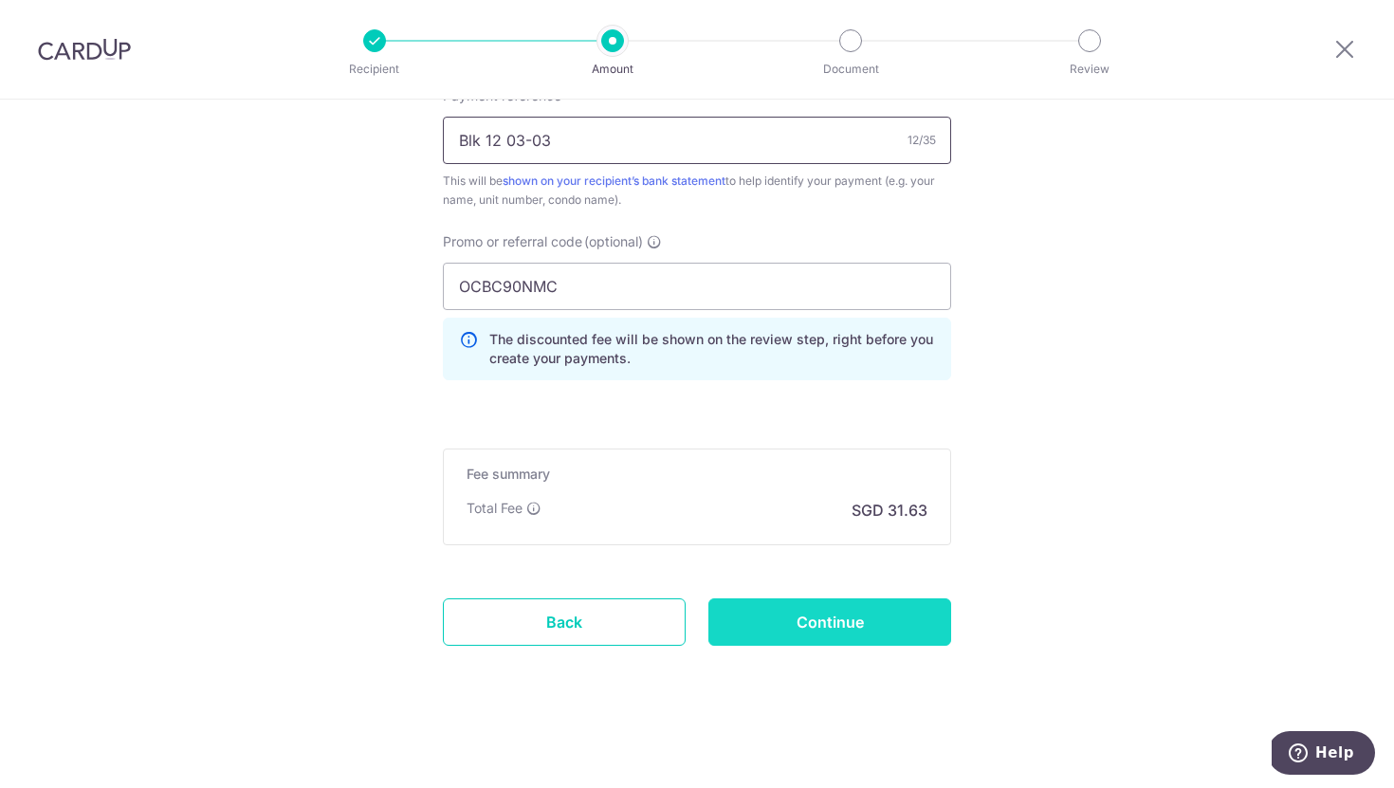
type input "Blk 12 03-03"
click at [822, 626] on input "Continue" at bounding box center [830, 622] width 243 height 47
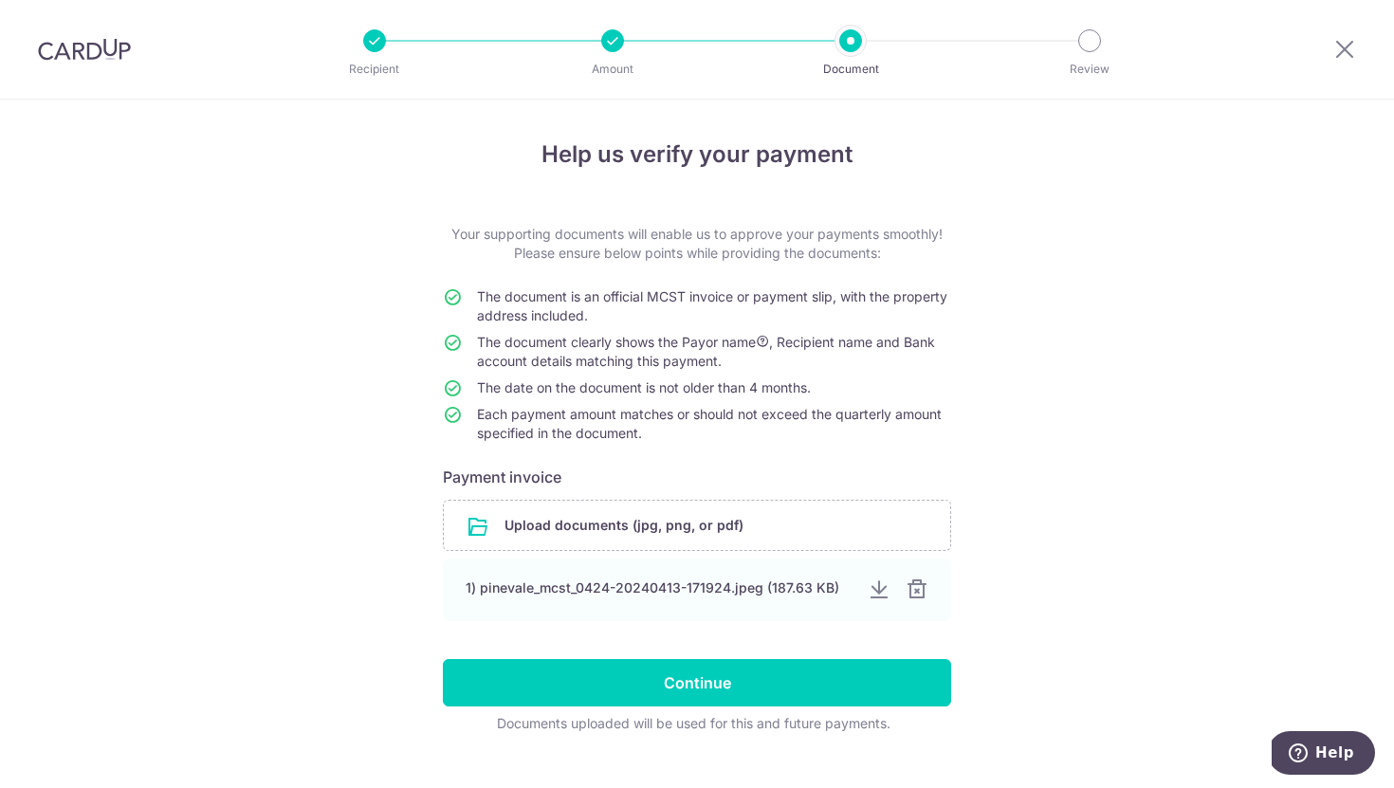
scroll to position [34, 0]
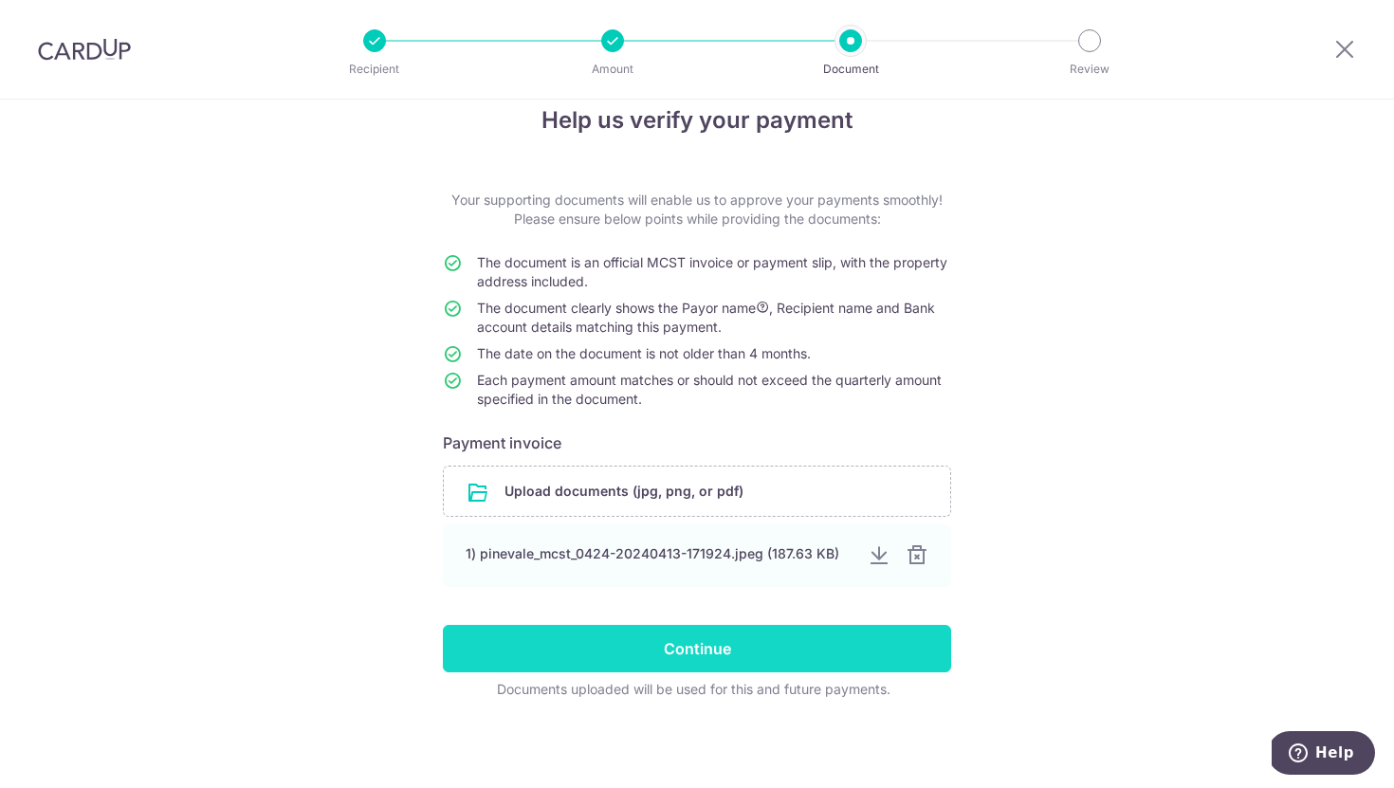
click at [838, 652] on input "Continue" at bounding box center [697, 648] width 508 height 47
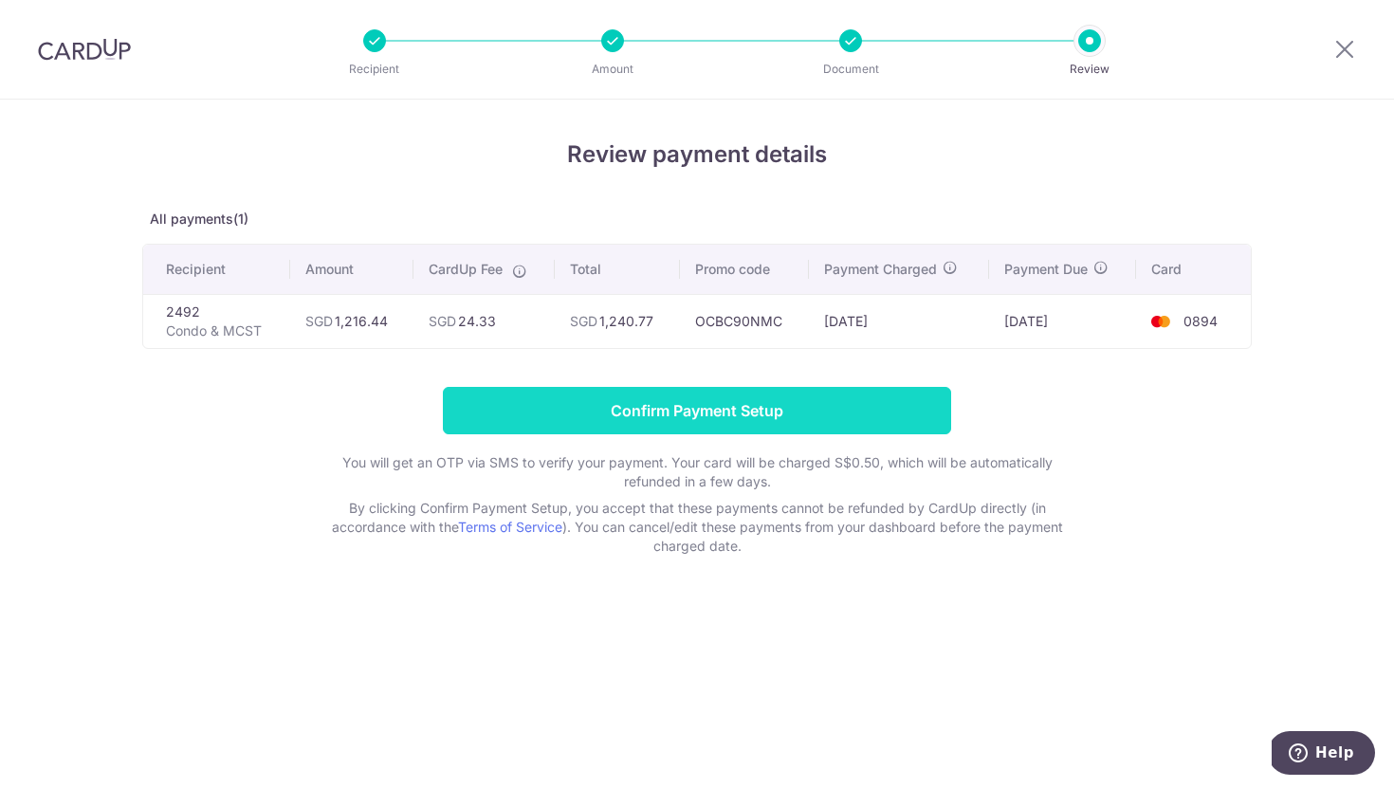
click at [699, 415] on input "Confirm Payment Setup" at bounding box center [697, 410] width 508 height 47
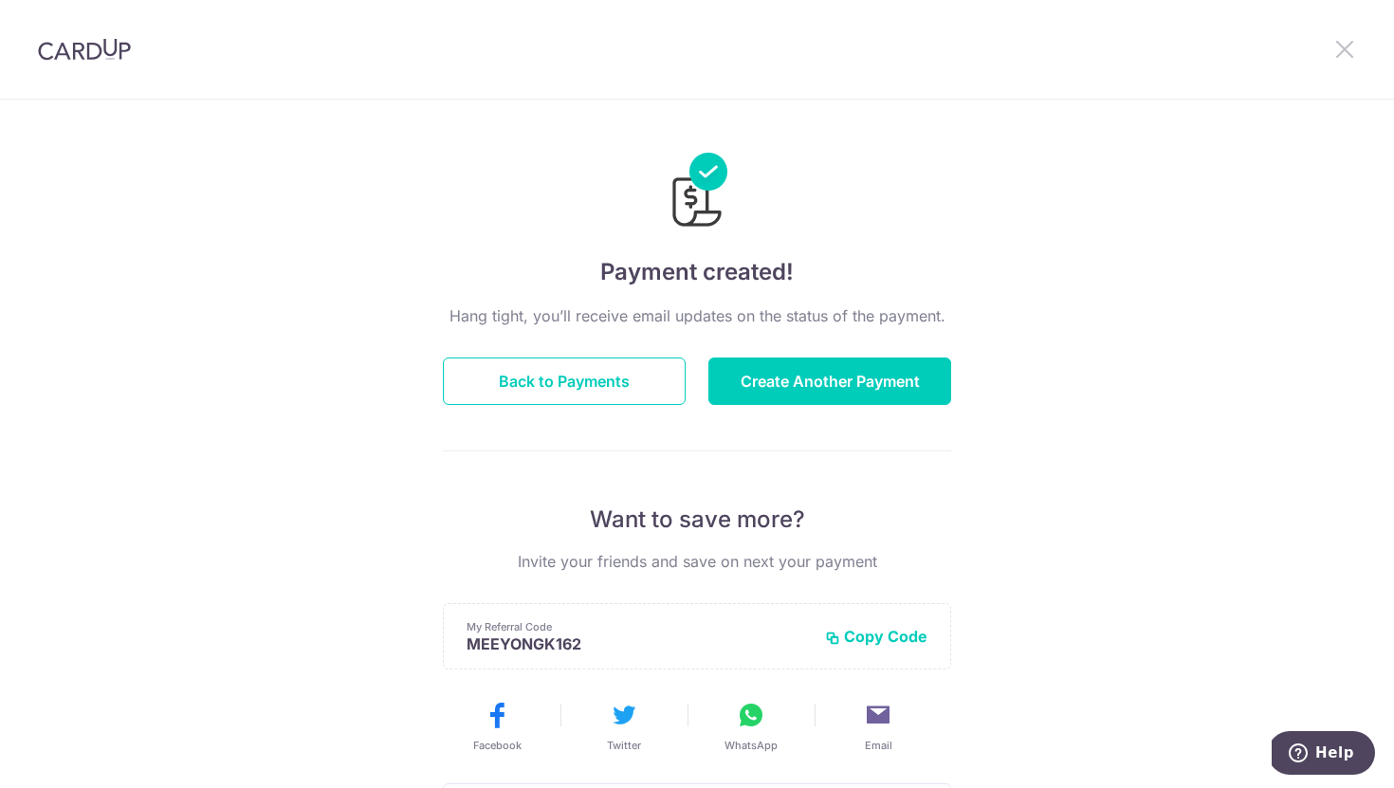
click at [1343, 52] on icon at bounding box center [1345, 49] width 23 height 24
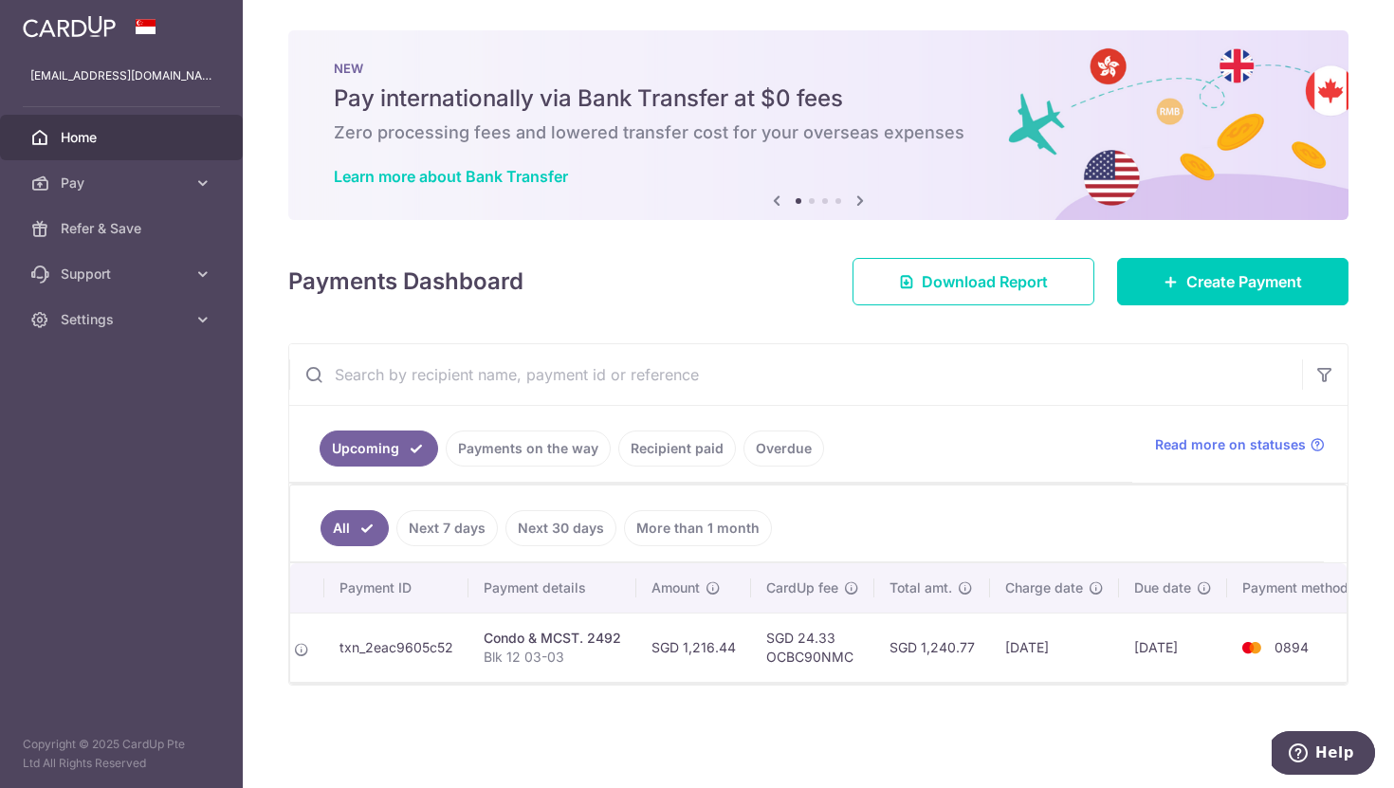
scroll to position [0, 223]
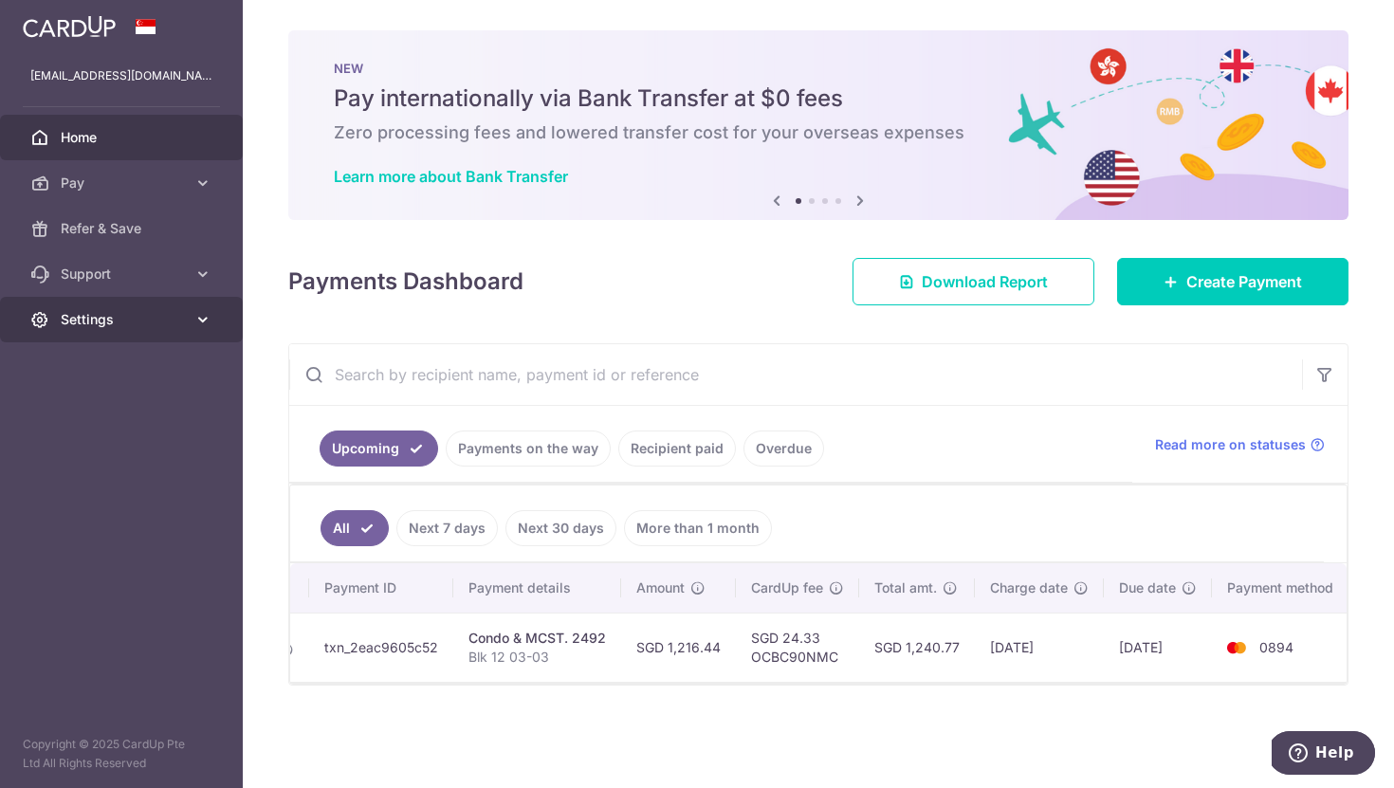
click at [171, 328] on span "Settings" at bounding box center [123, 319] width 125 height 19
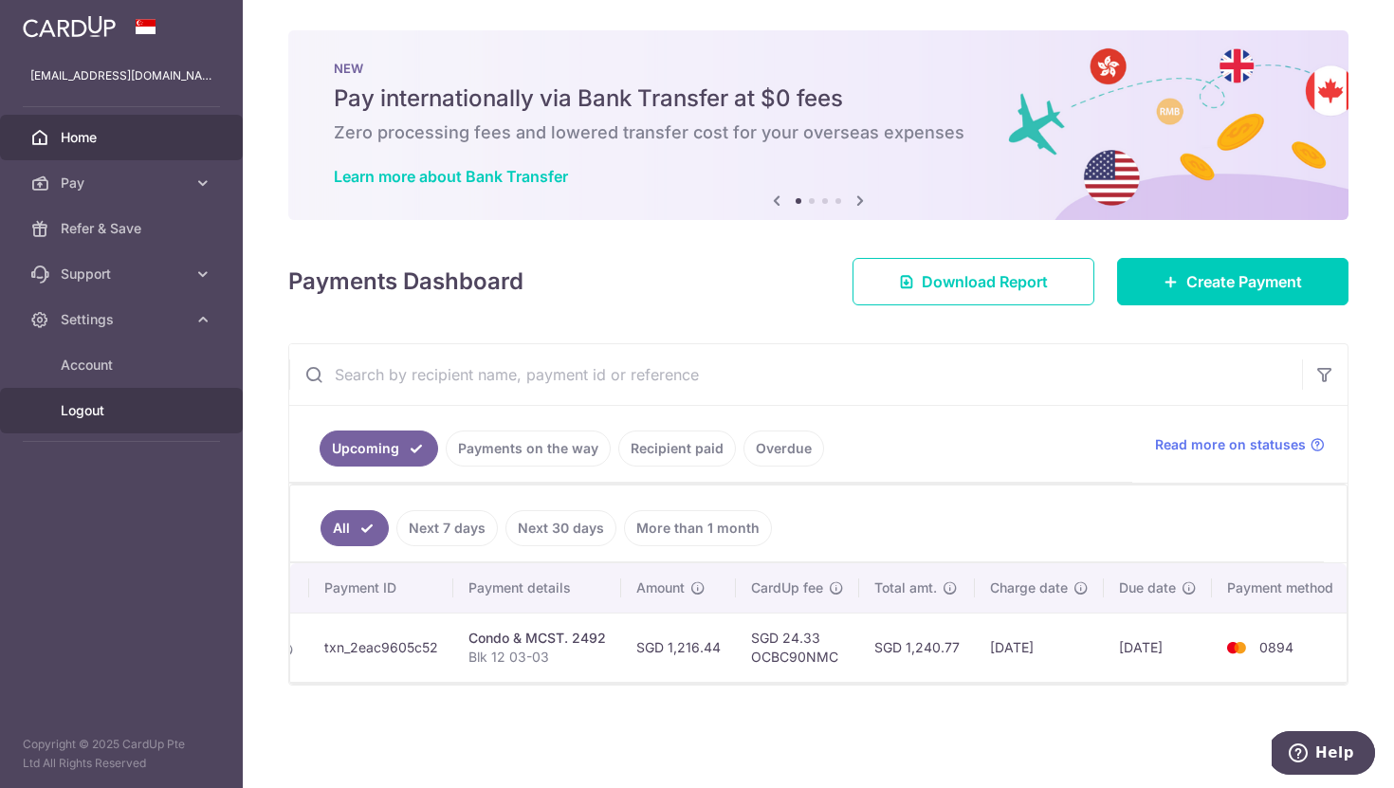
click at [148, 413] on span "Logout" at bounding box center [123, 410] width 125 height 19
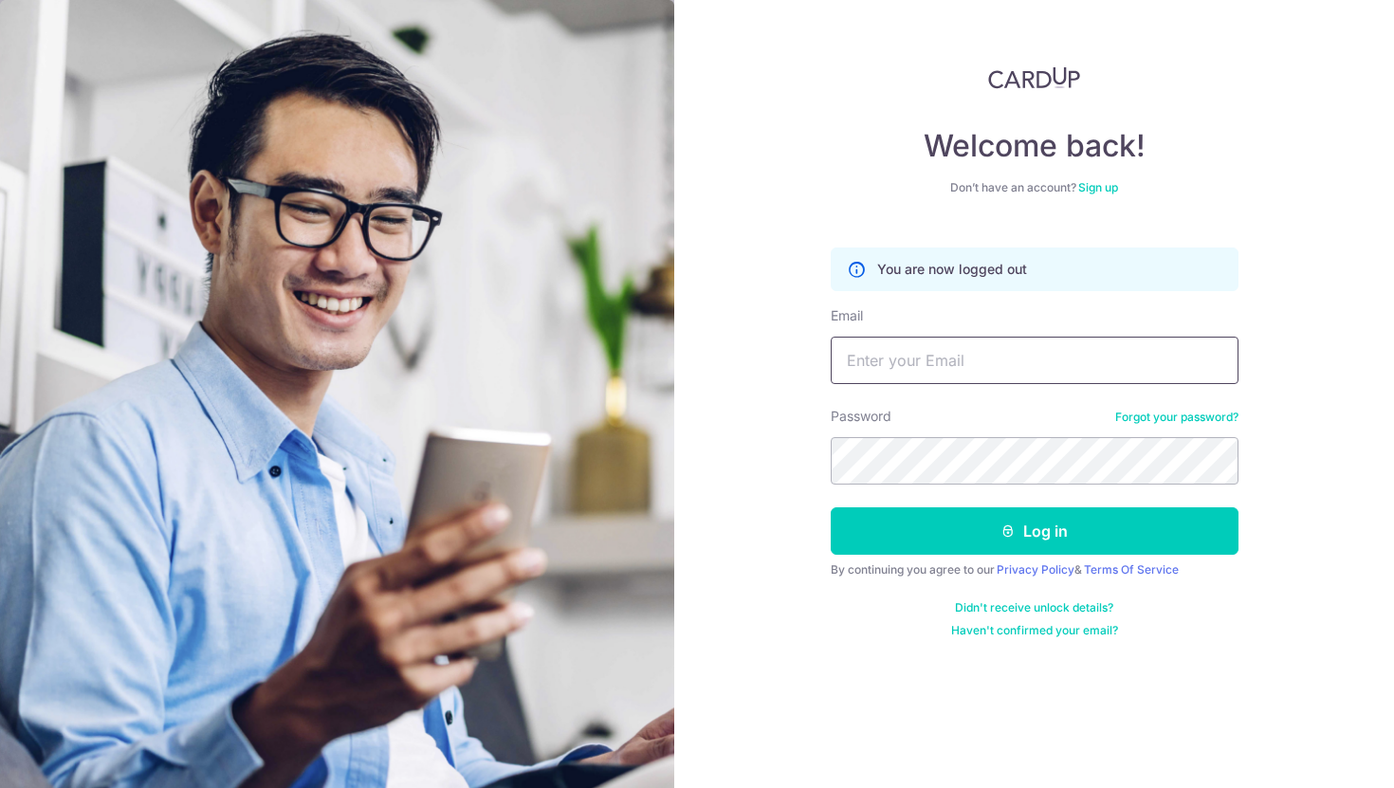
click at [911, 359] on input "Email" at bounding box center [1035, 360] width 408 height 47
type input "[EMAIL_ADDRESS][DOMAIN_NAME]"
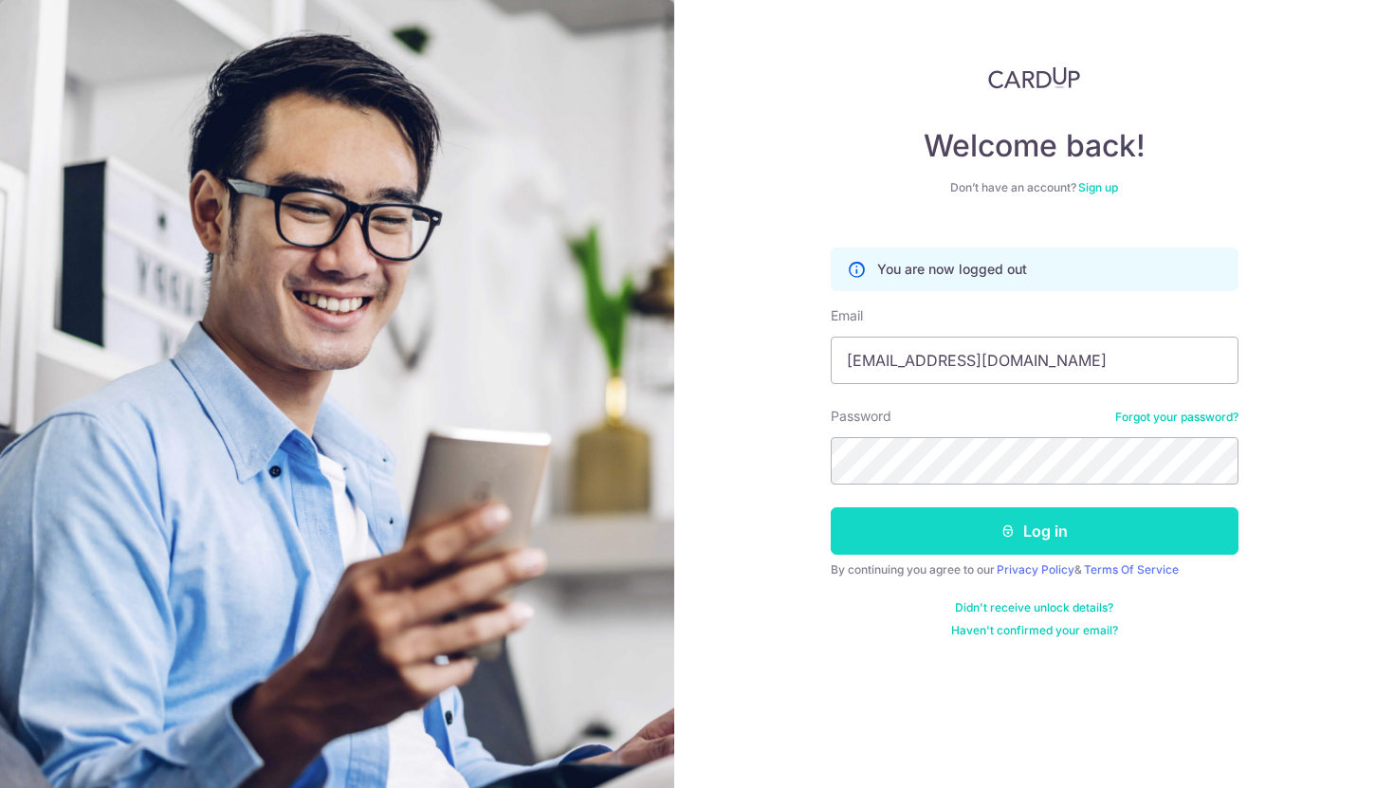
click at [1061, 533] on button "Log in" at bounding box center [1035, 530] width 408 height 47
